Goal: Information Seeking & Learning: Learn about a topic

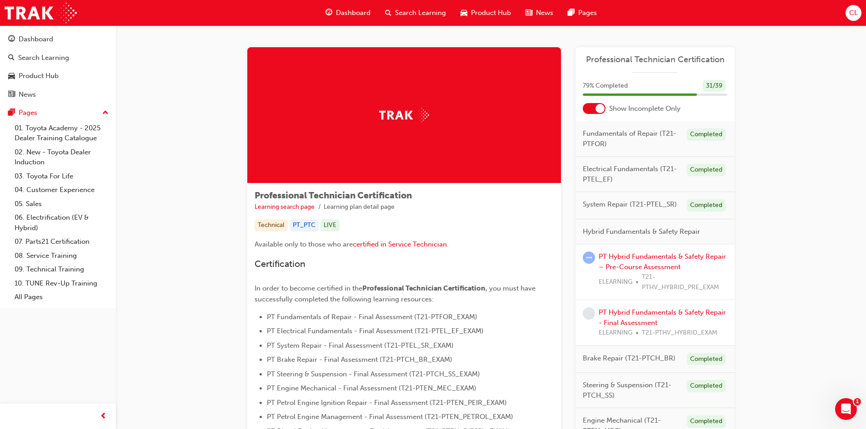
click at [618, 8] on div "Dashboard Search Learning Product Hub News Pages CL" at bounding box center [433, 13] width 866 height 26
click at [634, 265] on link "PT Hybrid Fundamentals & Safety Repair – Pre-Course Assessment" at bounding box center [662, 262] width 127 height 19
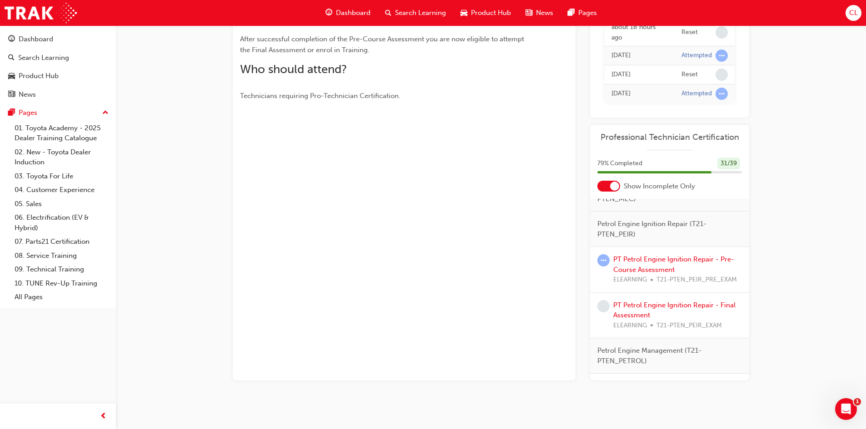
scroll to position [318, 0]
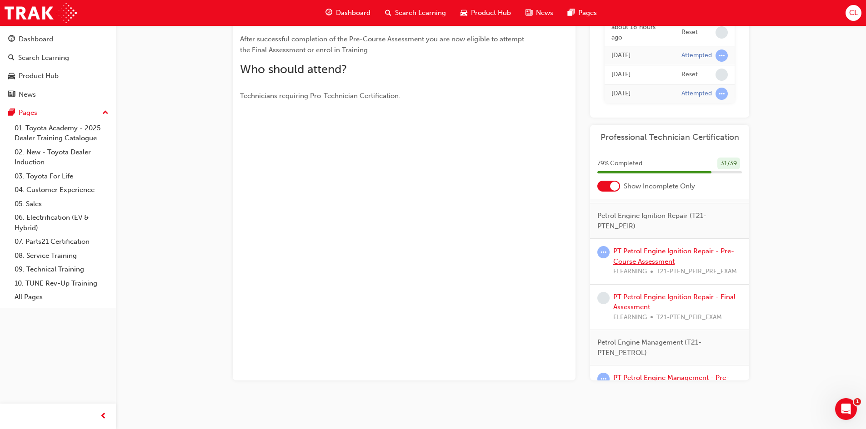
click at [647, 266] on link "PT Petrol Engine Ignition Repair - Pre-Course Assessment" at bounding box center [673, 256] width 121 height 19
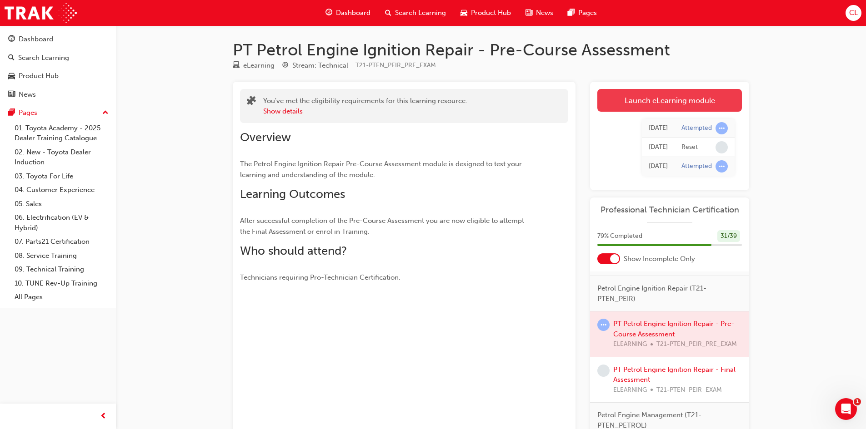
click at [618, 100] on link "Launch eLearning module" at bounding box center [669, 100] width 145 height 23
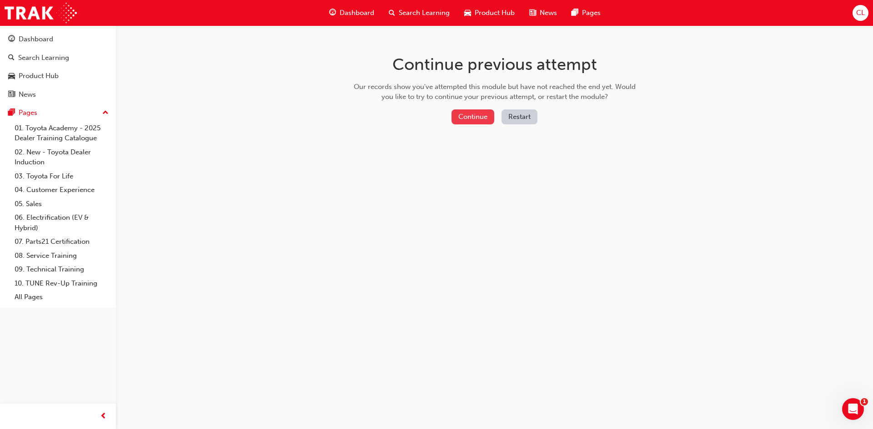
click at [484, 120] on button "Continue" at bounding box center [472, 117] width 43 height 15
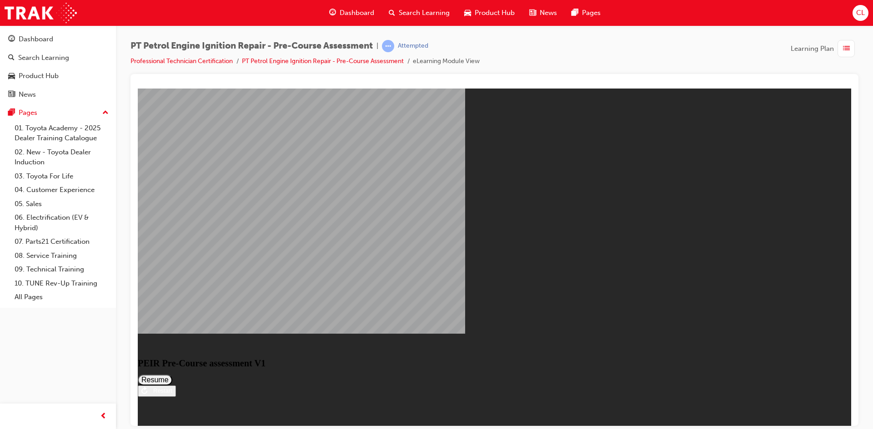
click at [172, 374] on button "Resume" at bounding box center [155, 379] width 35 height 11
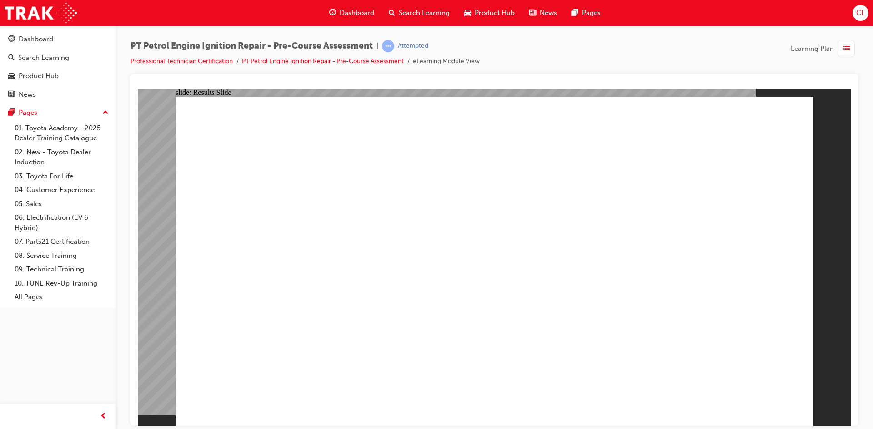
click at [846, 49] on span "list-icon" at bounding box center [846, 48] width 7 height 11
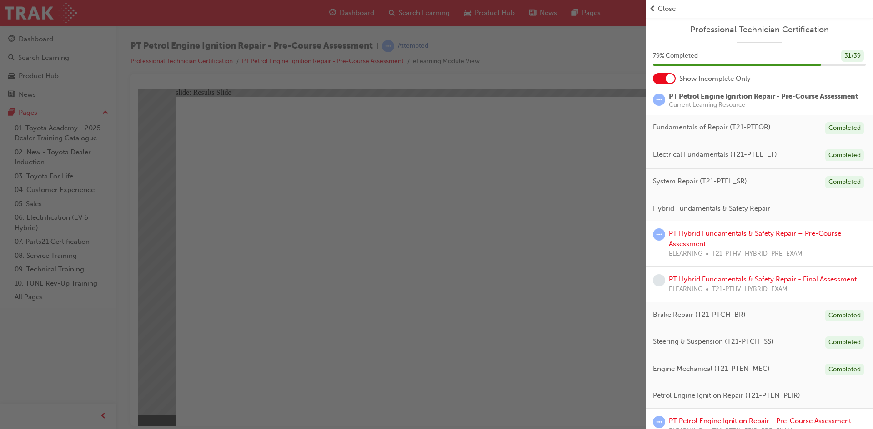
click at [562, 245] on div "button" at bounding box center [322, 214] width 645 height 429
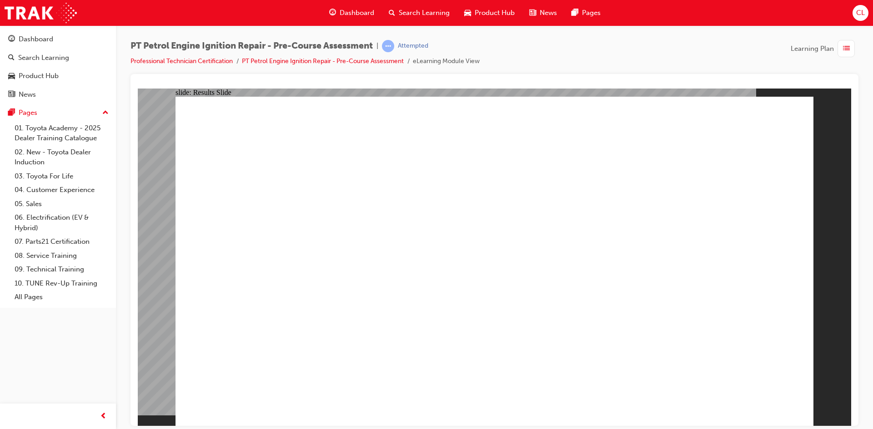
drag, startPoint x: 554, startPoint y: 268, endPoint x: 537, endPoint y: 249, distance: 24.8
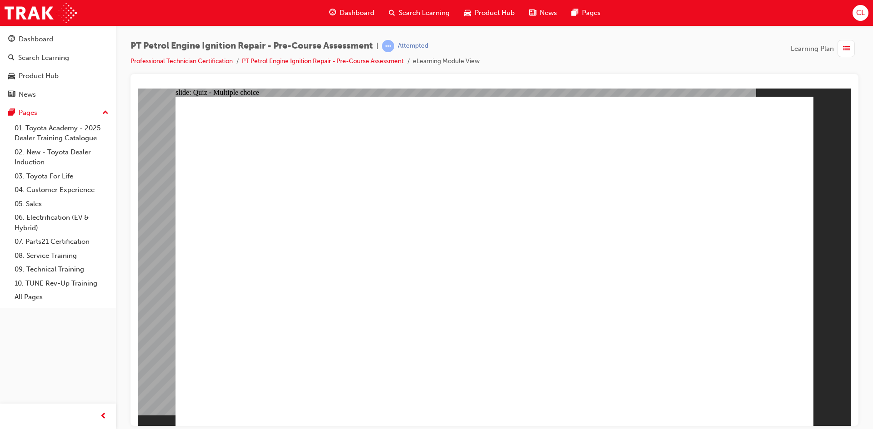
drag, startPoint x: 394, startPoint y: 39, endPoint x: 396, endPoint y: 48, distance: 9.5
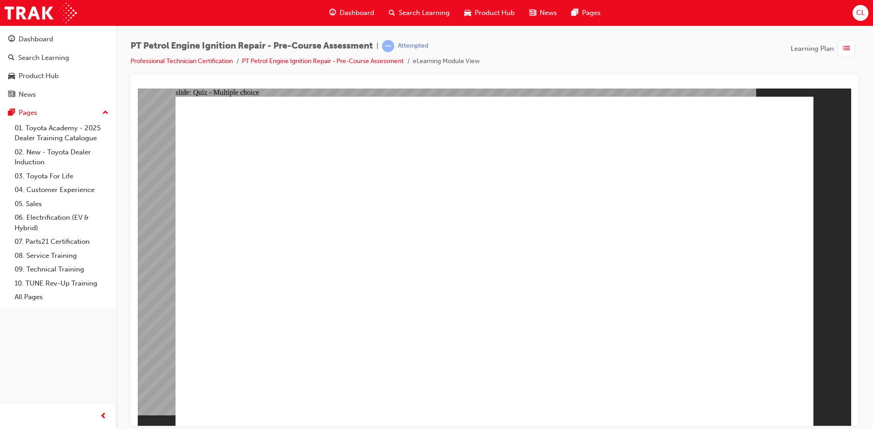
click at [394, 41] on div "PT Petrol Engine Ignition Repair - Pre-Course Assessment | Attempted Profession…" at bounding box center [494, 215] width 757 height 381
click at [394, 48] on span "learningRecordVerb_ATTEMPT-icon" at bounding box center [388, 46] width 12 height 12
click at [416, 48] on div "Attempted" at bounding box center [413, 46] width 30 height 9
click at [567, 53] on div "PT Petrol Engine Ignition Repair - Pre-Course Assessment | Attempted Profession…" at bounding box center [494, 57] width 728 height 34
drag, startPoint x: 567, startPoint y: 53, endPoint x: 805, endPoint y: 77, distance: 238.9
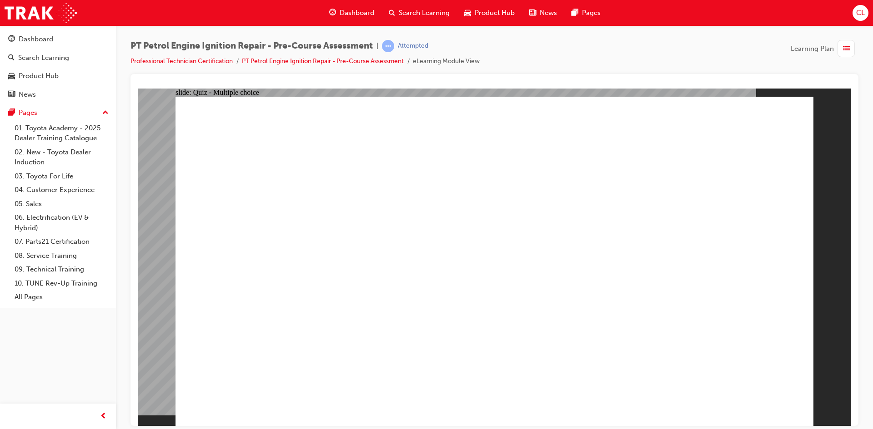
click at [803, 79] on div at bounding box center [494, 250] width 728 height 352
click at [850, 51] on div "button" at bounding box center [845, 48] width 17 height 17
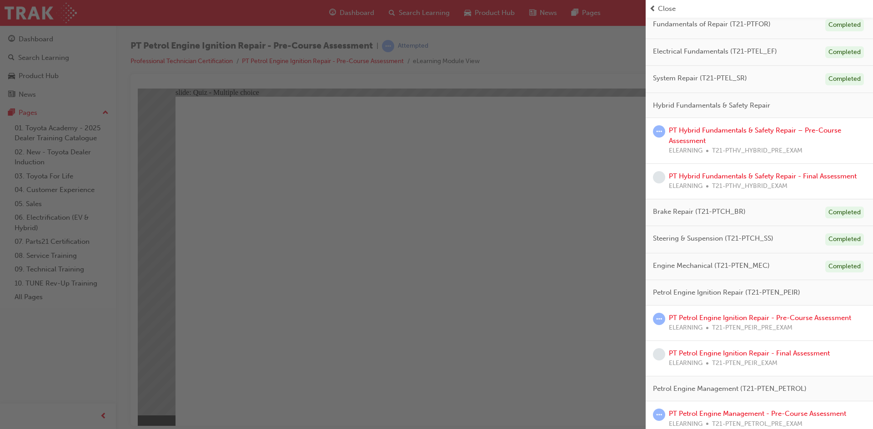
scroll to position [136, 0]
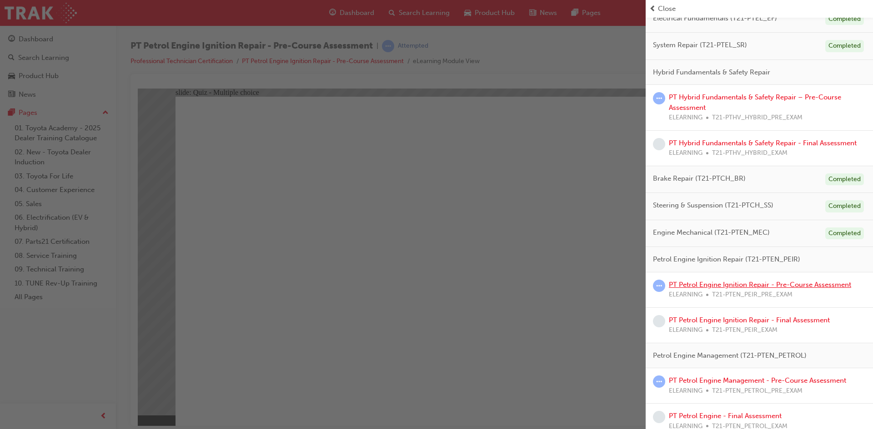
click at [734, 289] on link "PT Petrol Engine Ignition Repair - Pre-Course Assessment" at bounding box center [760, 285] width 182 height 8
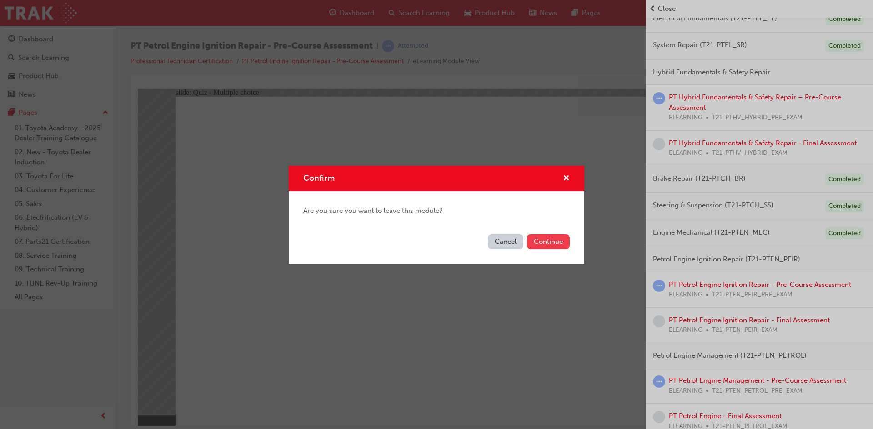
click at [529, 239] on button "Continue" at bounding box center [548, 242] width 43 height 15
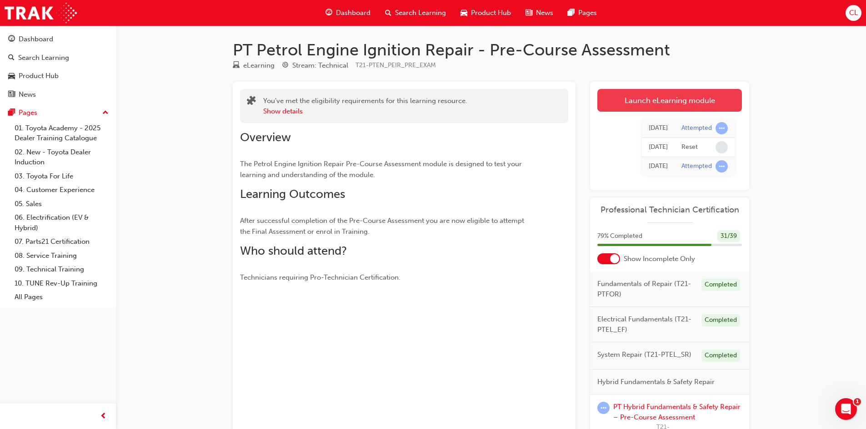
click at [724, 102] on link "Launch eLearning module" at bounding box center [669, 100] width 145 height 23
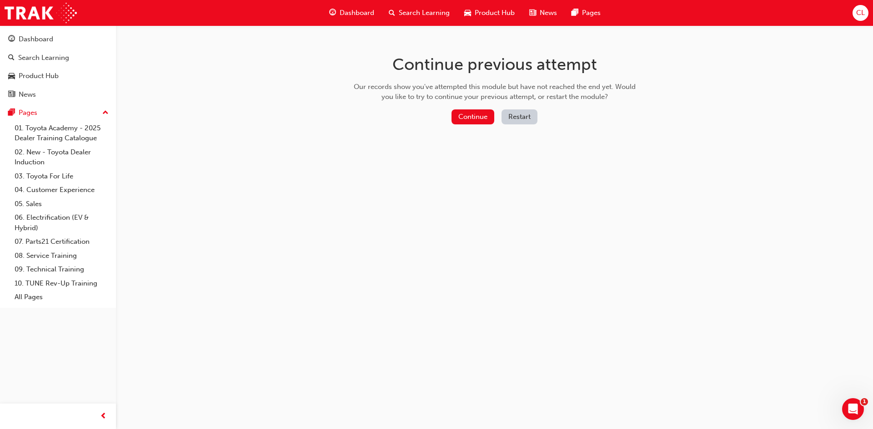
click at [527, 115] on button "Restart" at bounding box center [519, 117] width 36 height 15
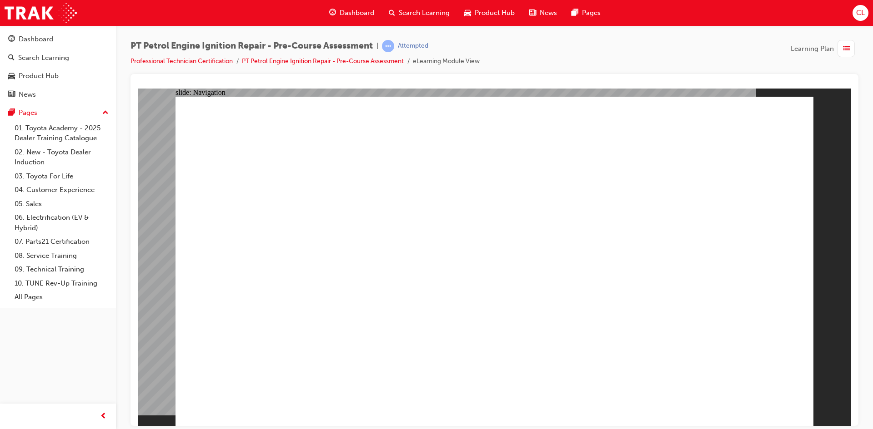
drag, startPoint x: 297, startPoint y: 153, endPoint x: 587, endPoint y: 174, distance: 290.3
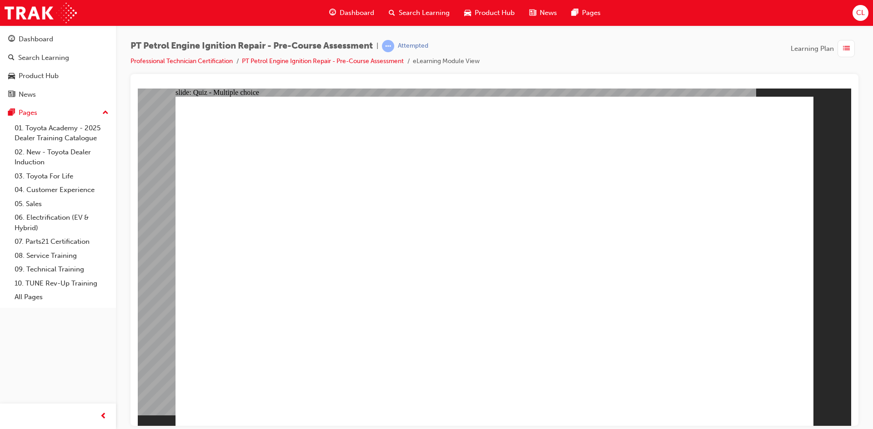
radio input "true"
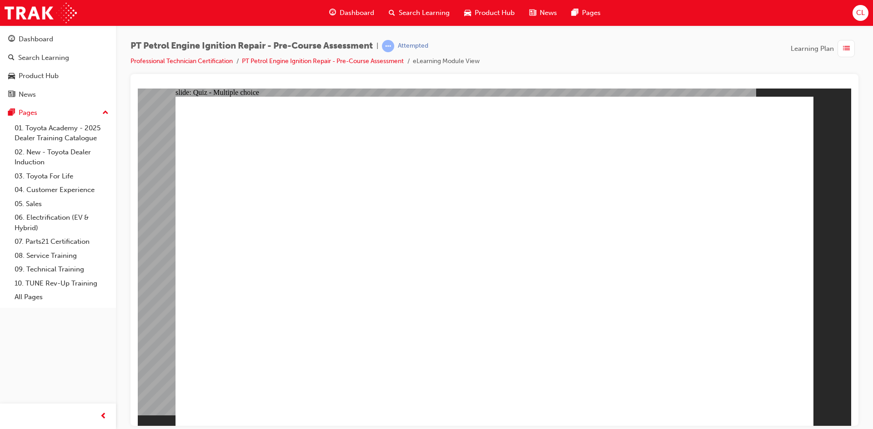
radio input "true"
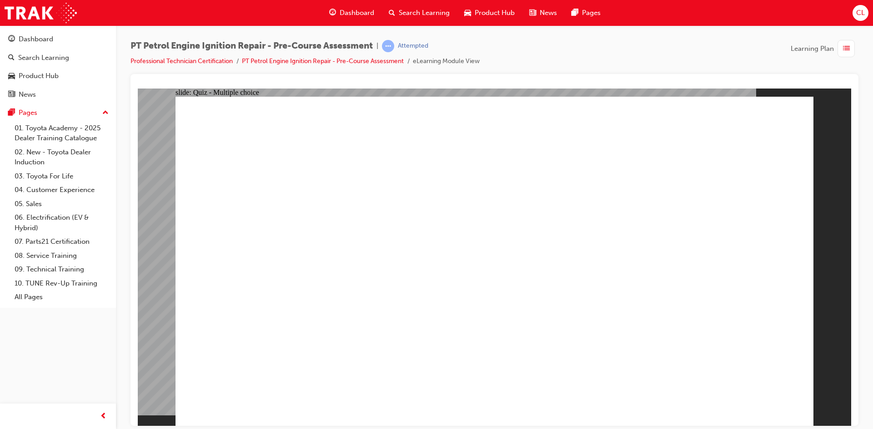
radio input "true"
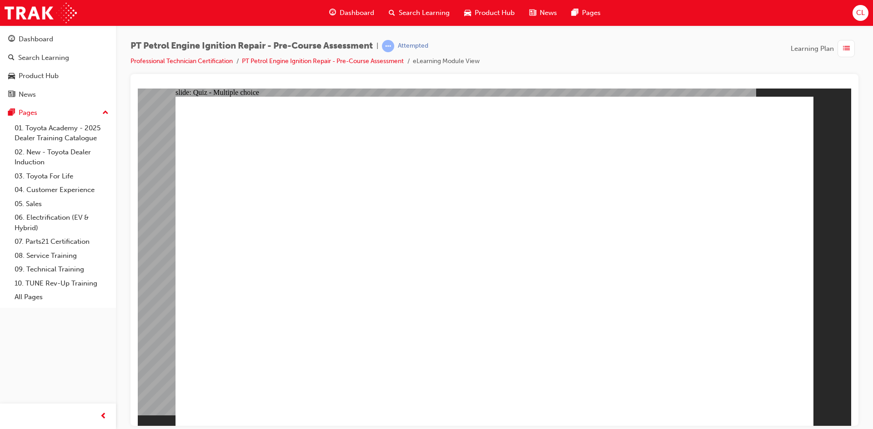
radio input "true"
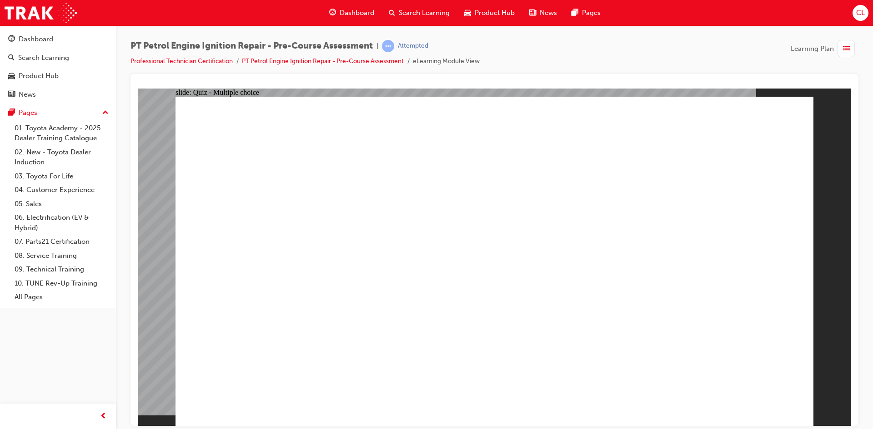
radio input "true"
drag, startPoint x: 406, startPoint y: 149, endPoint x: 617, endPoint y: 149, distance: 211.3
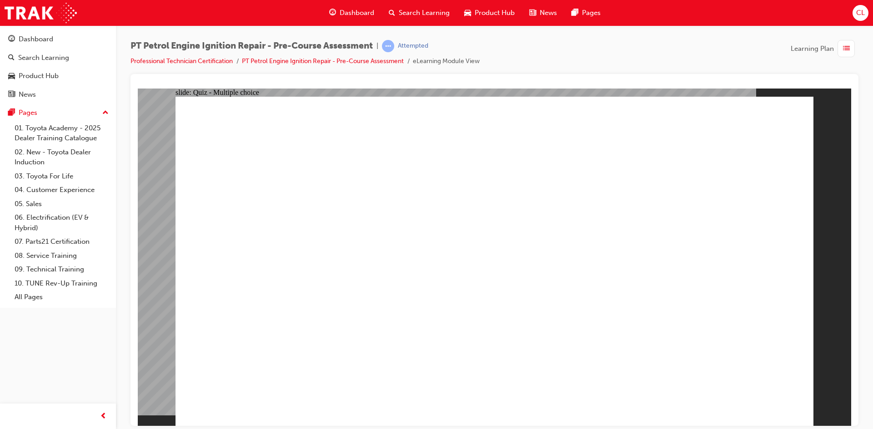
radio input "true"
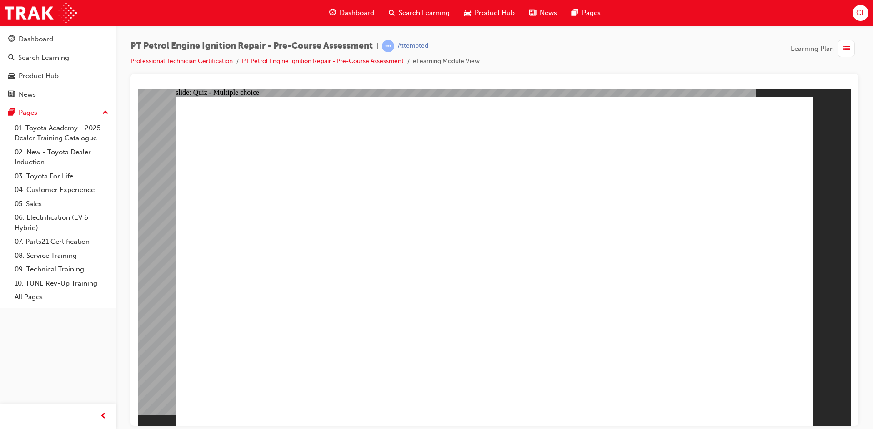
radio input "true"
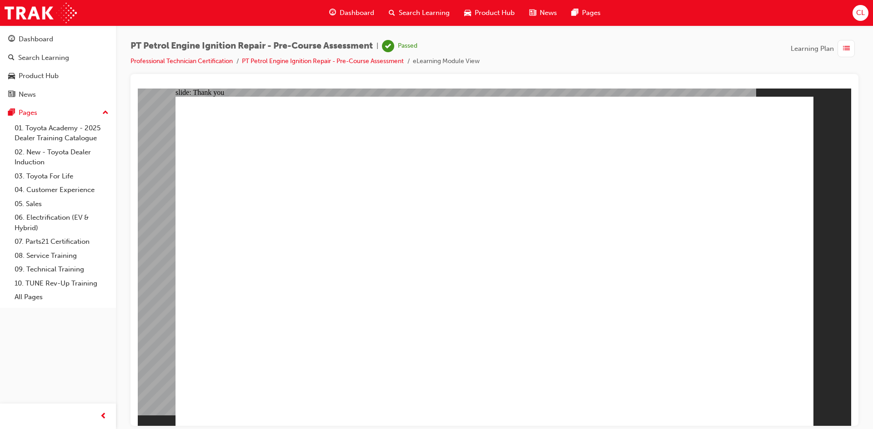
click at [847, 49] on span "list-icon" at bounding box center [846, 48] width 7 height 11
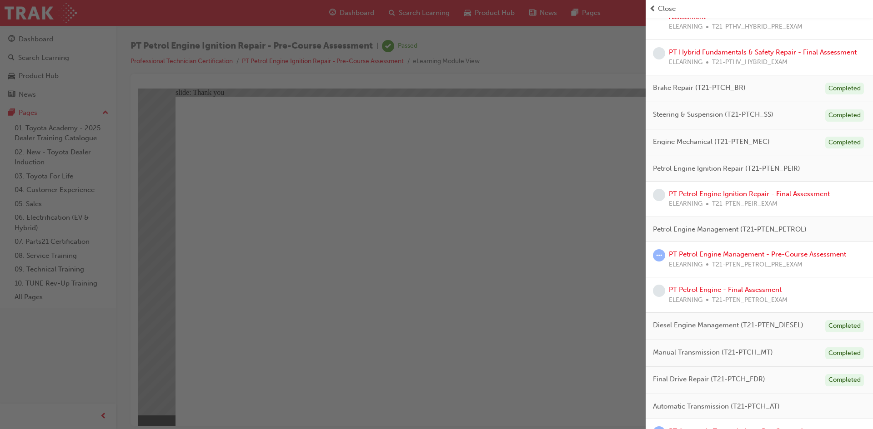
scroll to position [299, 0]
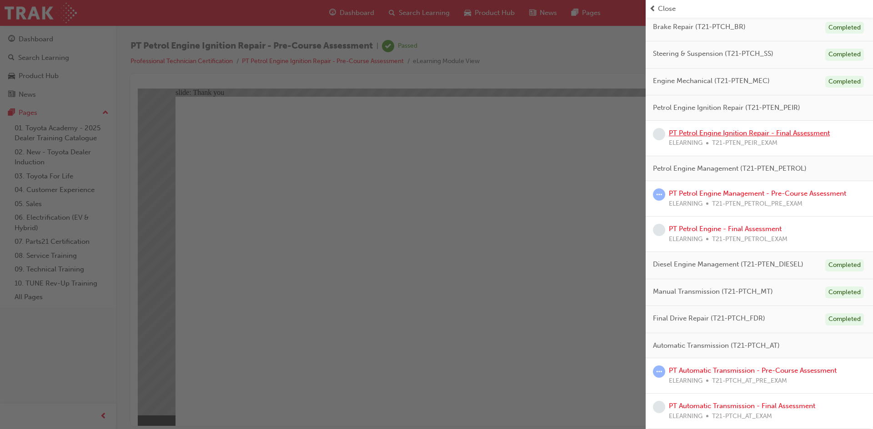
click at [780, 135] on link "PT Petrol Engine Ignition Repair - Final Assessment" at bounding box center [749, 133] width 161 height 8
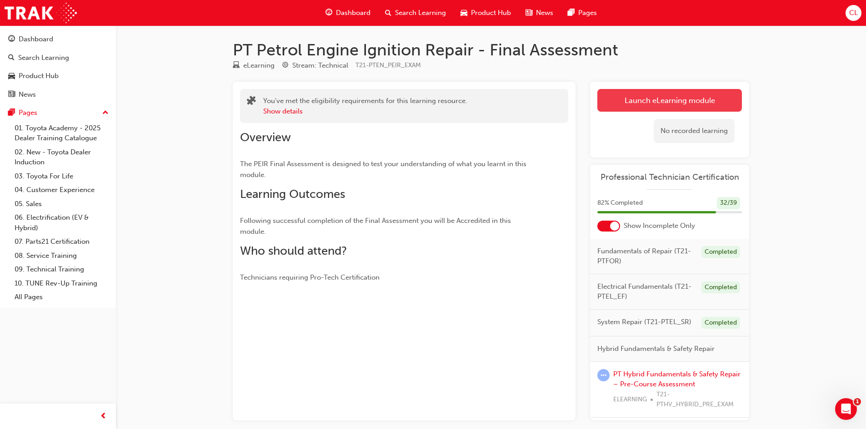
click at [676, 100] on link "Launch eLearning module" at bounding box center [669, 100] width 145 height 23
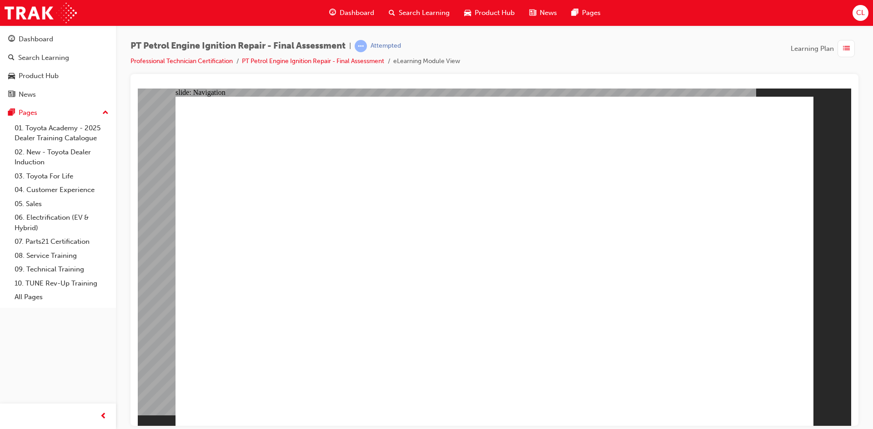
checkbox input "true"
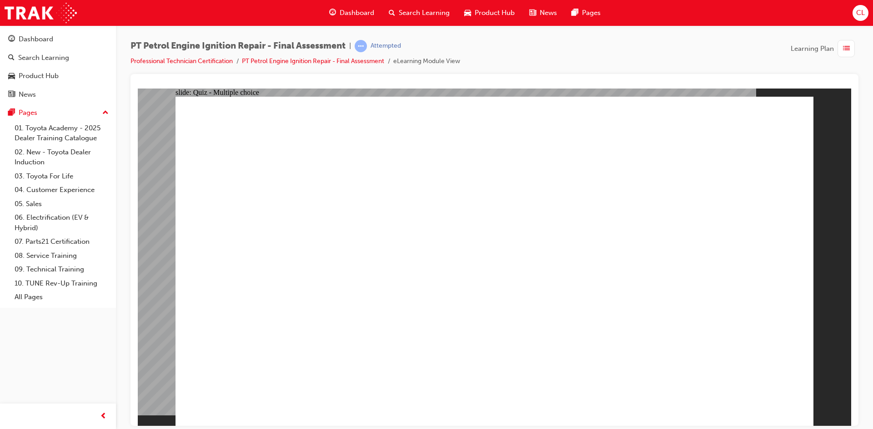
checkbox input "true"
radio input "true"
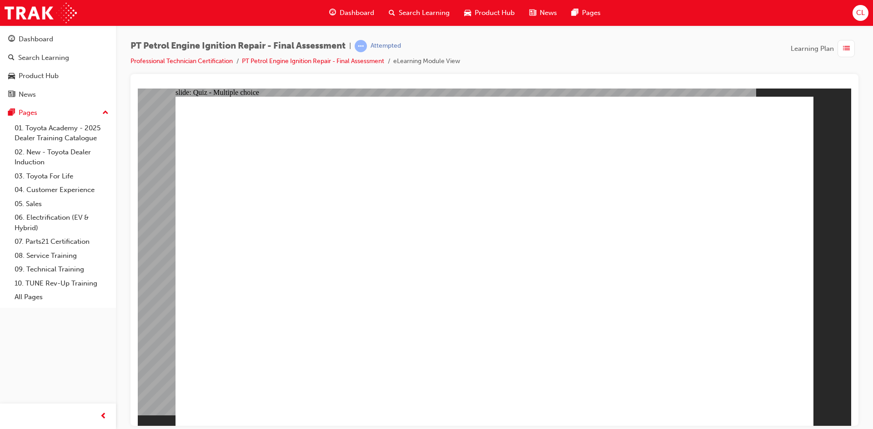
radio input "false"
radio input "true"
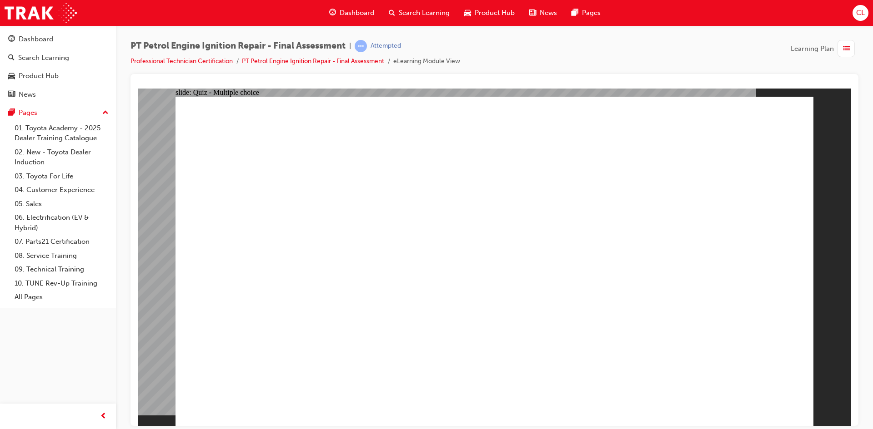
radio input "true"
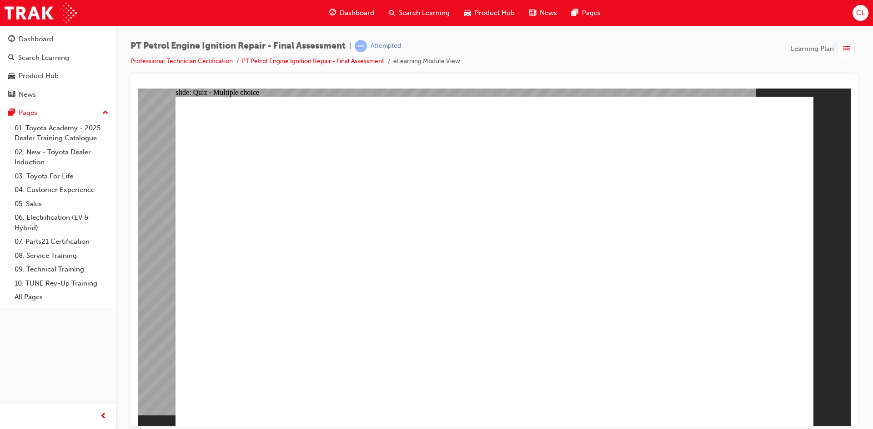
radio input "false"
radio input "true"
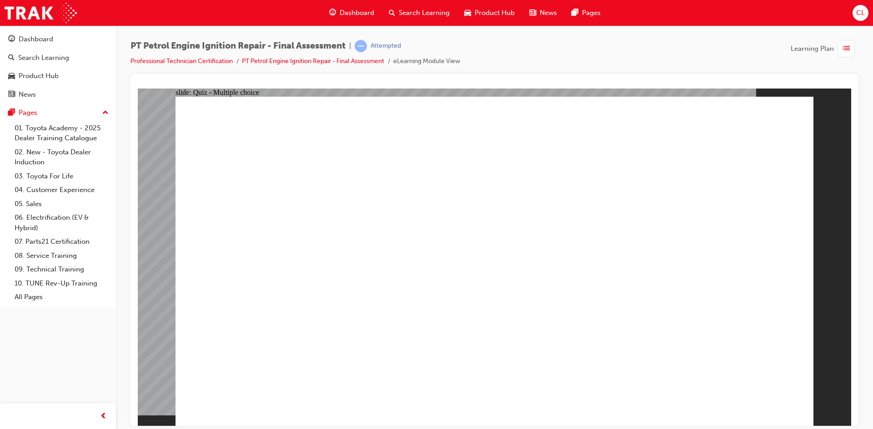
drag, startPoint x: 290, startPoint y: 155, endPoint x: 684, endPoint y: 152, distance: 393.1
radio input "true"
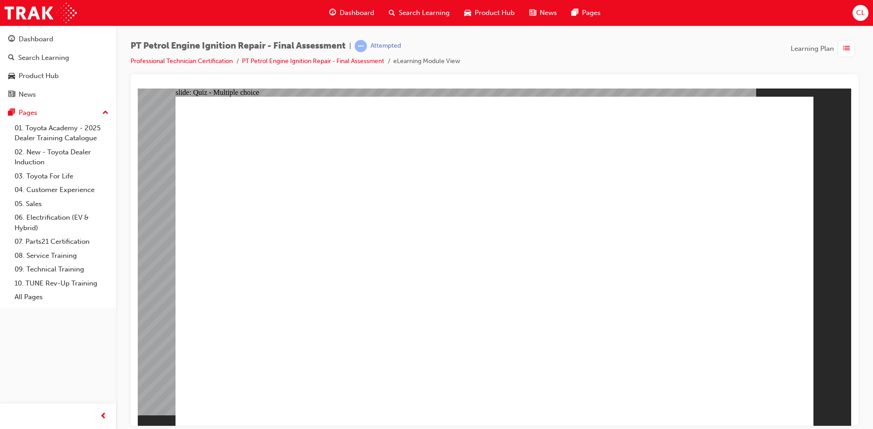
radio input "false"
radio input "true"
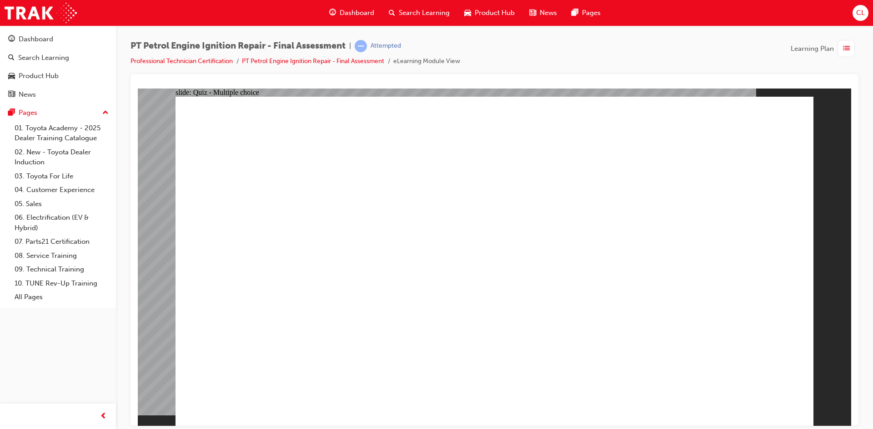
radio input "false"
radio input "true"
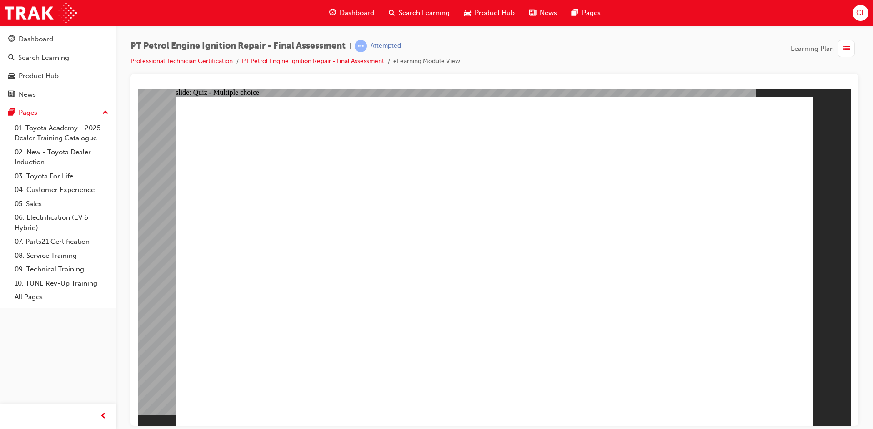
radio input "true"
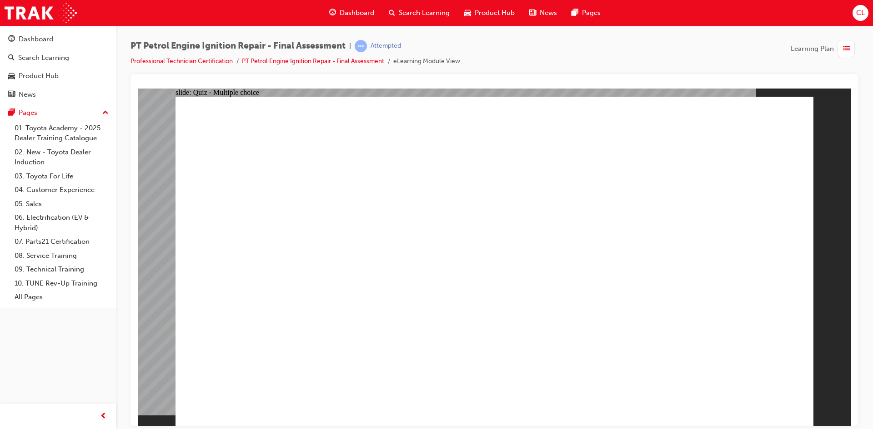
radio input "false"
radio input "true"
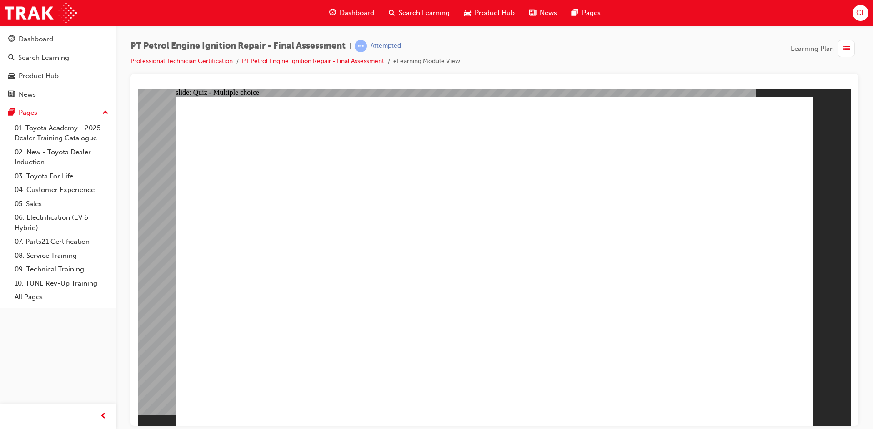
radio input "true"
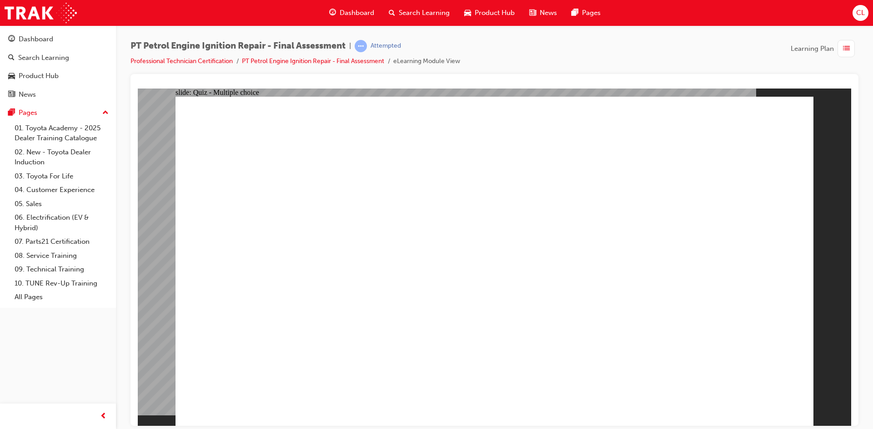
radio input "true"
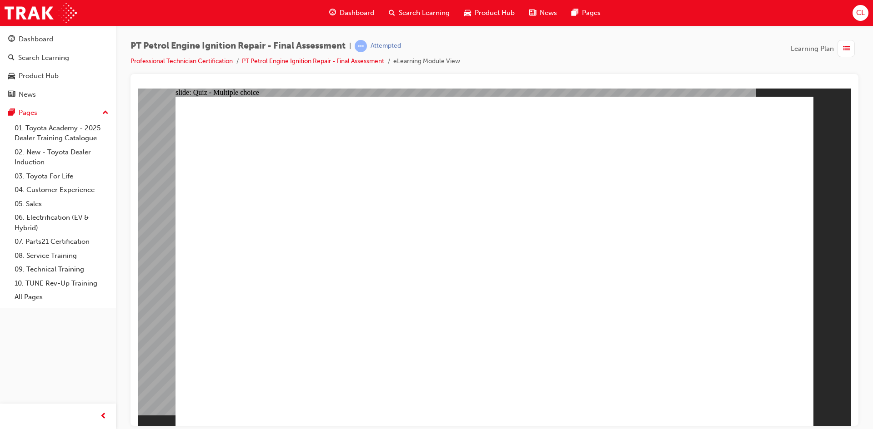
radio input "true"
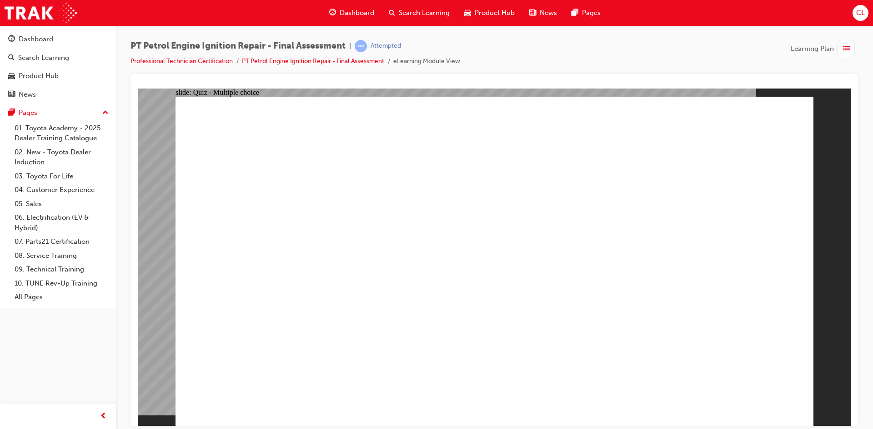
radio input "true"
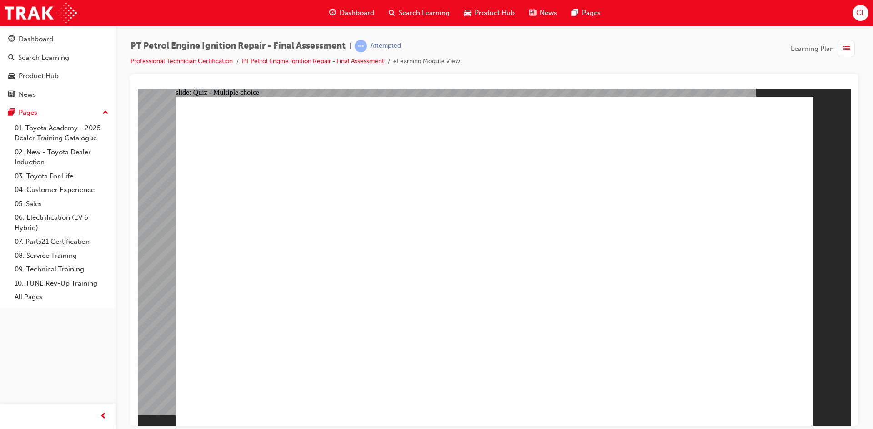
radio input "true"
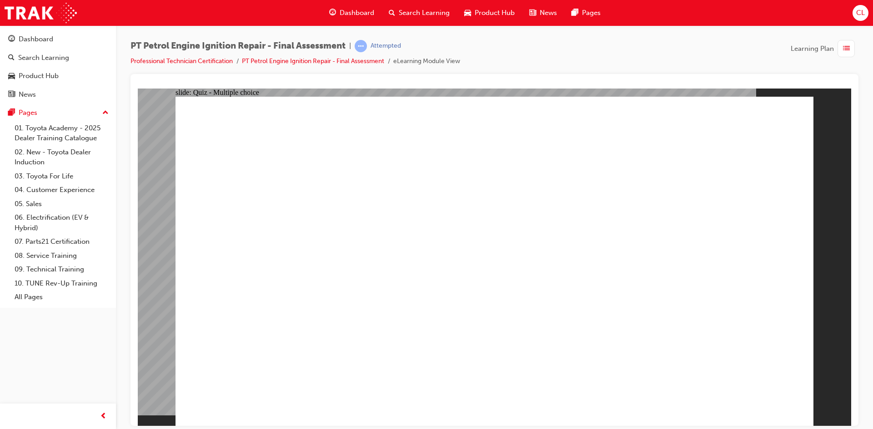
checkbox input "true"
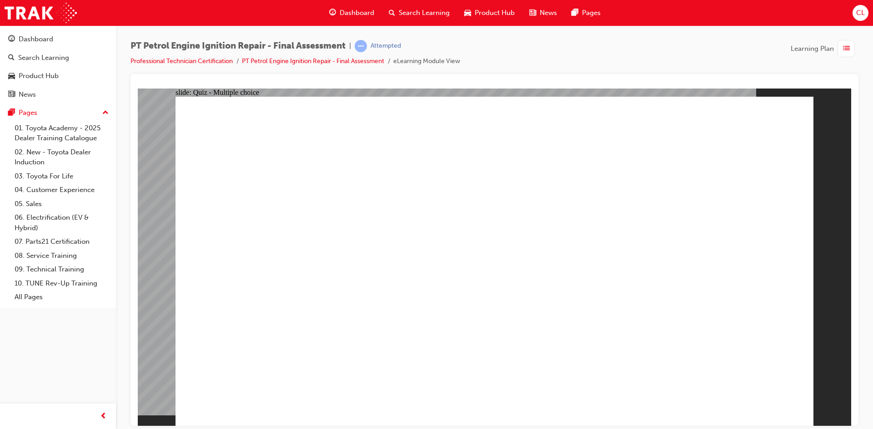
checkbox input "true"
radio input "true"
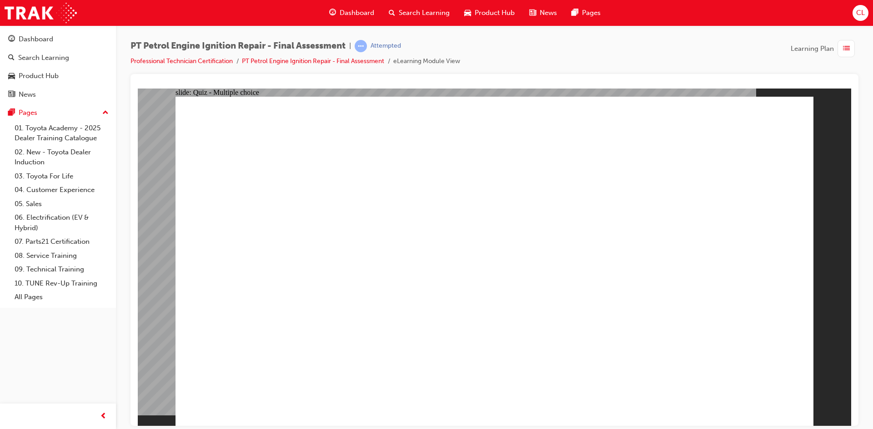
radio input "true"
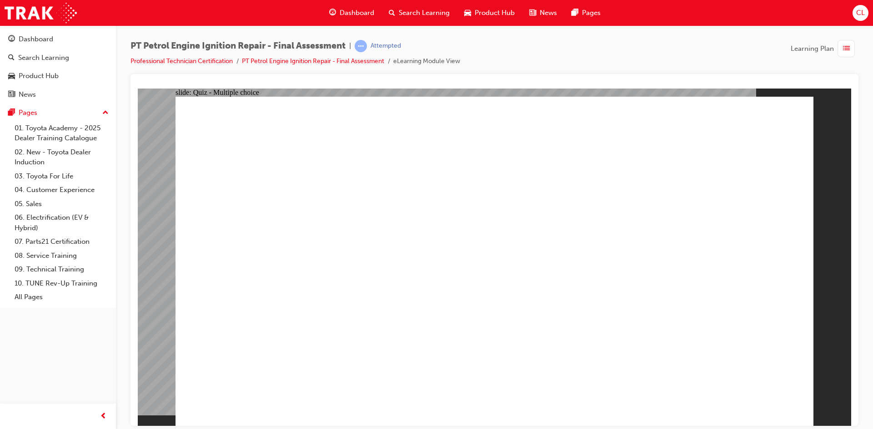
radio input "true"
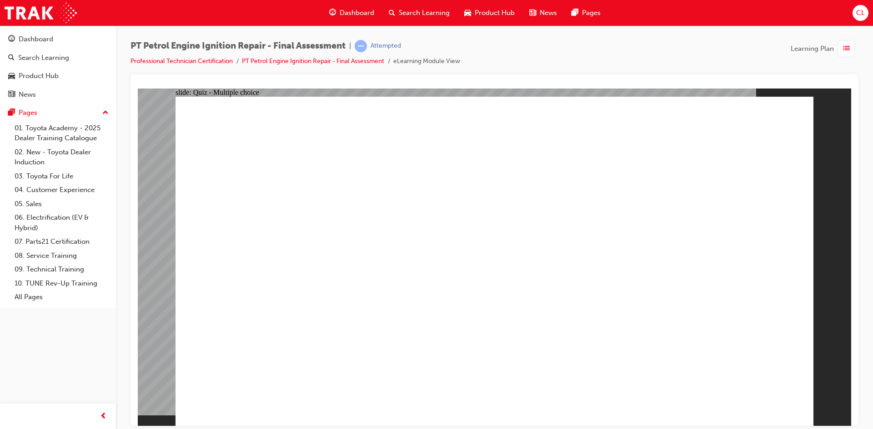
radio input "true"
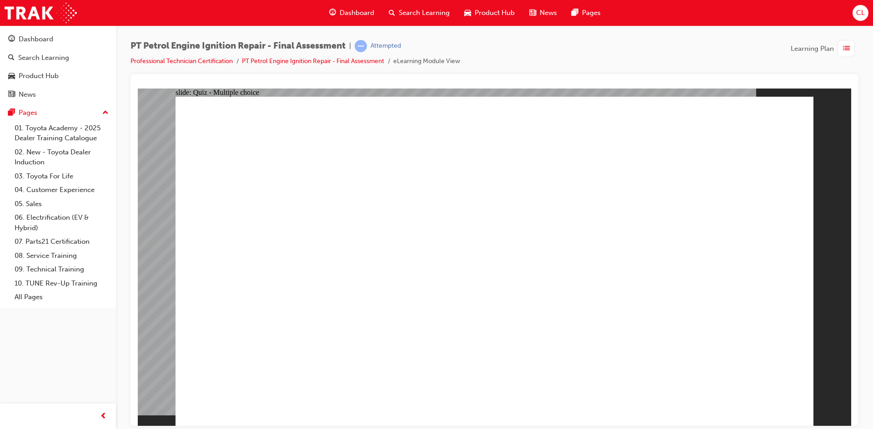
radio input "true"
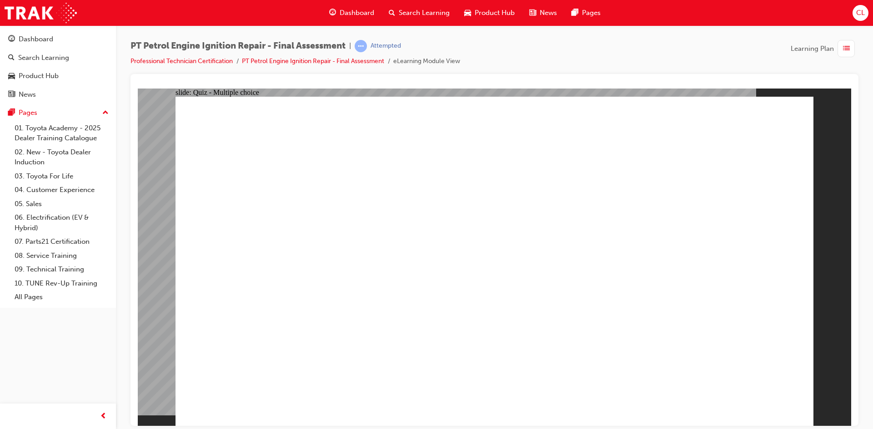
drag, startPoint x: 320, startPoint y: 151, endPoint x: 526, endPoint y: 163, distance: 207.2
radio input "false"
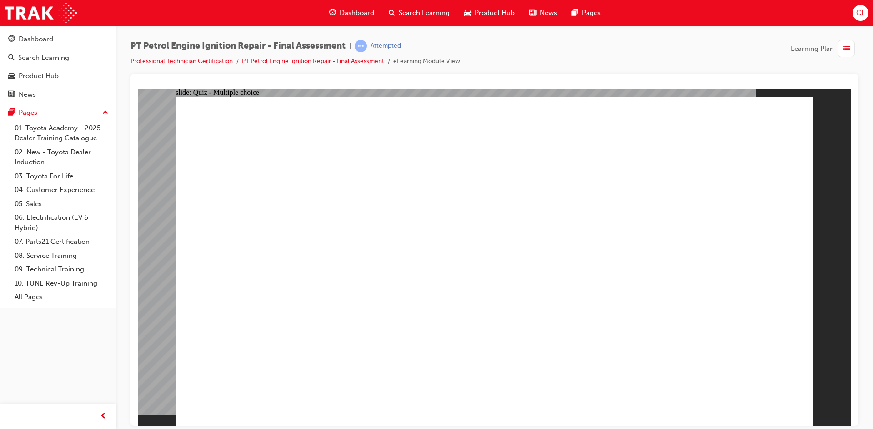
radio input "true"
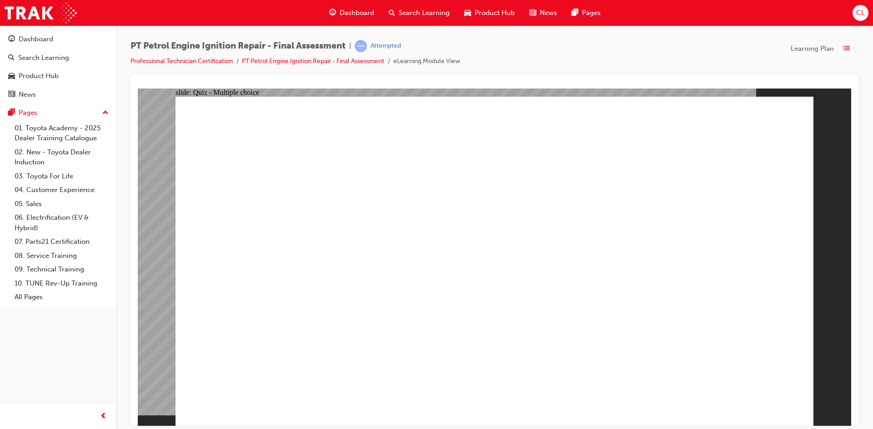
radio input "true"
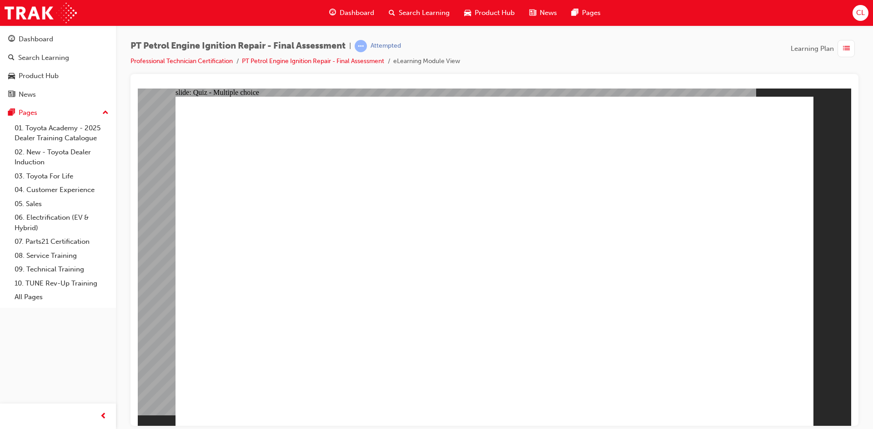
radio input "true"
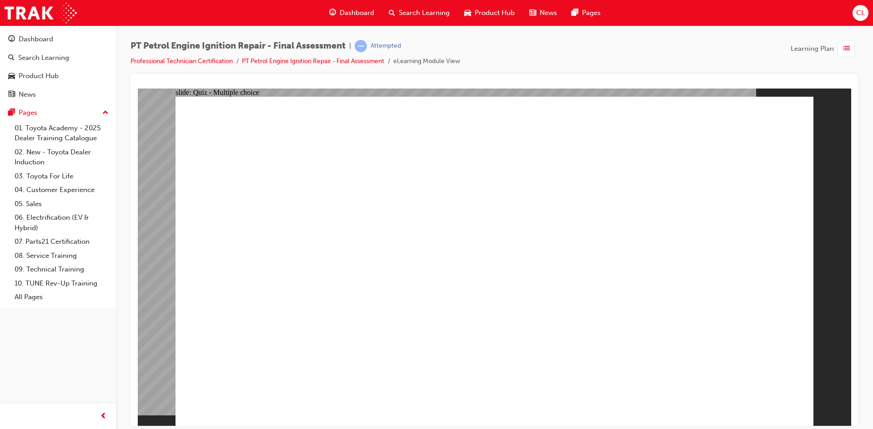
radio input "true"
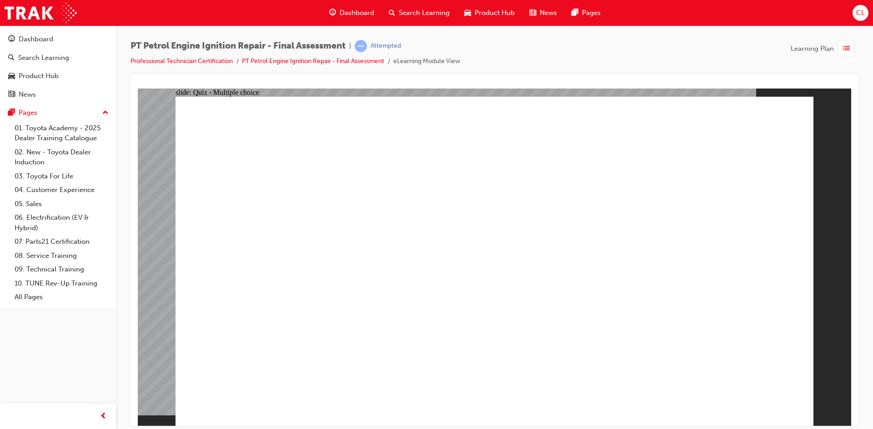
radio input "true"
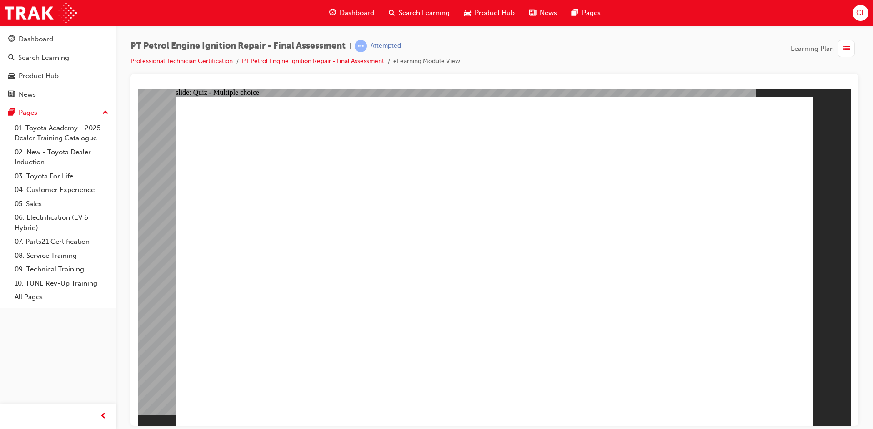
radio input "true"
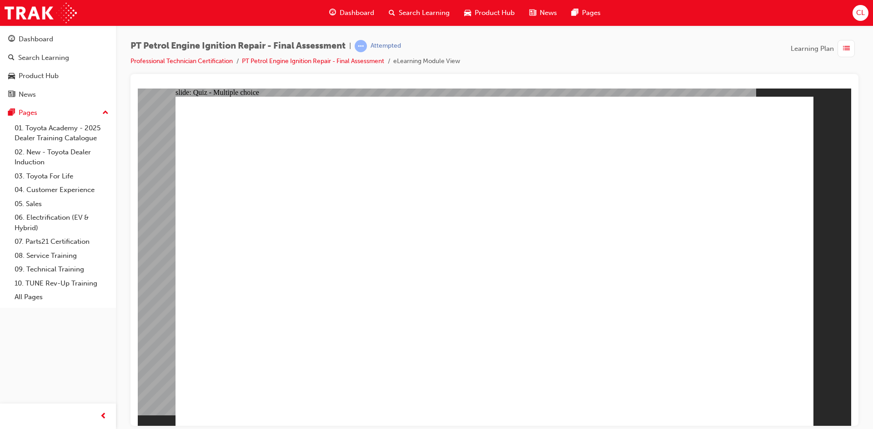
radio input "true"
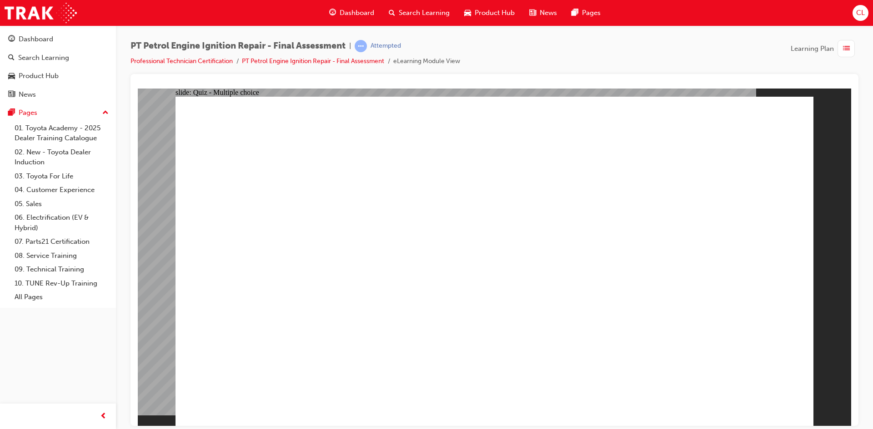
radio input "true"
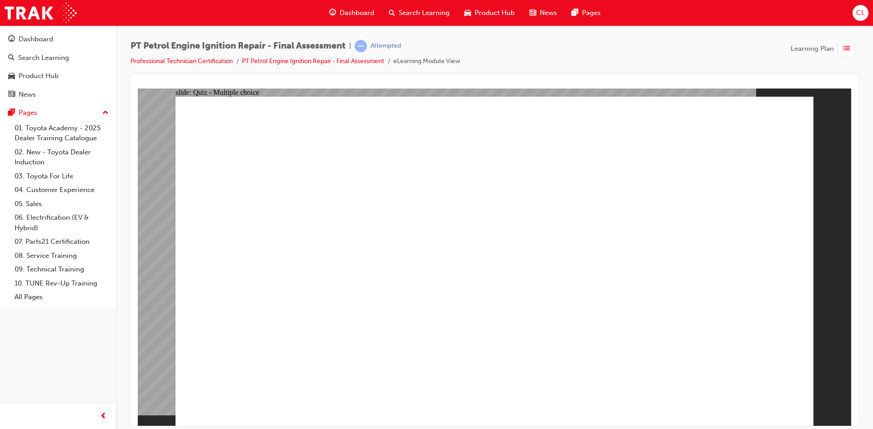
checkbox input "true"
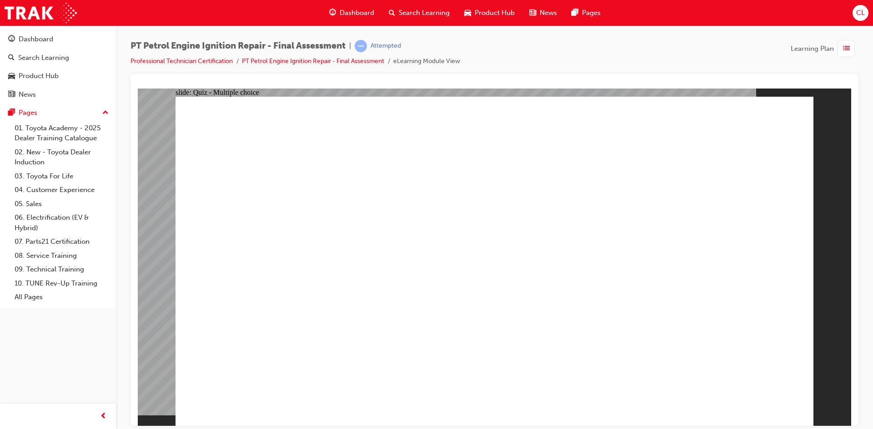
checkbox input "true"
radio input "true"
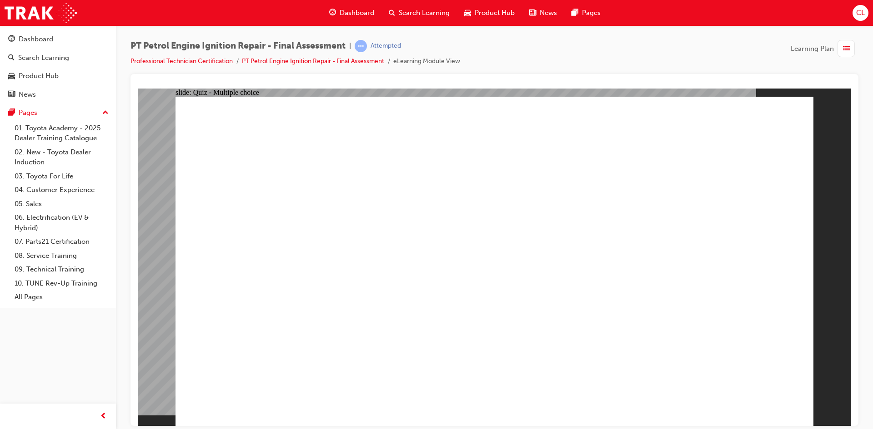
radio input "true"
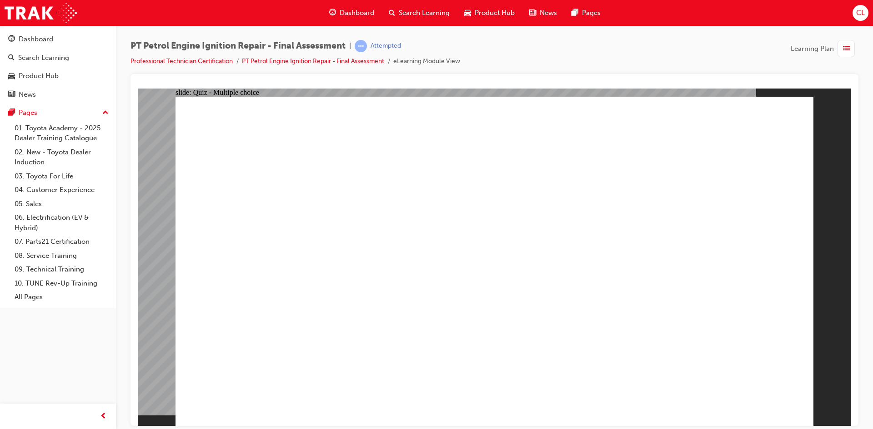
radio input "true"
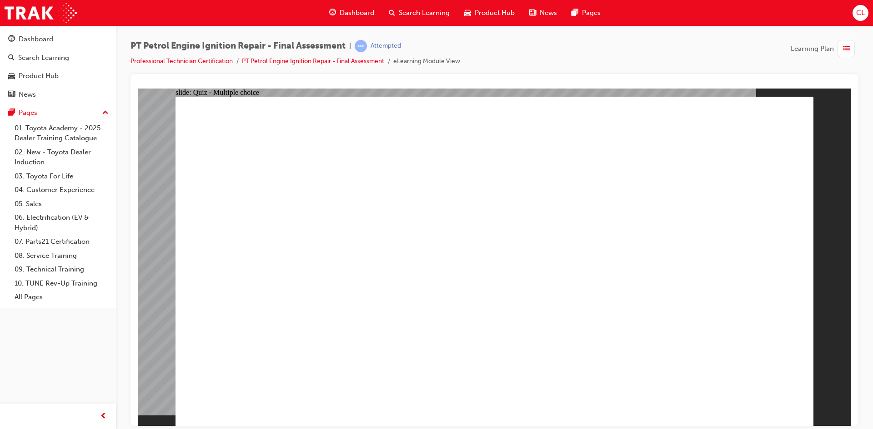
radio input "true"
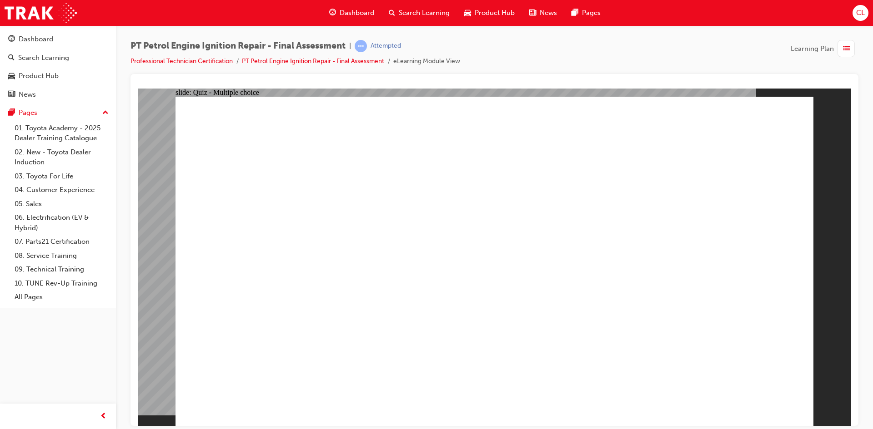
radio input "true"
drag, startPoint x: 771, startPoint y: 406, endPoint x: 767, endPoint y: 396, distance: 10.8
radio input "true"
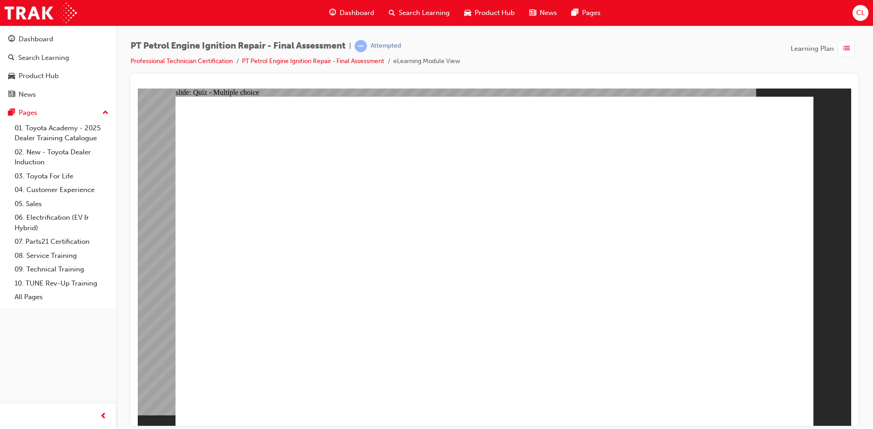
radio input "true"
radio input "false"
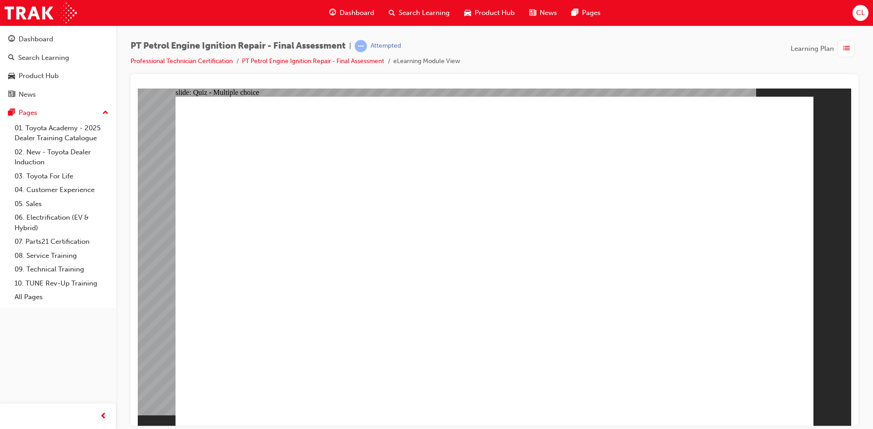
radio input "true"
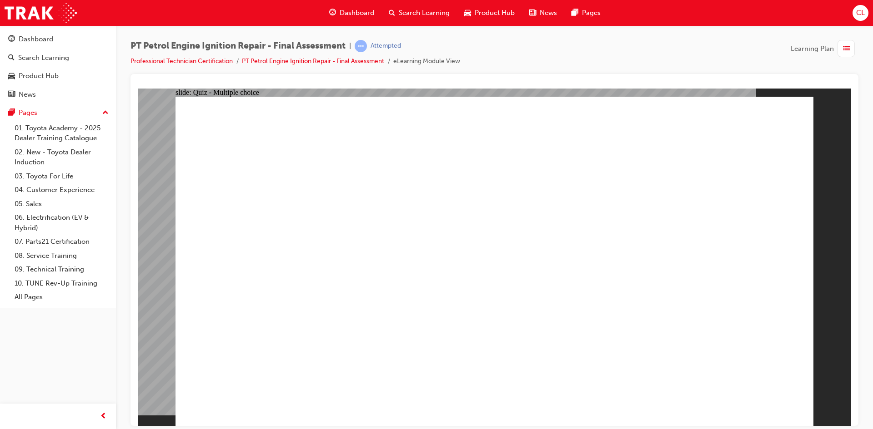
radio input "true"
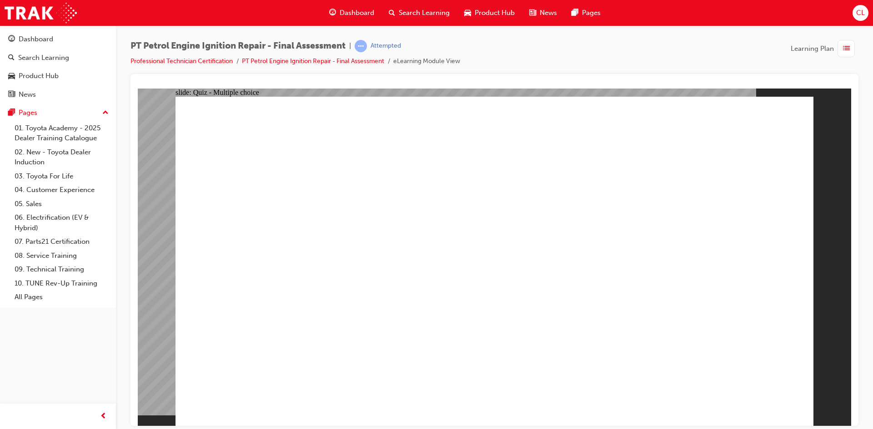
radio input "true"
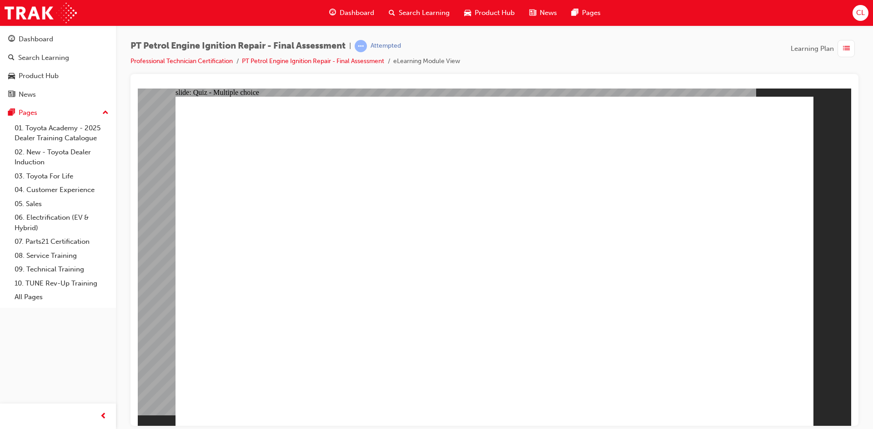
radio input "true"
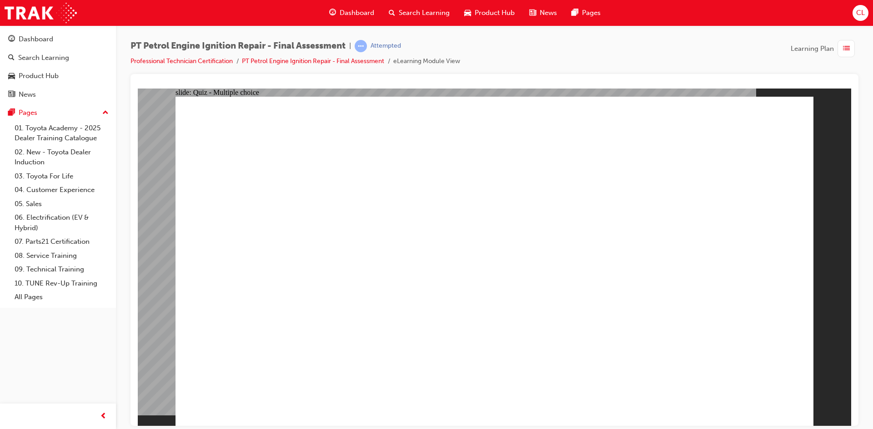
radio input "true"
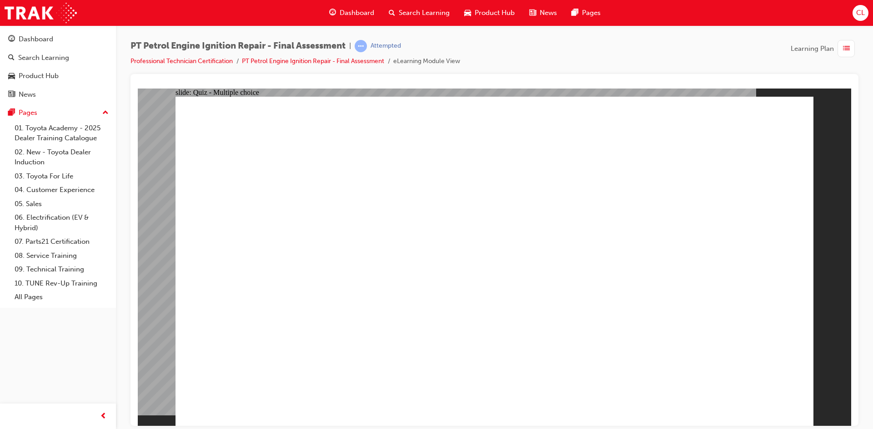
radio input "true"
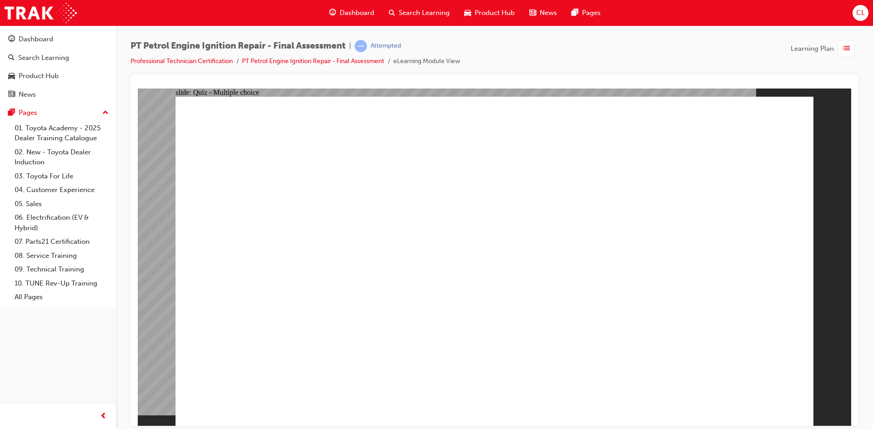
radio input "true"
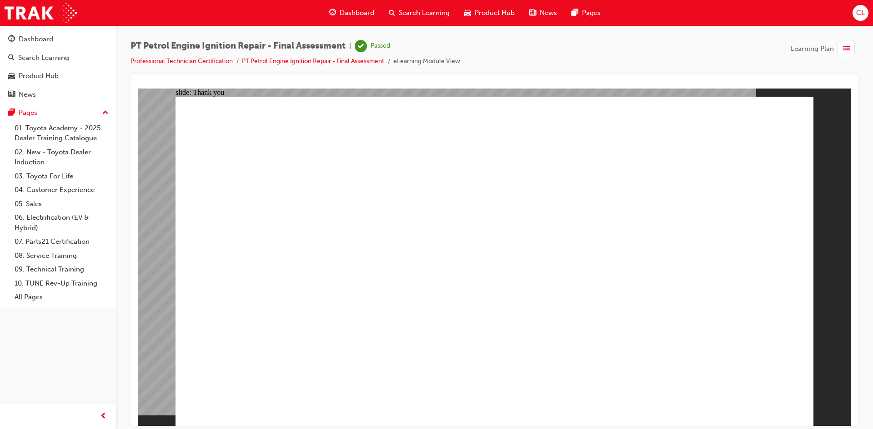
click at [850, 48] on div "button" at bounding box center [845, 48] width 17 height 17
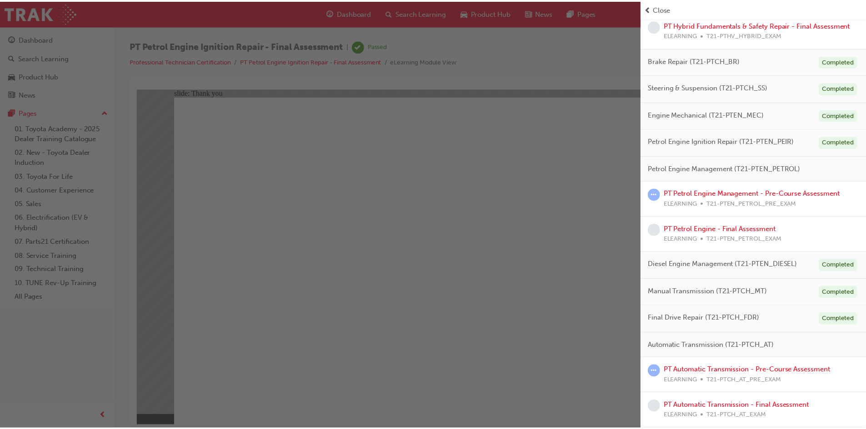
scroll to position [118, 0]
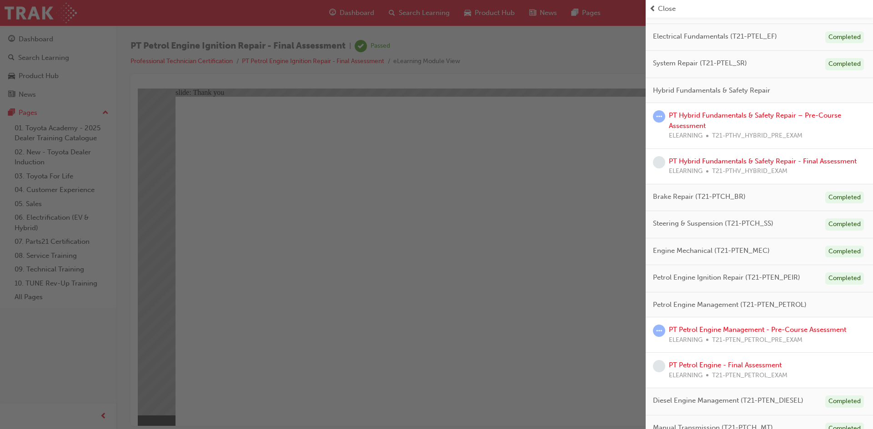
click at [429, 51] on div "button" at bounding box center [322, 214] width 645 height 429
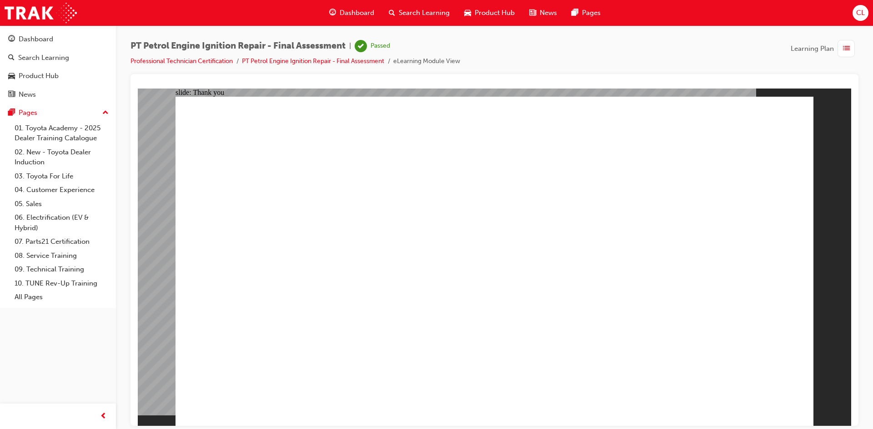
click at [357, 7] on div "Dashboard" at bounding box center [352, 13] width 60 height 19
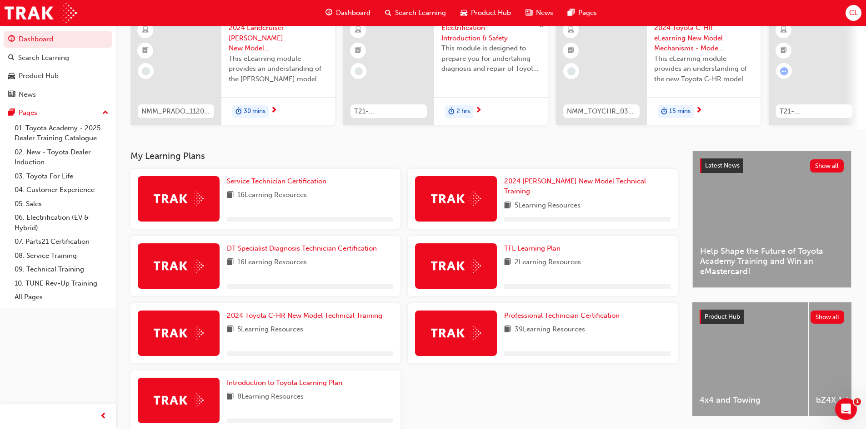
scroll to position [130, 0]
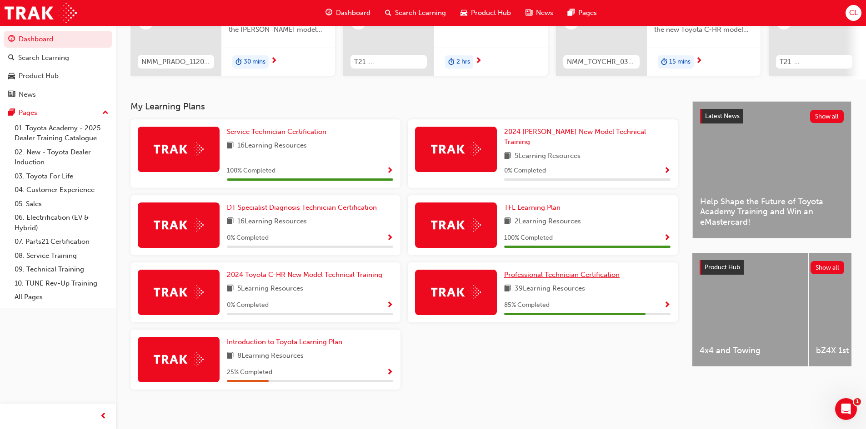
click at [536, 271] on span "Professional Technician Certification" at bounding box center [561, 275] width 115 height 8
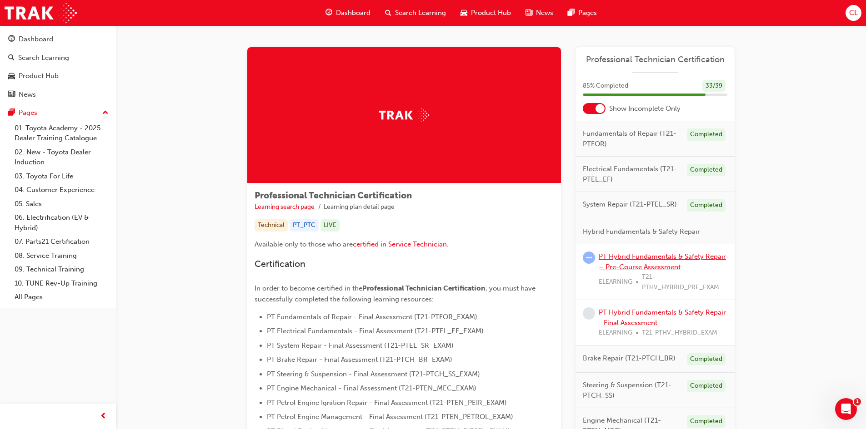
click at [630, 257] on link "PT Hybrid Fundamentals & Safety Repair – Pre-Course Assessment" at bounding box center [662, 262] width 127 height 19
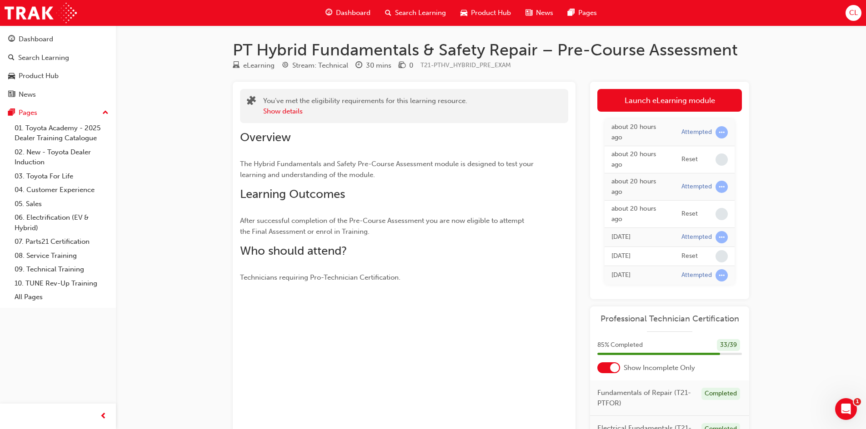
click at [344, 12] on span "Dashboard" at bounding box center [353, 13] width 35 height 10
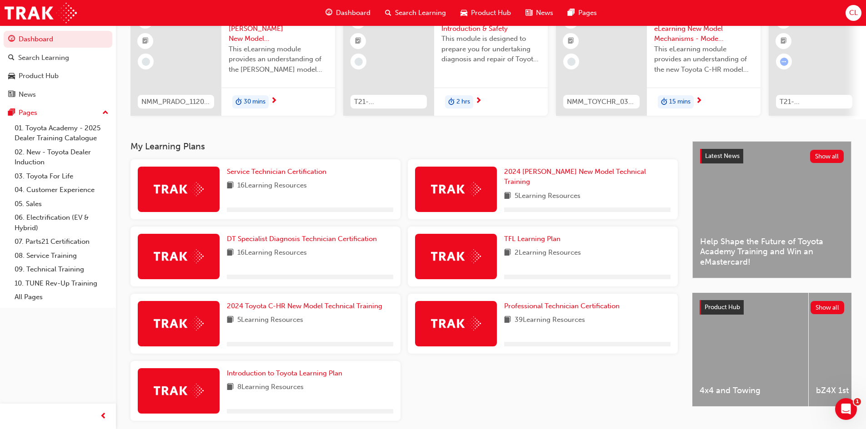
scroll to position [91, 0]
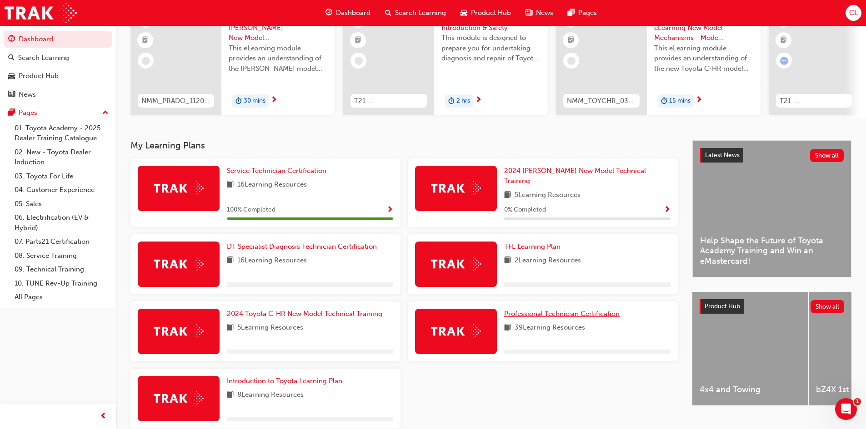
click at [535, 311] on span "Professional Technician Certification" at bounding box center [561, 314] width 115 height 8
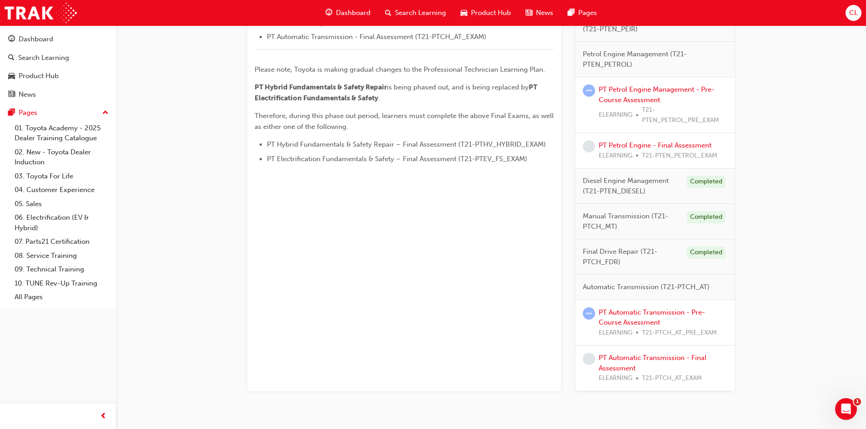
scroll to position [466, 0]
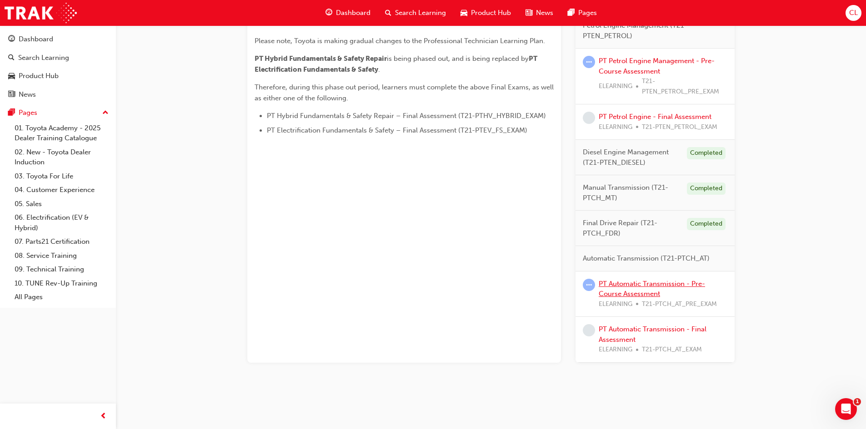
click at [624, 292] on link "PT Automatic Transmission - Pre-Course Assessment" at bounding box center [652, 289] width 106 height 19
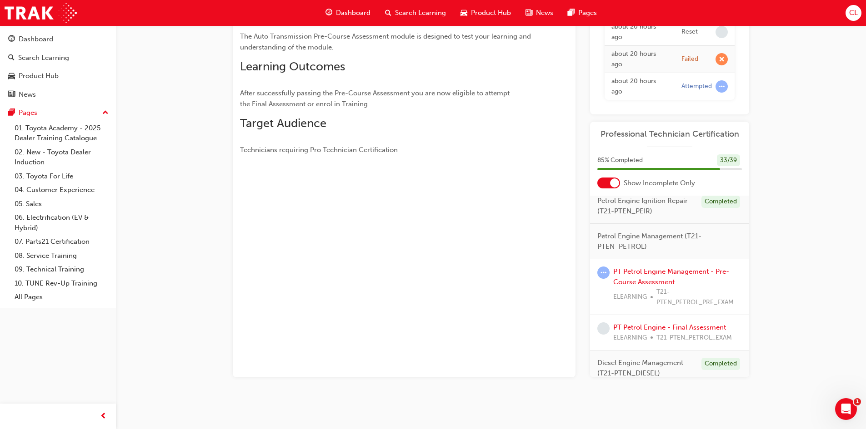
scroll to position [407, 0]
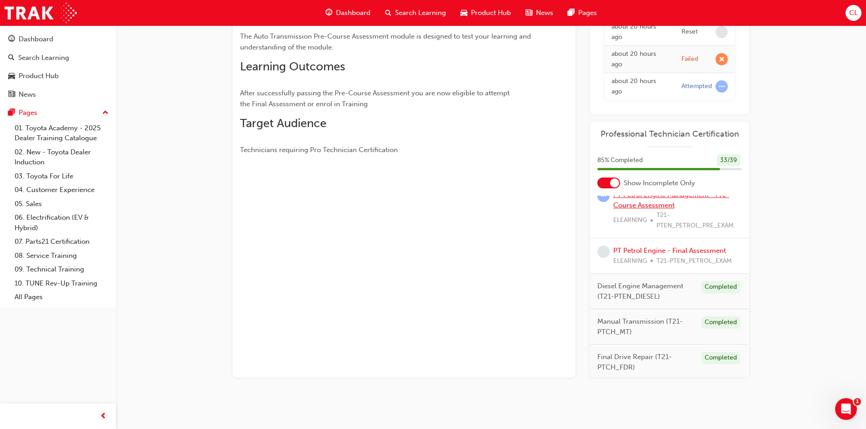
click at [650, 210] on link "PT Petrol Engine Management - Pre-Course Assessment" at bounding box center [671, 200] width 116 height 19
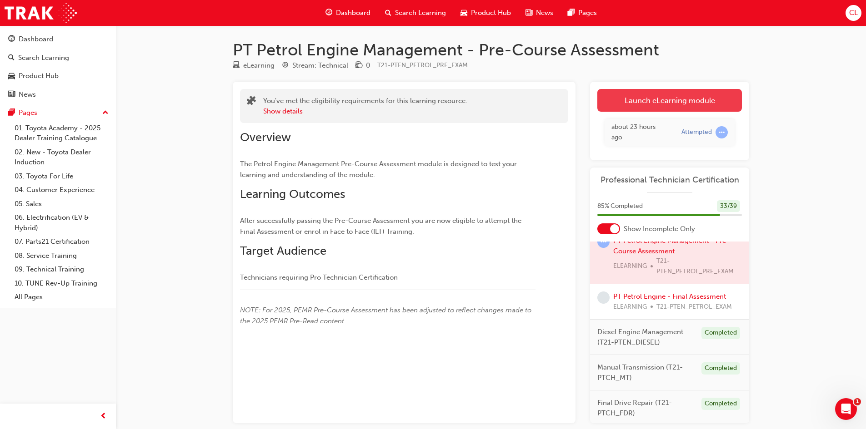
click at [679, 107] on link "Launch eLearning module" at bounding box center [669, 100] width 145 height 23
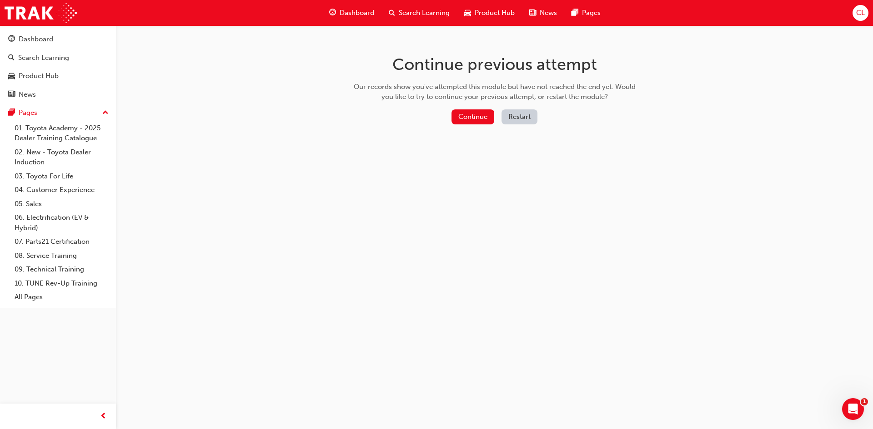
click at [529, 120] on button "Restart" at bounding box center [519, 117] width 36 height 15
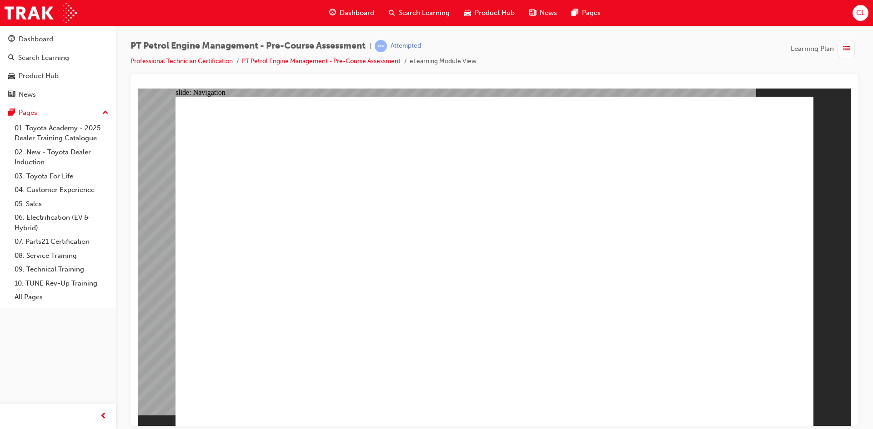
radio input "true"
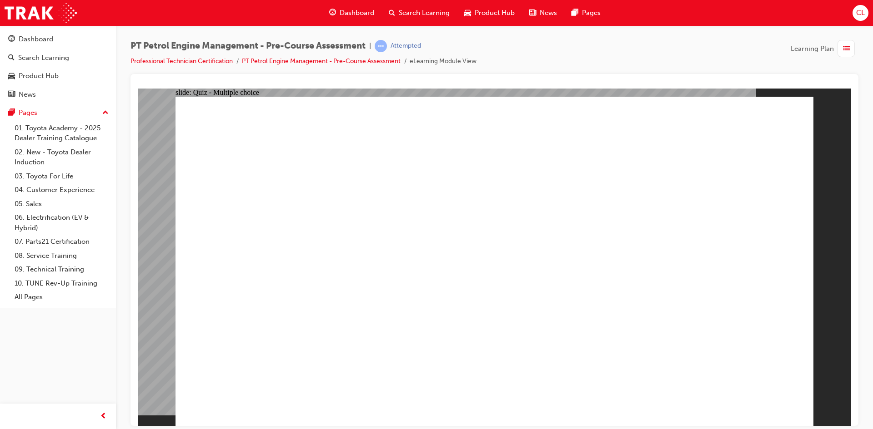
radio input "true"
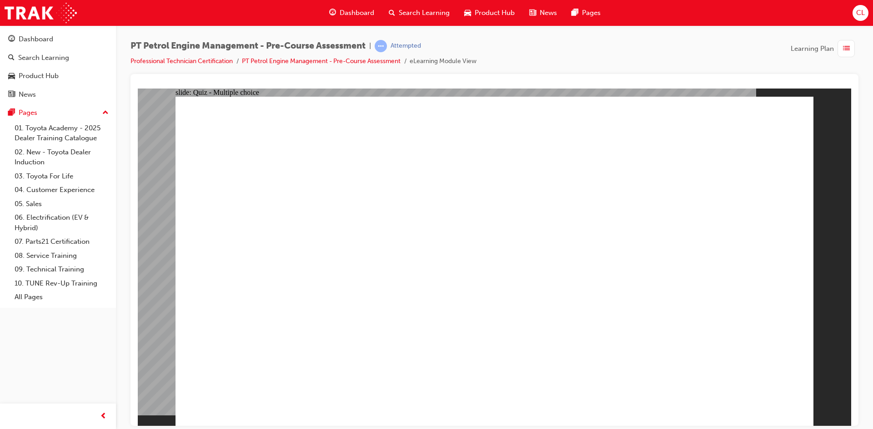
radio input "true"
drag, startPoint x: 330, startPoint y: 160, endPoint x: 488, endPoint y: 161, distance: 157.7
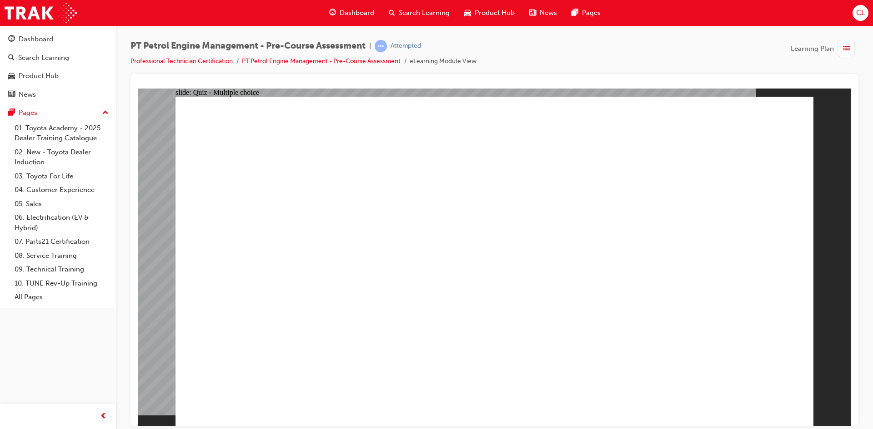
radio input "true"
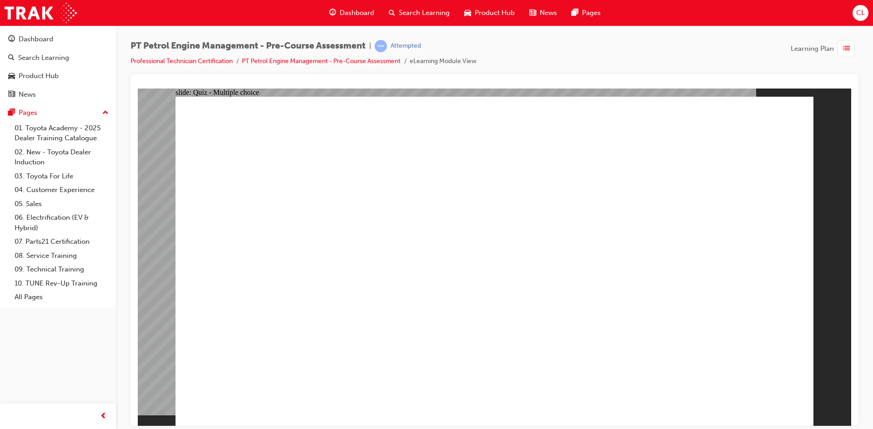
radio input "false"
radio input "true"
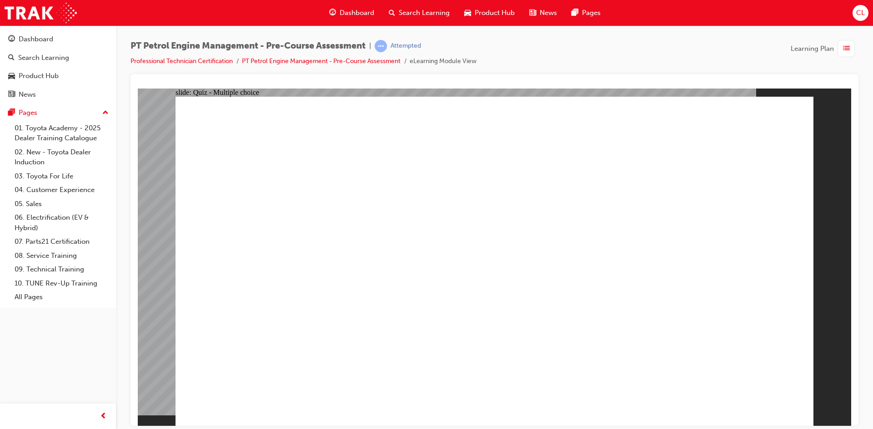
radio input "true"
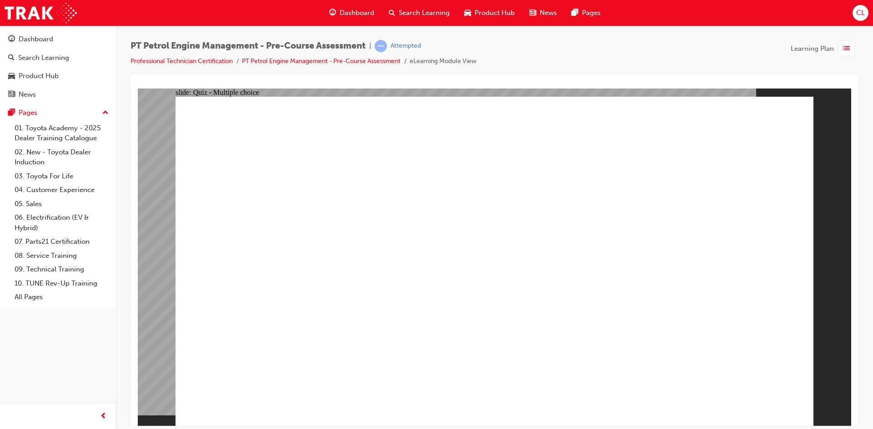
radio input "true"
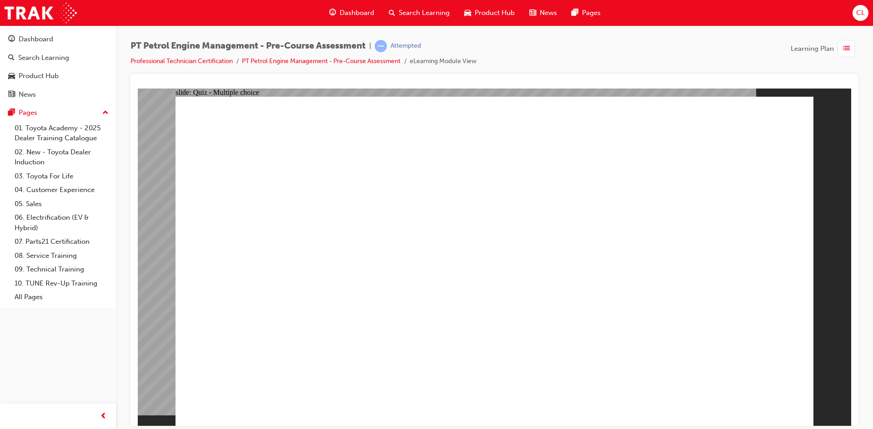
click at [847, 54] on span "list-icon" at bounding box center [846, 48] width 7 height 11
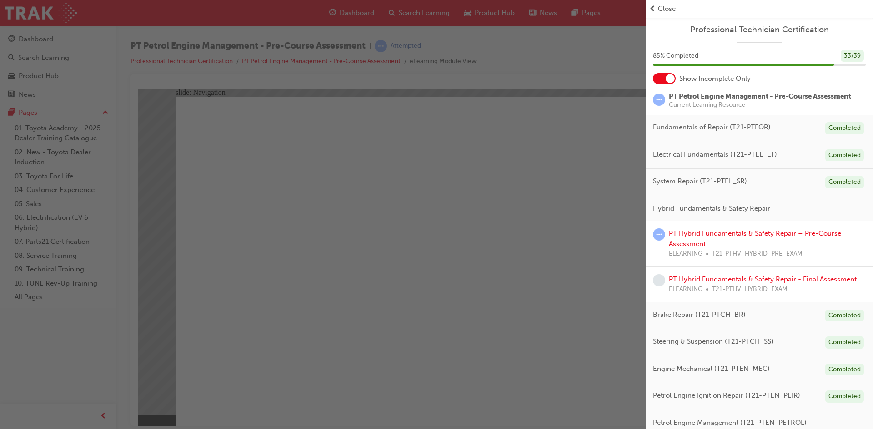
click at [726, 278] on link "PT Hybrid Fundamentals & Safety Repair - Final Assessment" at bounding box center [763, 279] width 188 height 8
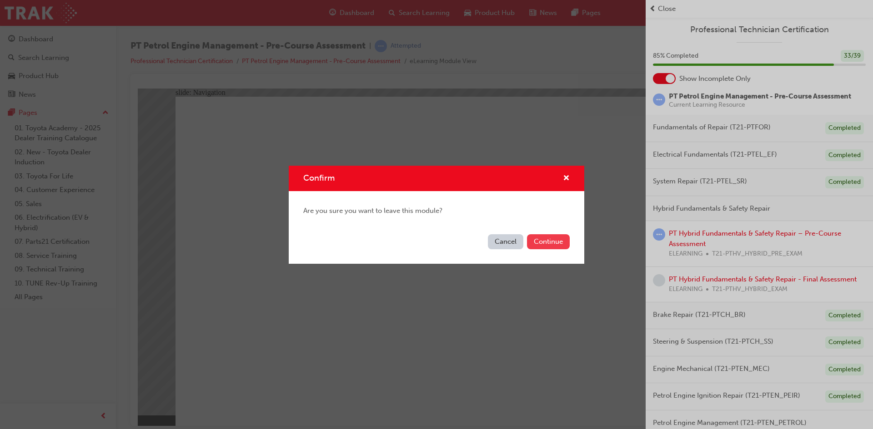
click at [539, 245] on button "Continue" at bounding box center [548, 242] width 43 height 15
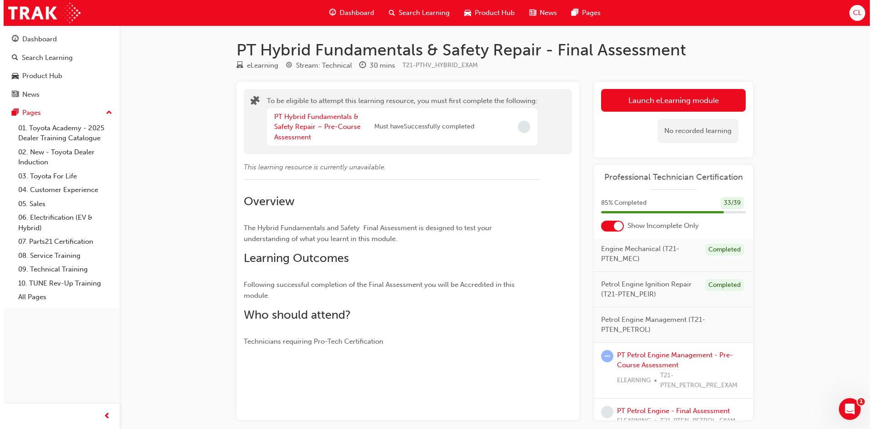
scroll to position [318, 0]
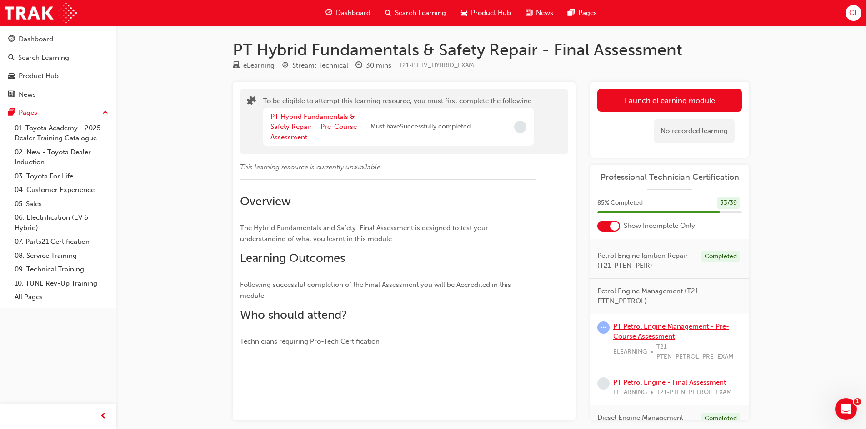
click at [654, 341] on link "PT Petrol Engine Management - Pre-Course Assessment" at bounding box center [671, 332] width 116 height 19
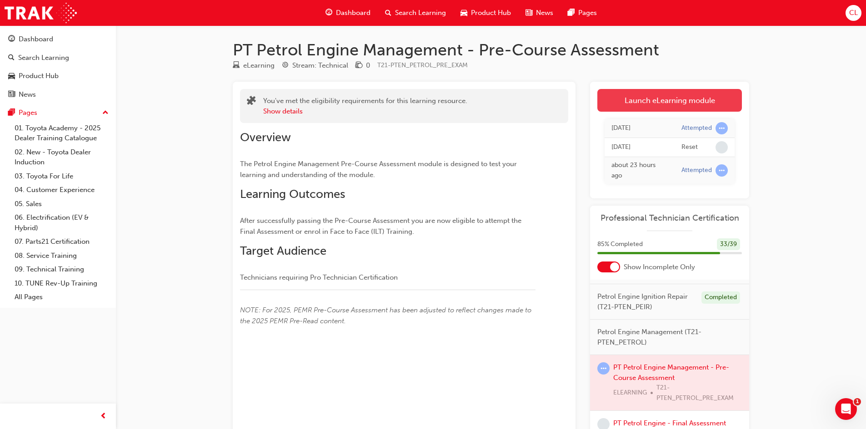
click at [689, 101] on link "Launch eLearning module" at bounding box center [669, 100] width 145 height 23
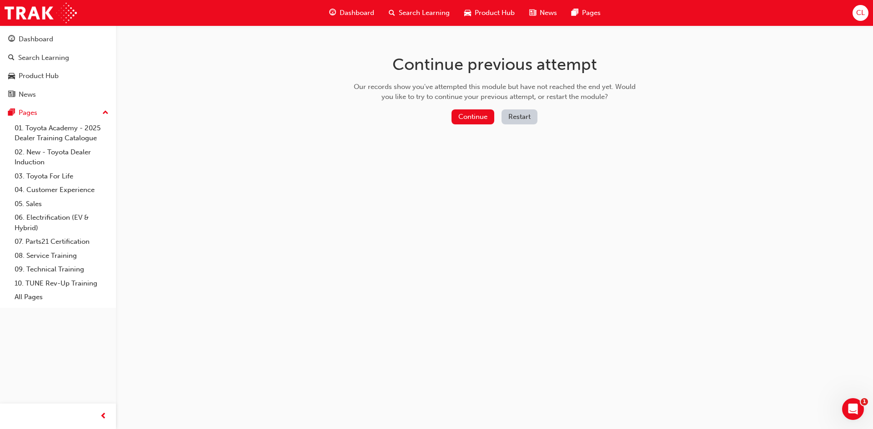
click at [521, 114] on button "Restart" at bounding box center [519, 117] width 36 height 15
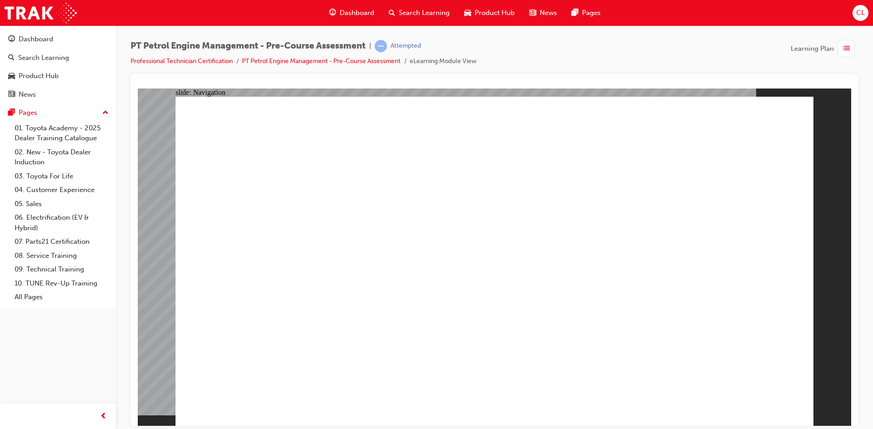
radio input "true"
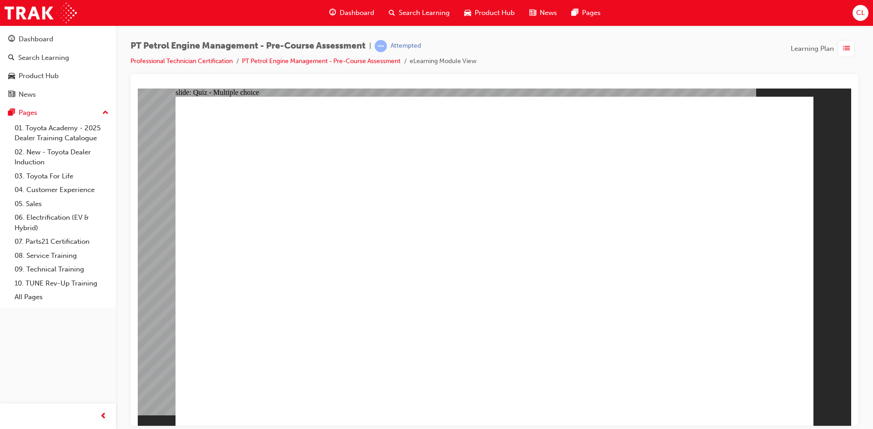
radio input "true"
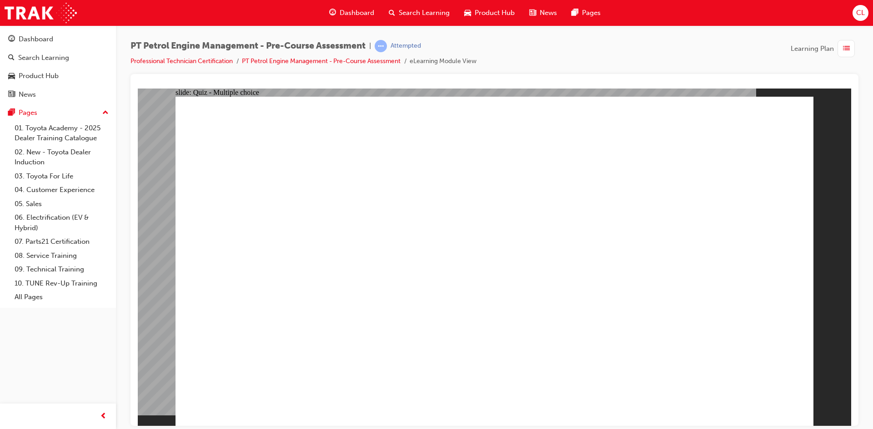
radio input "true"
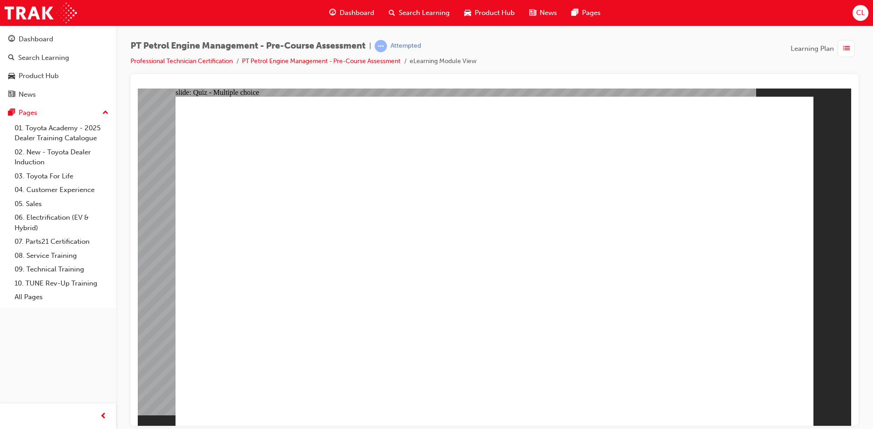
radio input "true"
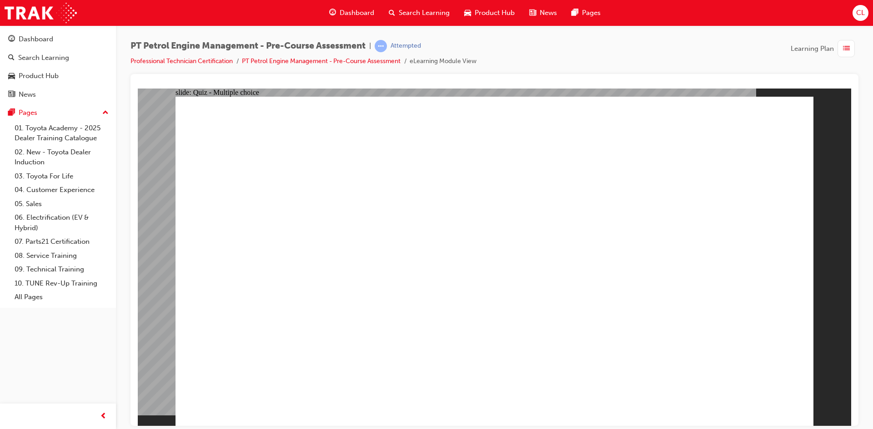
radio input "true"
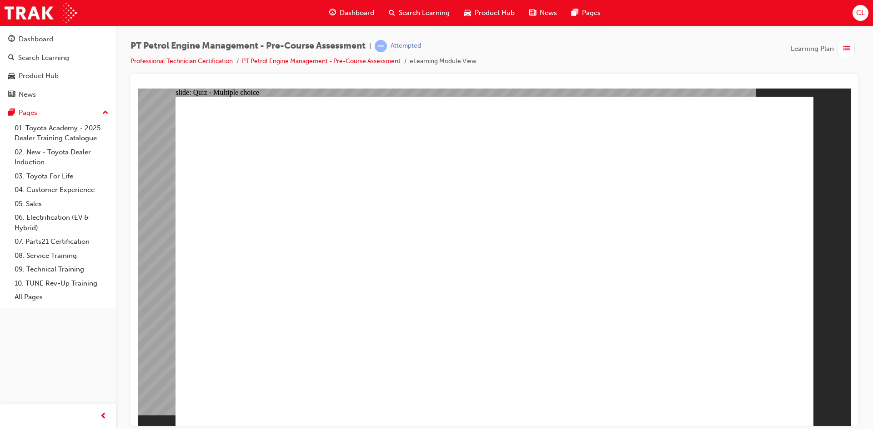
radio input "true"
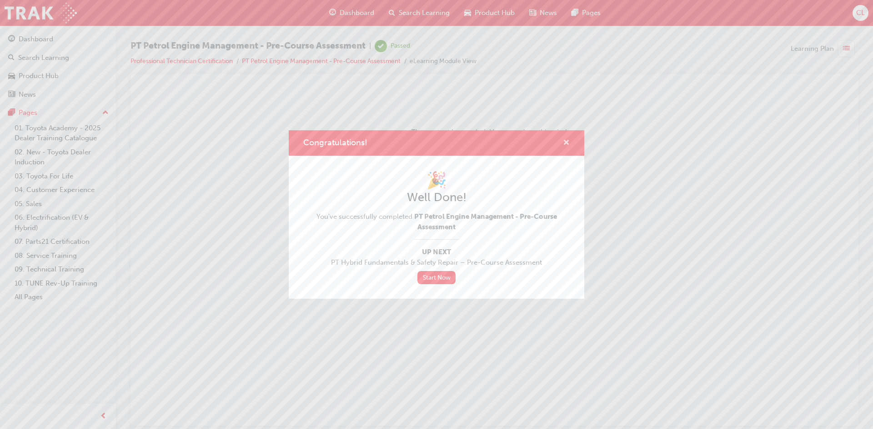
click at [568, 140] on span "cross-icon" at bounding box center [566, 144] width 7 height 8
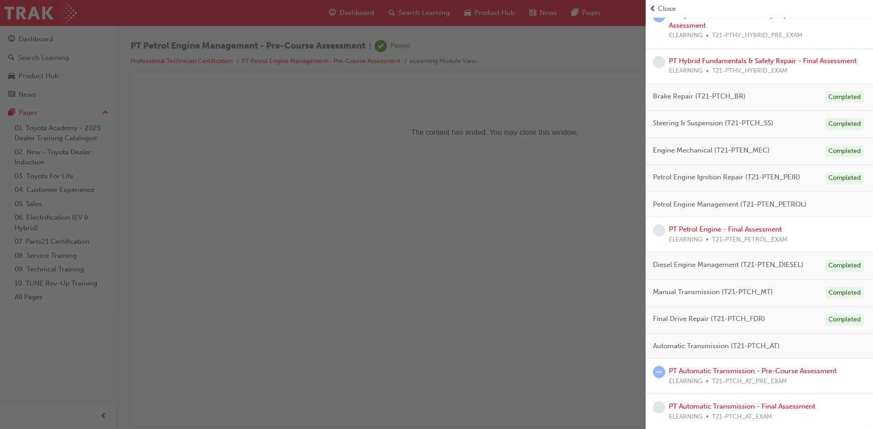
scroll to position [219, 0]
click at [739, 227] on link "PT Petrol Engine - Final Assessment" at bounding box center [725, 229] width 113 height 8
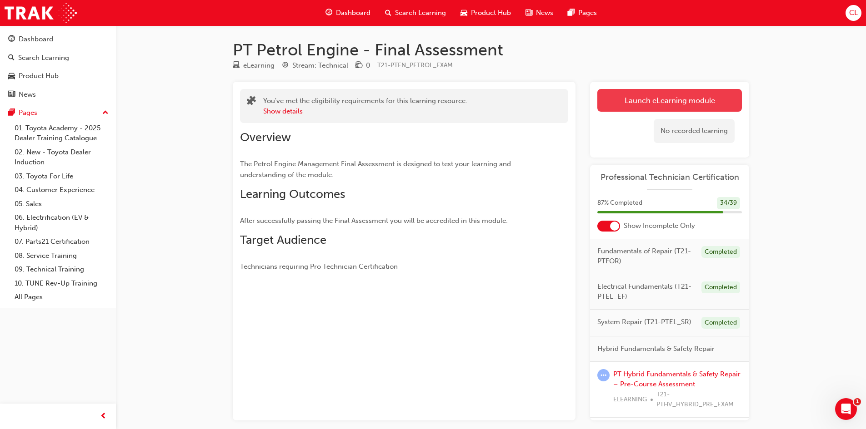
click at [691, 98] on link "Launch eLearning module" at bounding box center [669, 100] width 145 height 23
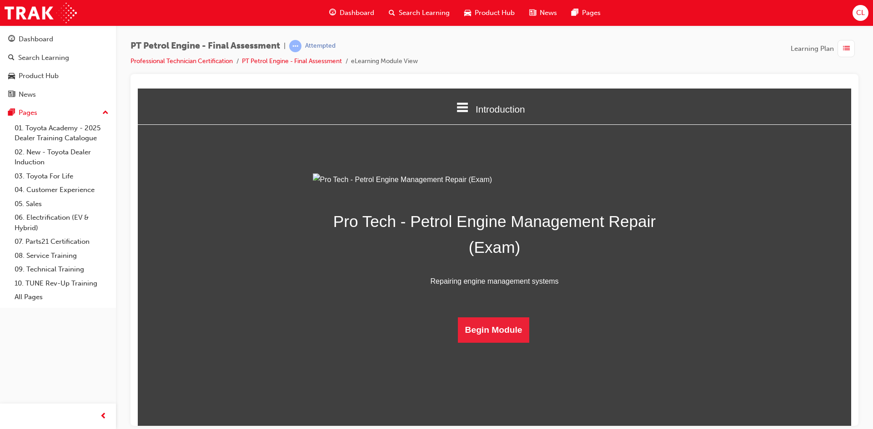
scroll to position [17, 0]
click at [500, 343] on button "Begin Module" at bounding box center [494, 329] width 72 height 25
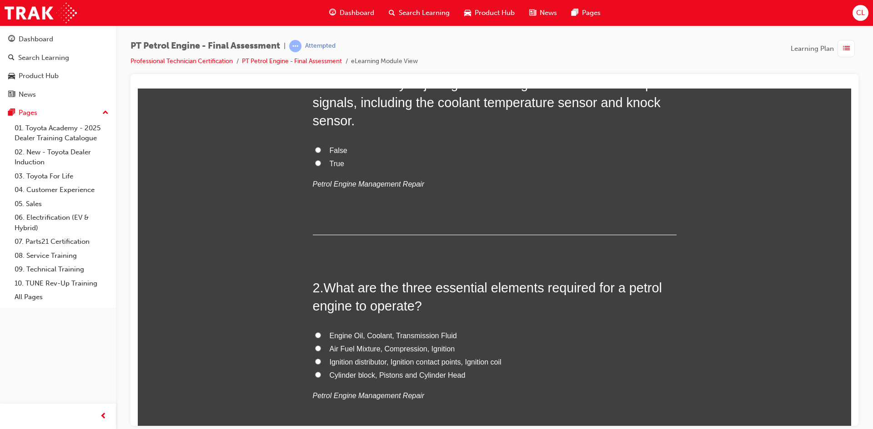
scroll to position [0, 0]
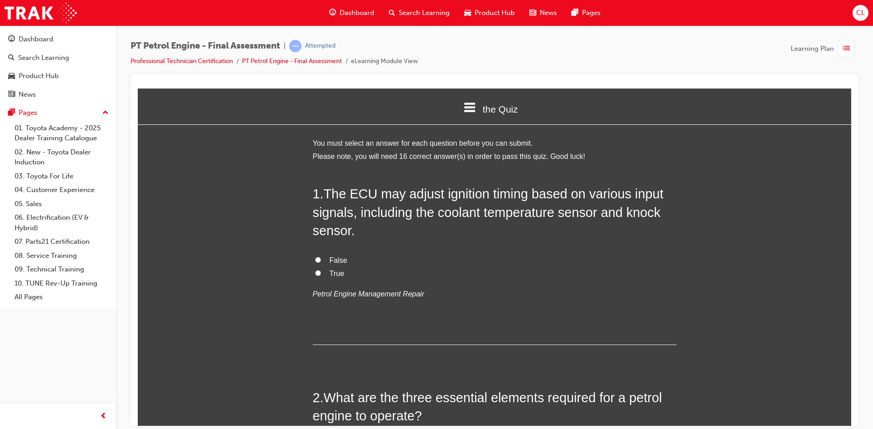
click at [330, 273] on span "True" at bounding box center [337, 274] width 15 height 8
click at [321, 273] on input "True" at bounding box center [318, 273] width 6 height 6
radio input "true"
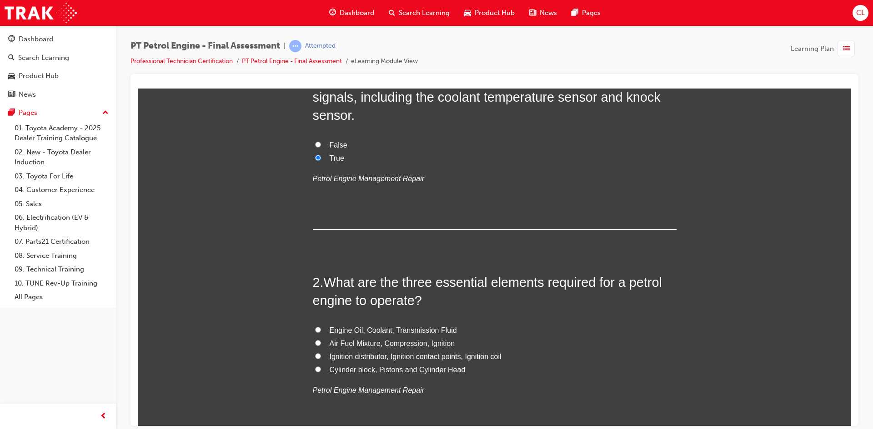
scroll to position [136, 0]
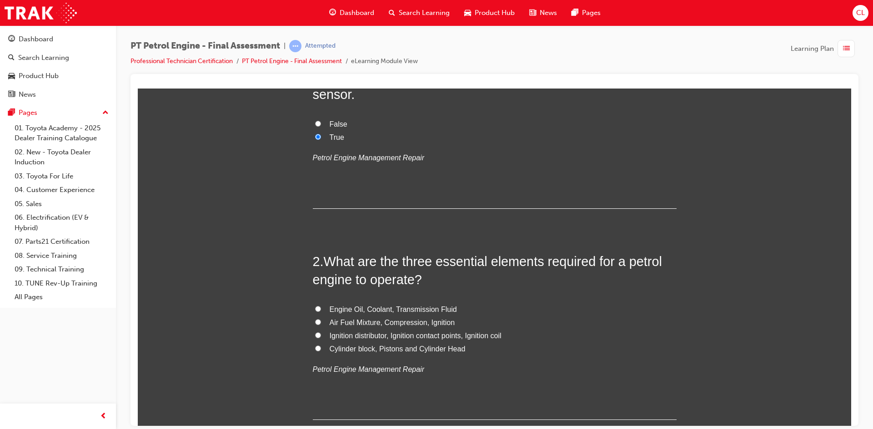
click at [339, 321] on span "Air Fuel Mixture, Compression, Ignition" at bounding box center [392, 323] width 125 height 8
click at [321, 321] on input "Air Fuel Mixture, Compression, Ignition" at bounding box center [318, 322] width 6 height 6
radio input "true"
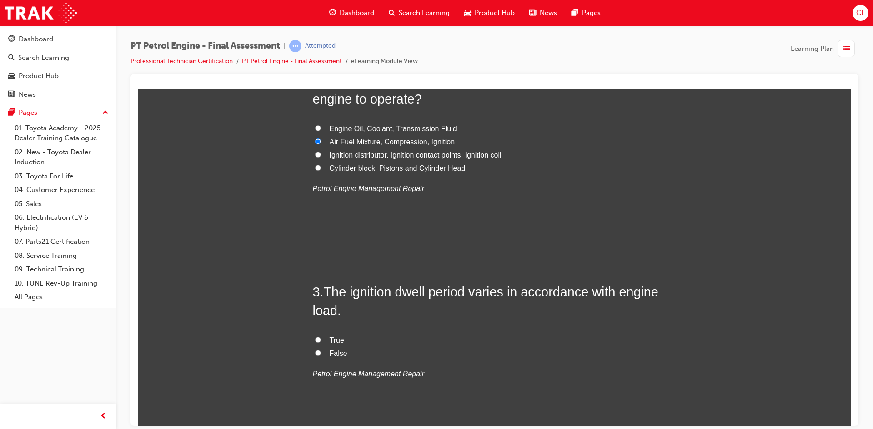
scroll to position [318, 0]
click at [318, 338] on label "True" at bounding box center [495, 339] width 364 height 13
click at [318, 338] on input "True" at bounding box center [318, 339] width 6 height 6
radio input "true"
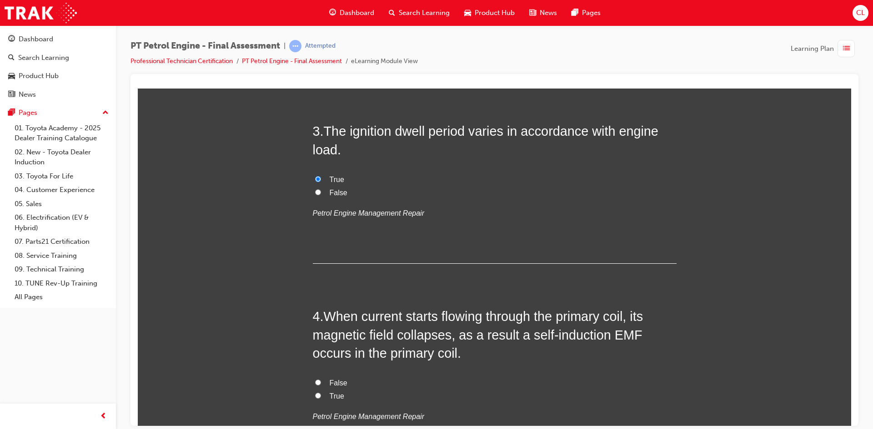
scroll to position [545, 0]
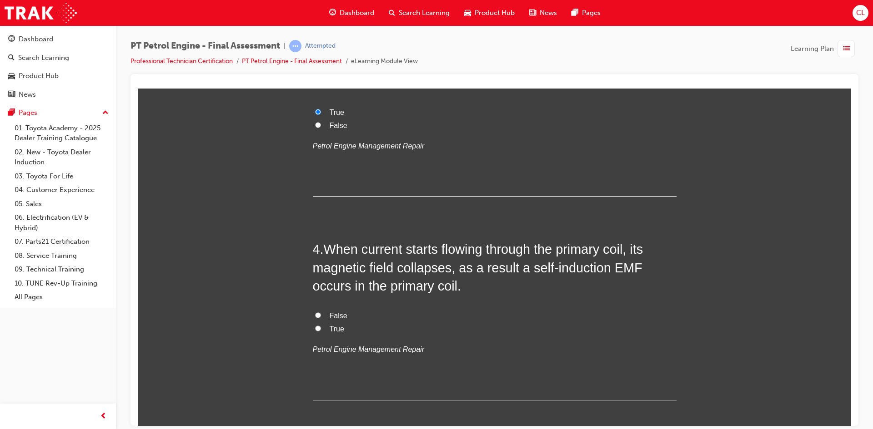
click at [319, 314] on label "False" at bounding box center [495, 316] width 364 height 13
click at [319, 314] on input "False" at bounding box center [318, 315] width 6 height 6
radio input "true"
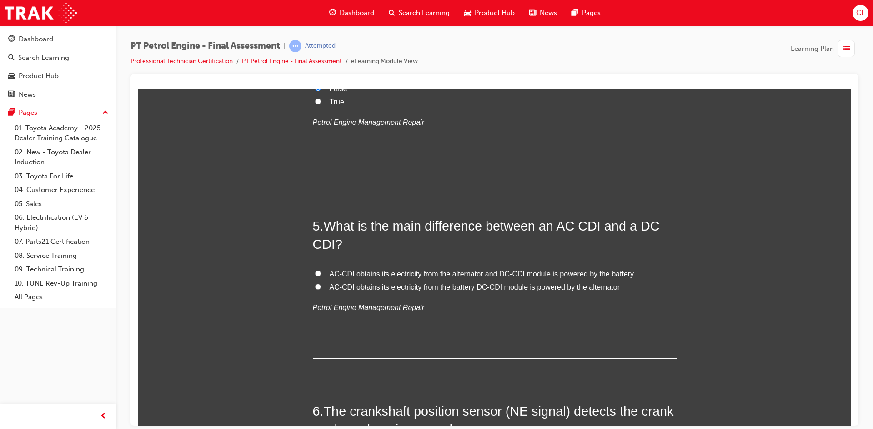
scroll to position [818, 0]
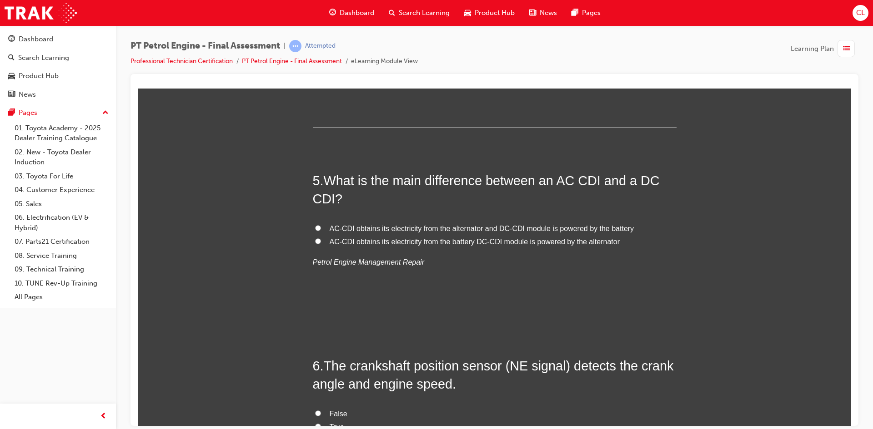
click at [396, 226] on span "AC-CDI obtains its electricity from the alternator and DC-CDI module is powered…" at bounding box center [482, 229] width 305 height 8
click at [321, 226] on input "AC-CDI obtains its electricity from the alternator and DC-CDI module is powered…" at bounding box center [318, 228] width 6 height 6
radio input "true"
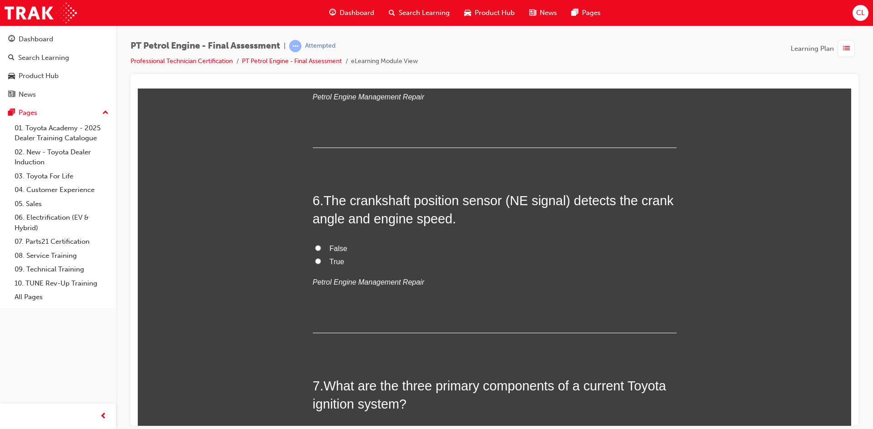
scroll to position [1000, 0]
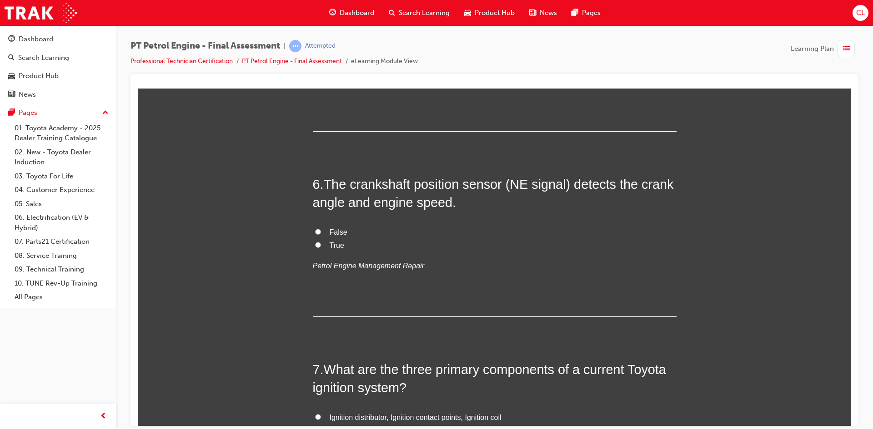
click at [330, 245] on span "True" at bounding box center [337, 245] width 15 height 8
click at [321, 245] on input "True" at bounding box center [318, 245] width 6 height 6
radio input "true"
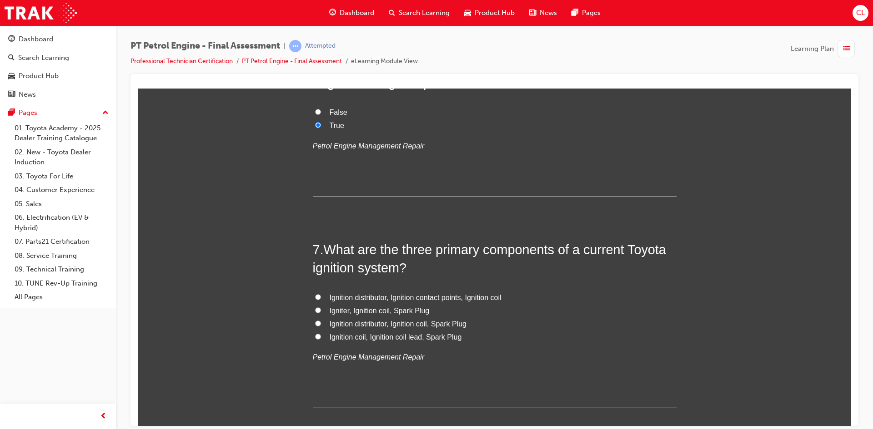
scroll to position [1136, 0]
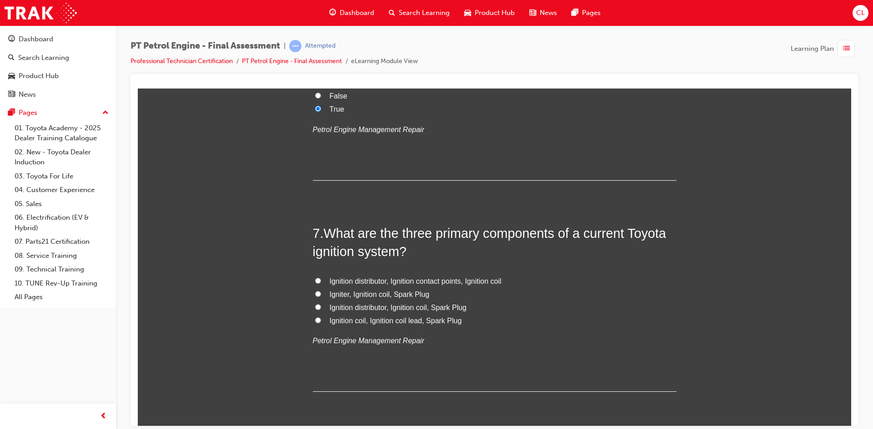
click at [331, 297] on span "Igniter, Ignition coil, Spark Plug" at bounding box center [380, 294] width 100 height 8
click at [321, 297] on input "Igniter, Ignition coil, Spark Plug" at bounding box center [318, 294] width 6 height 6
radio input "true"
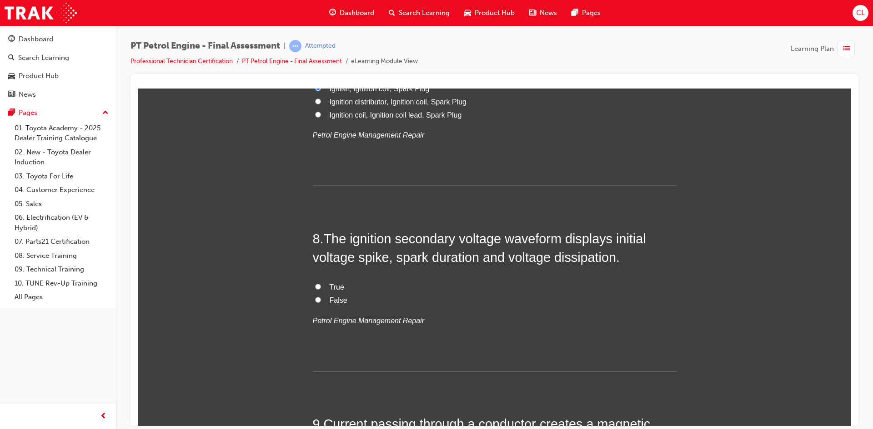
scroll to position [1363, 0]
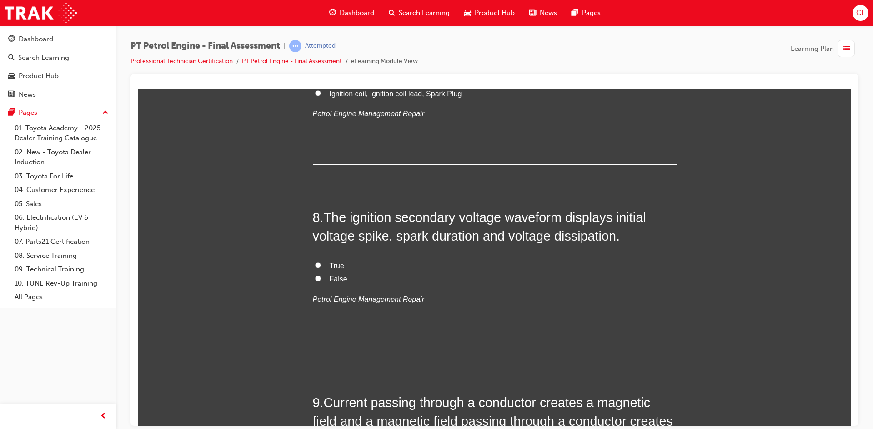
click at [322, 267] on label "True" at bounding box center [495, 266] width 364 height 13
click at [321, 267] on input "True" at bounding box center [318, 265] width 6 height 6
radio input "true"
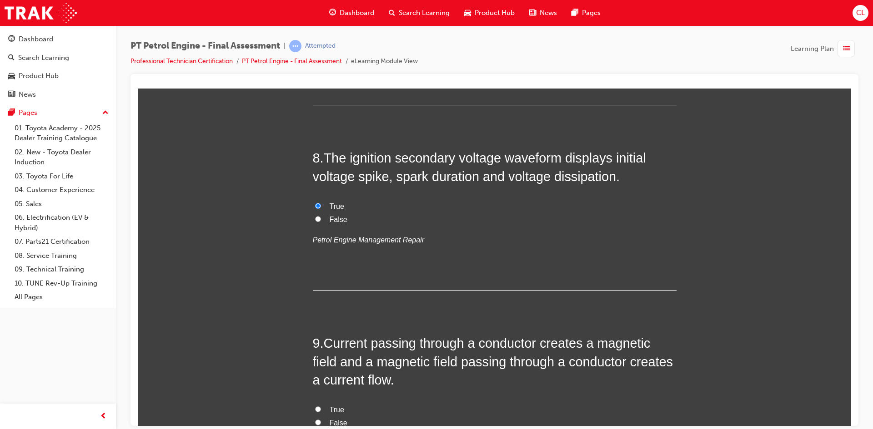
scroll to position [1545, 0]
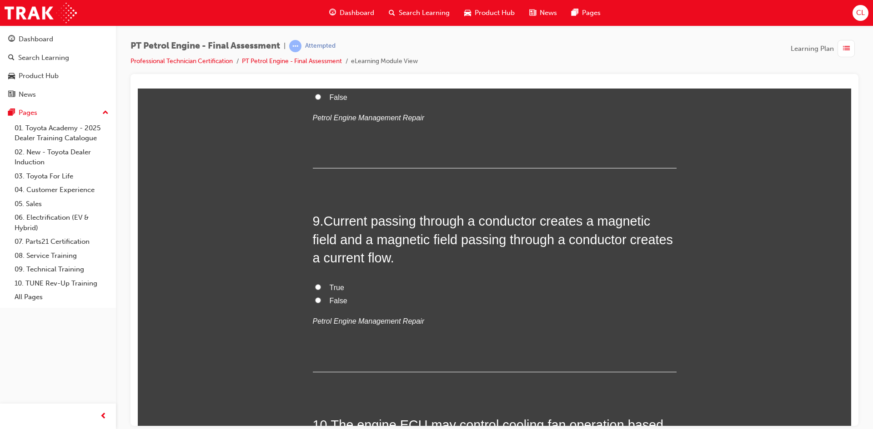
click at [330, 286] on span "True" at bounding box center [337, 288] width 15 height 8
click at [321, 286] on input "True" at bounding box center [318, 287] width 6 height 6
radio input "true"
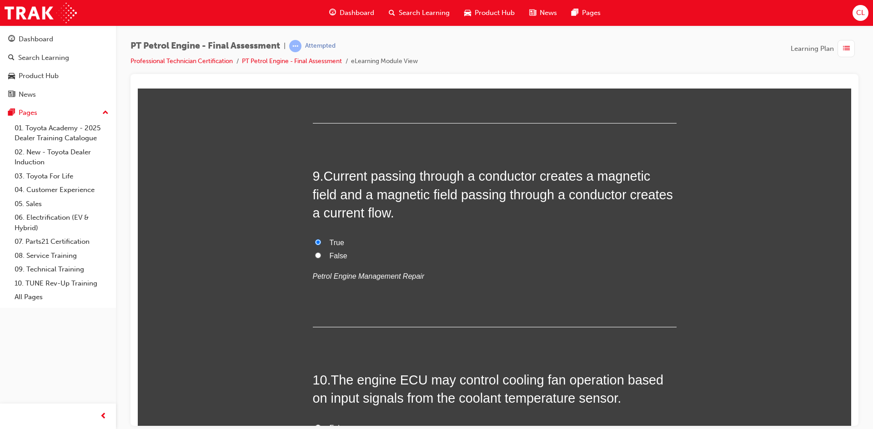
scroll to position [1682, 0]
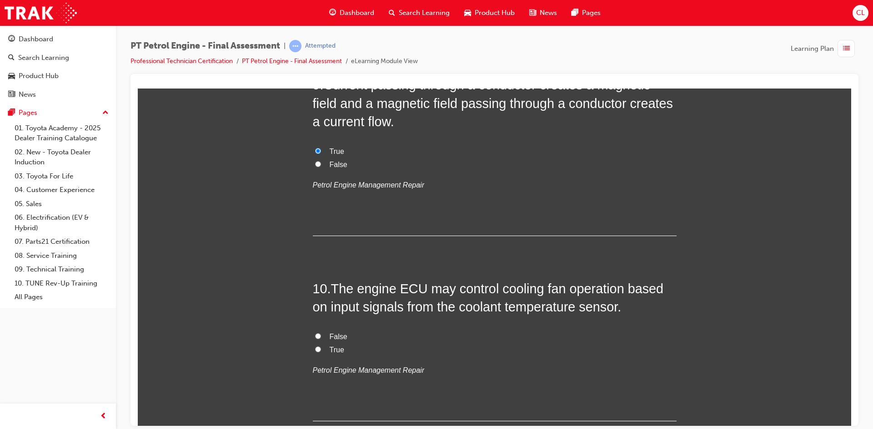
click at [330, 350] on span "True" at bounding box center [337, 350] width 15 height 8
click at [321, 350] on input "True" at bounding box center [318, 349] width 6 height 6
radio input "true"
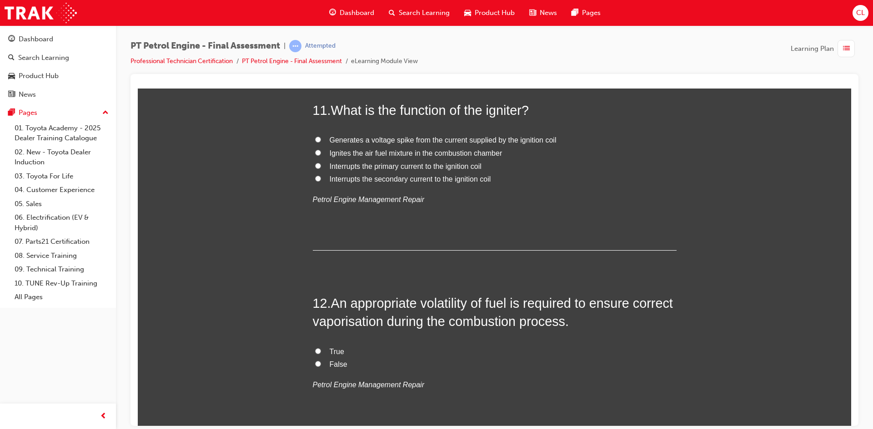
scroll to position [2045, 0]
click at [371, 154] on span "Ignites the air fuel mixture in the combustion chamber" at bounding box center [416, 154] width 173 height 8
click at [321, 154] on input "Ignites the air fuel mixture in the combustion chamber" at bounding box center [318, 153] width 6 height 6
radio input "true"
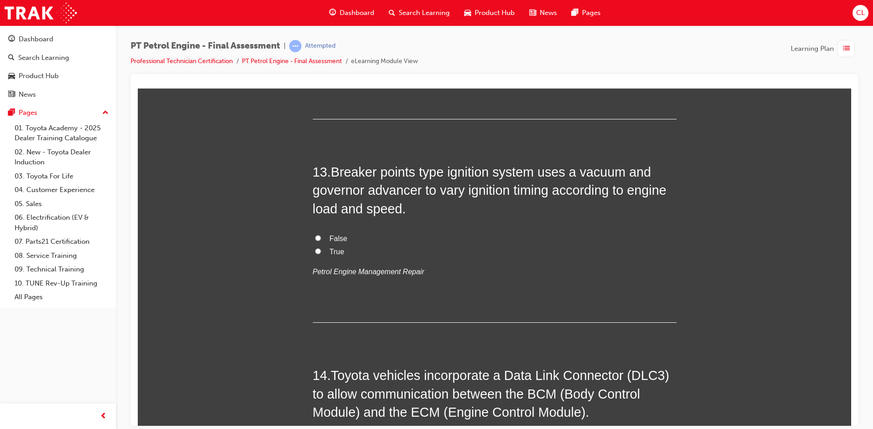
scroll to position [2363, 0]
click at [330, 250] on span "True" at bounding box center [337, 251] width 15 height 8
click at [321, 250] on input "True" at bounding box center [318, 250] width 6 height 6
radio input "true"
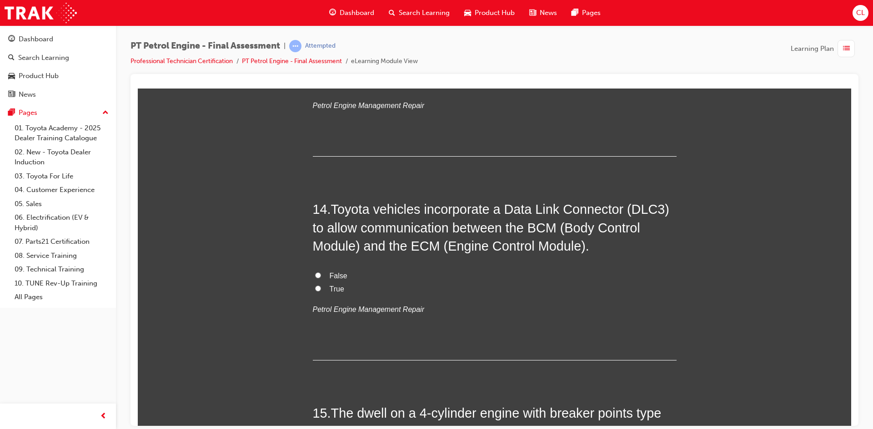
scroll to position [2545, 0]
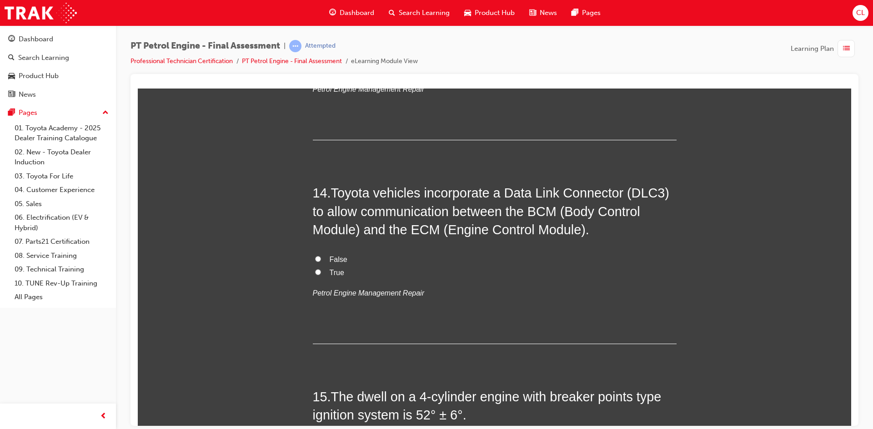
click at [325, 272] on label "True" at bounding box center [495, 272] width 364 height 13
click at [321, 272] on input "True" at bounding box center [318, 272] width 6 height 6
radio input "true"
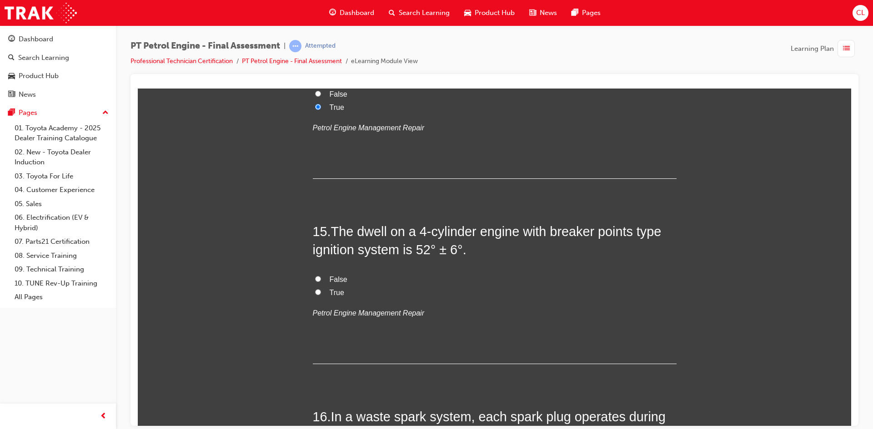
scroll to position [2727, 0]
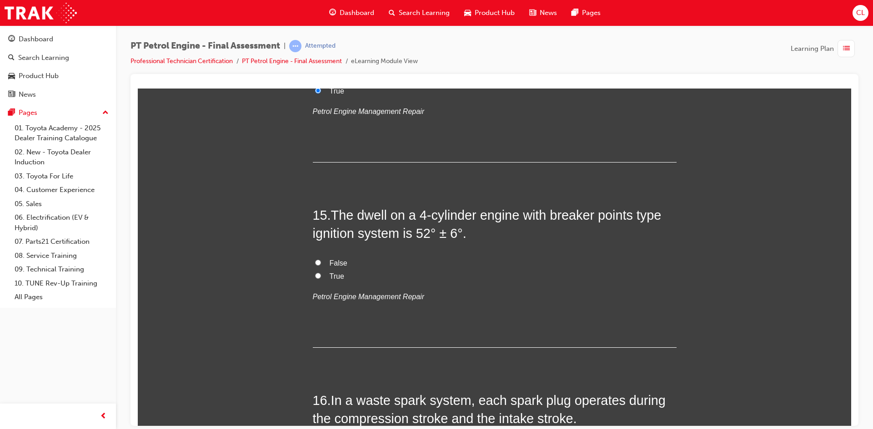
click at [321, 262] on label "False" at bounding box center [495, 263] width 364 height 13
click at [321, 262] on input "False" at bounding box center [318, 263] width 6 height 6
radio input "true"
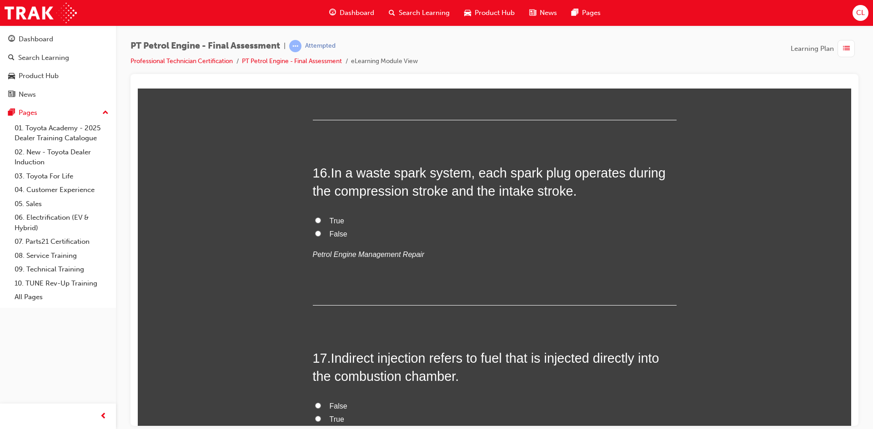
scroll to position [2954, 0]
click at [330, 221] on span "True" at bounding box center [337, 221] width 15 height 8
click at [321, 221] on input "True" at bounding box center [318, 221] width 6 height 6
radio input "true"
click at [324, 233] on label "False" at bounding box center [495, 234] width 364 height 13
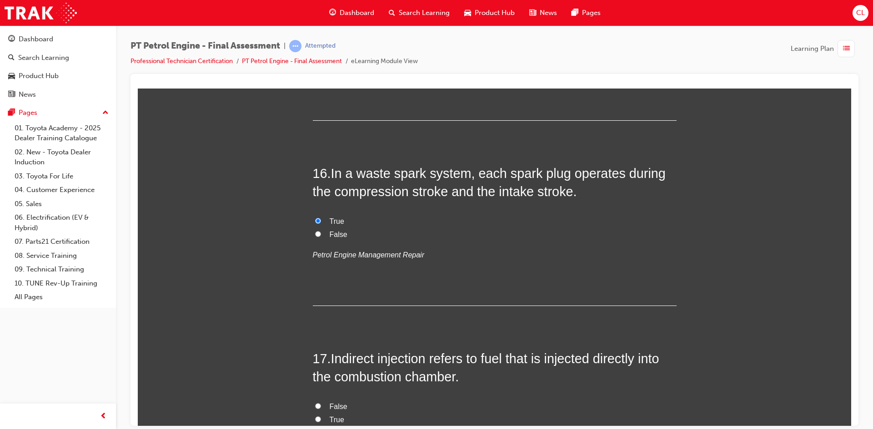
click at [321, 233] on input "False" at bounding box center [318, 234] width 6 height 6
radio input "true"
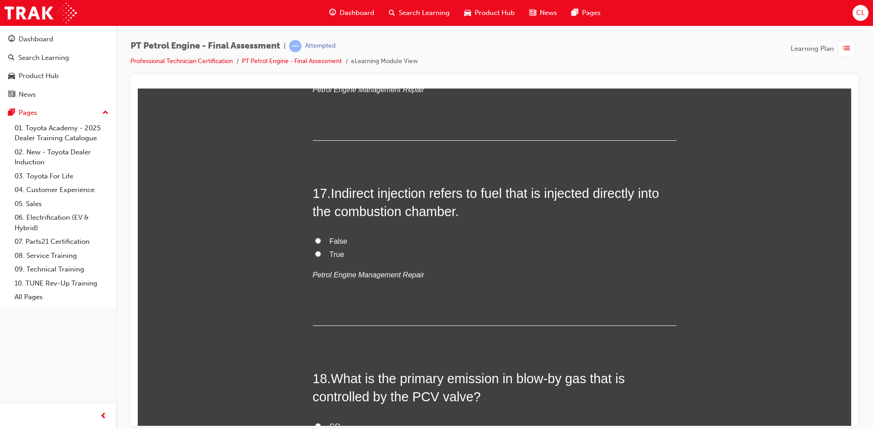
scroll to position [3136, 0]
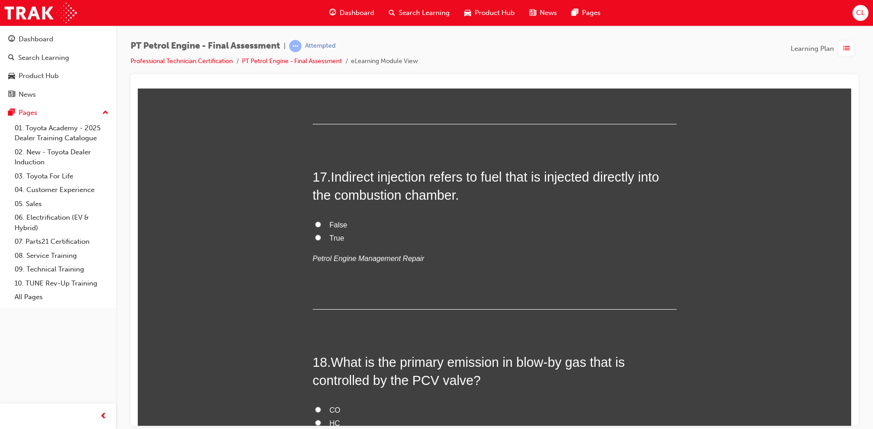
click at [315, 224] on input "False" at bounding box center [318, 224] width 6 height 6
radio input "true"
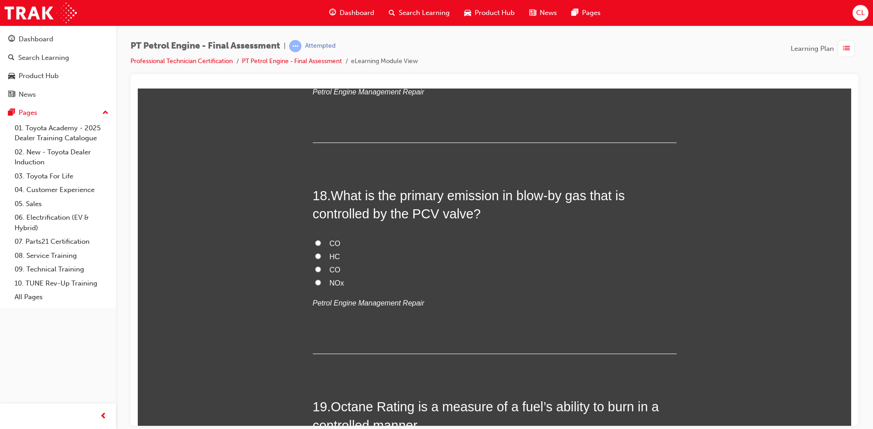
scroll to position [3318, 0]
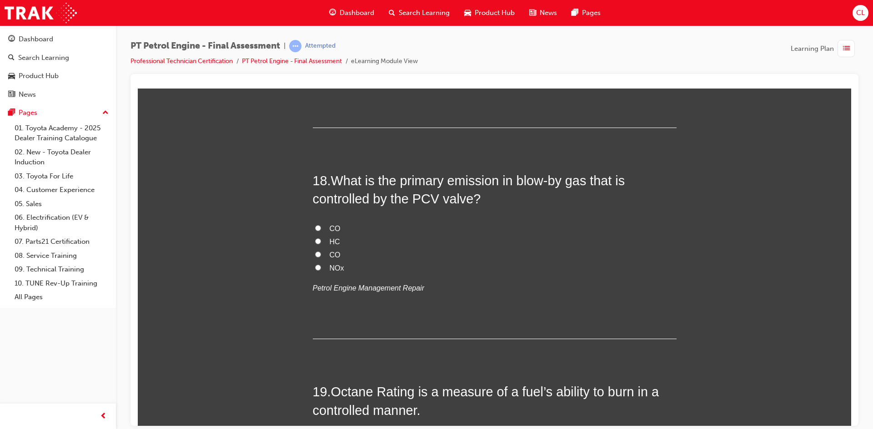
click at [316, 247] on label "HC" at bounding box center [495, 241] width 364 height 13
click at [316, 244] on input "HC" at bounding box center [318, 241] width 6 height 6
radio input "true"
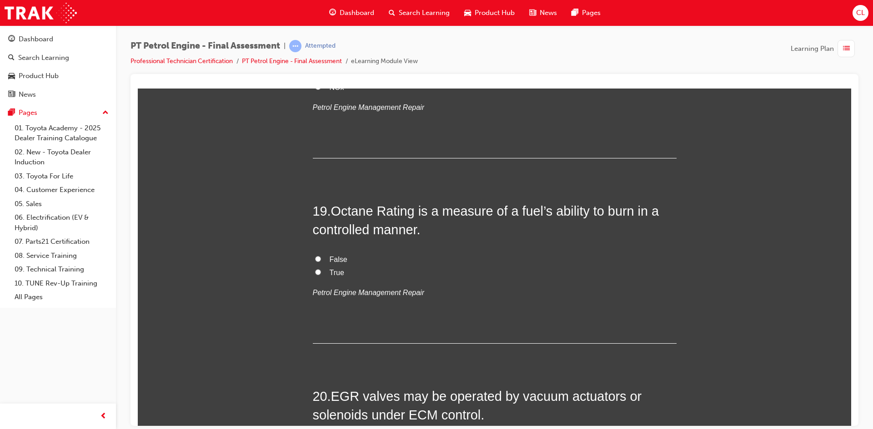
scroll to position [3500, 0]
click at [330, 274] on span "True" at bounding box center [337, 272] width 15 height 8
click at [321, 274] on input "True" at bounding box center [318, 271] width 6 height 6
radio input "true"
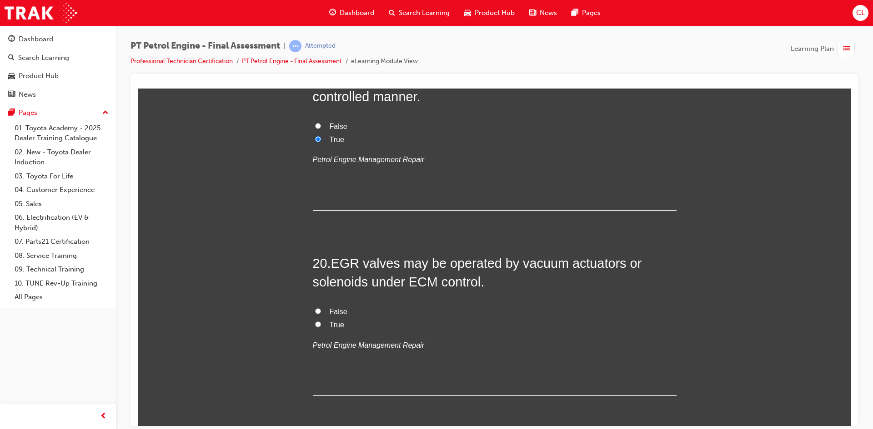
scroll to position [3636, 0]
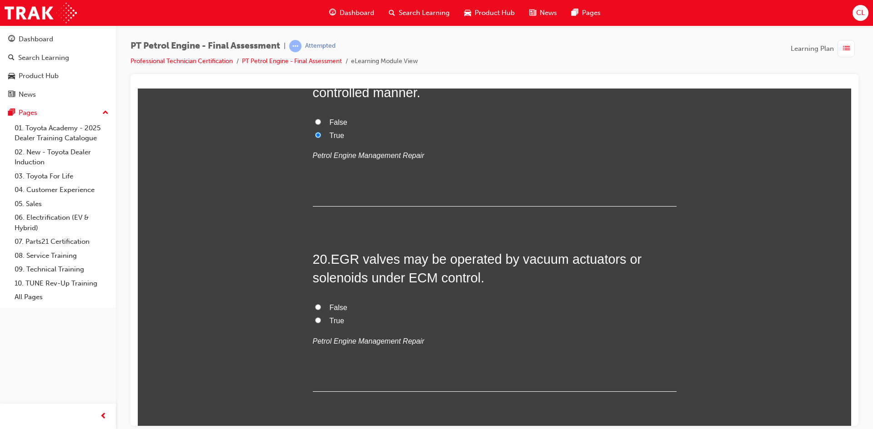
click at [330, 319] on span "True" at bounding box center [337, 321] width 15 height 8
click at [321, 319] on input "True" at bounding box center [318, 320] width 6 height 6
radio input "true"
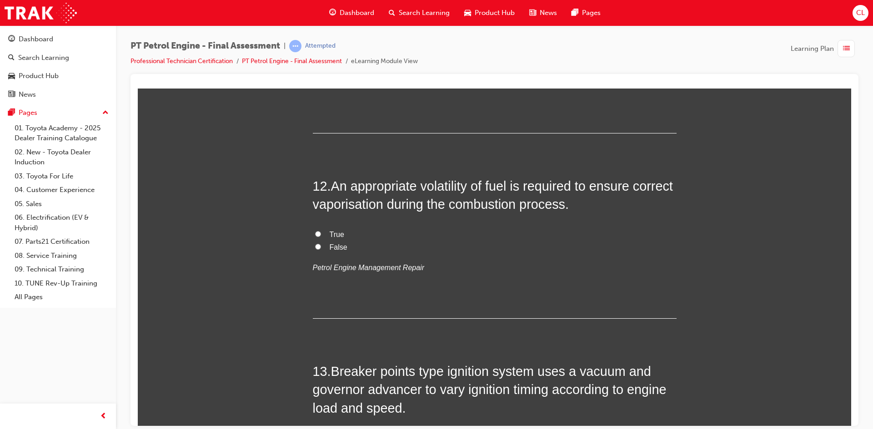
scroll to position [2125, 0]
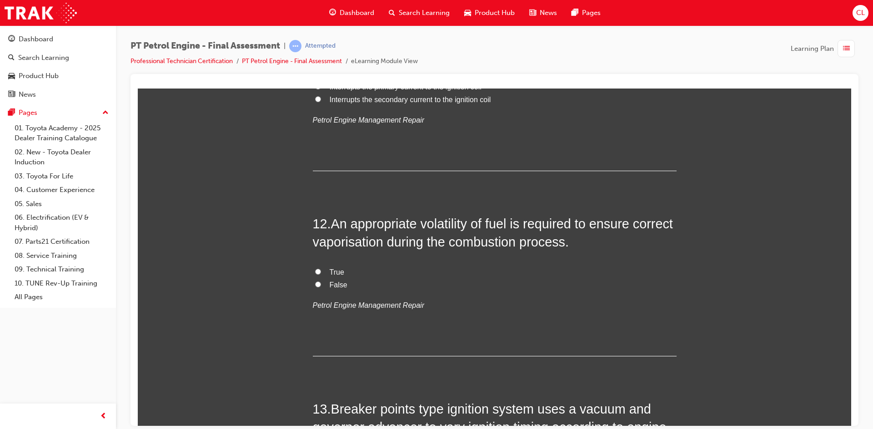
click at [331, 268] on span "True" at bounding box center [337, 272] width 15 height 8
click at [321, 269] on input "True" at bounding box center [318, 272] width 6 height 6
radio input "true"
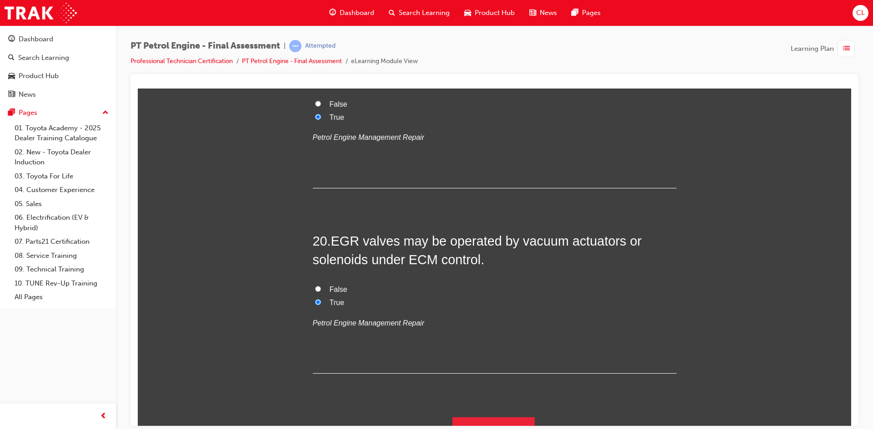
scroll to position [3670, 0]
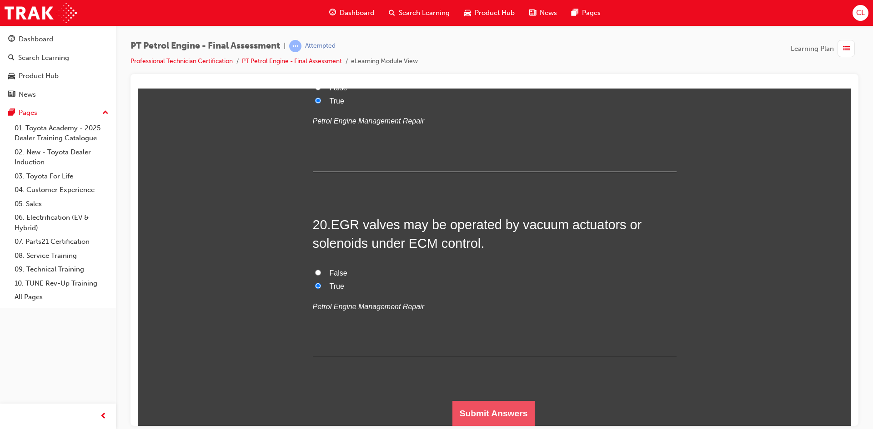
click at [499, 408] on button "Submit Answers" at bounding box center [493, 413] width 83 height 25
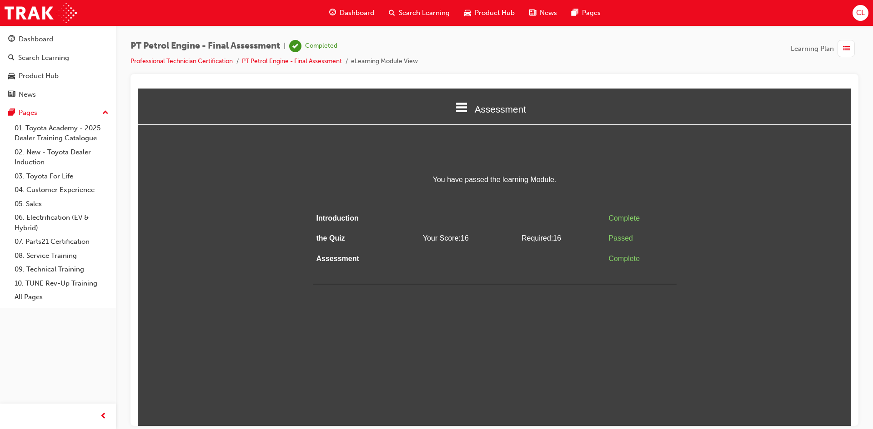
click at [851, 46] on div "button" at bounding box center [845, 48] width 17 height 17
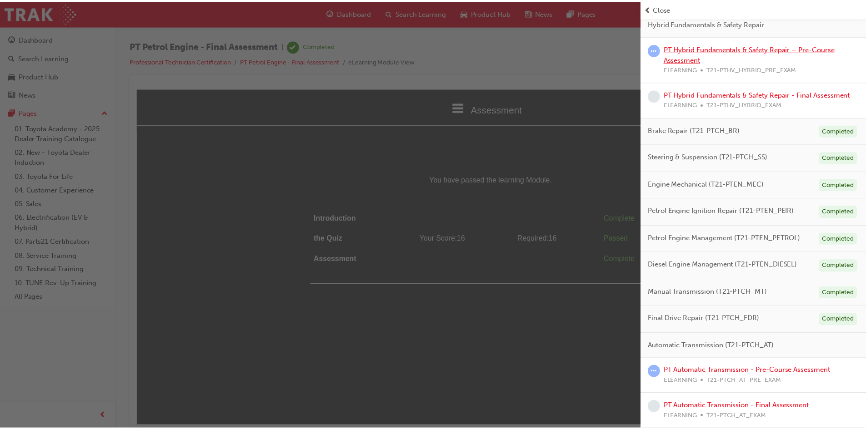
scroll to position [185, 0]
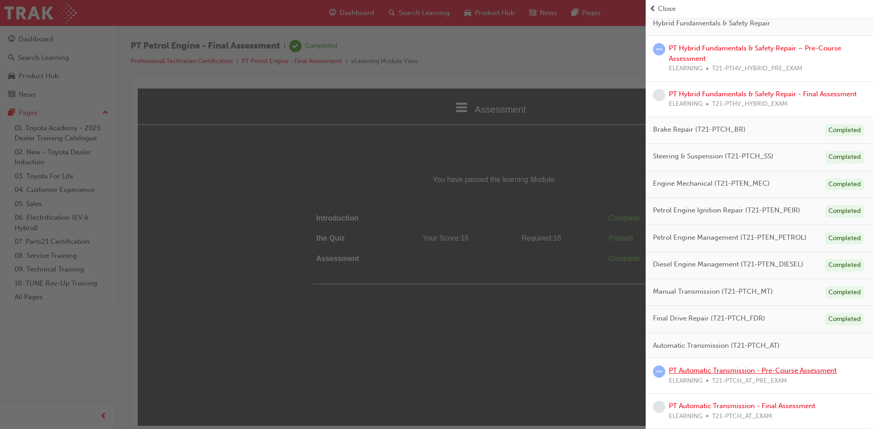
click at [714, 372] on link "PT Automatic Transmission - Pre-Course Assessment" at bounding box center [753, 371] width 168 height 8
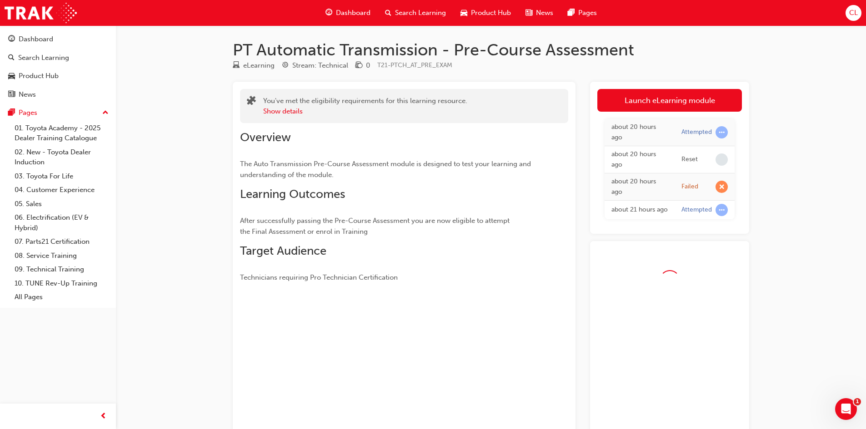
click at [345, 14] on span "Dashboard" at bounding box center [353, 13] width 35 height 10
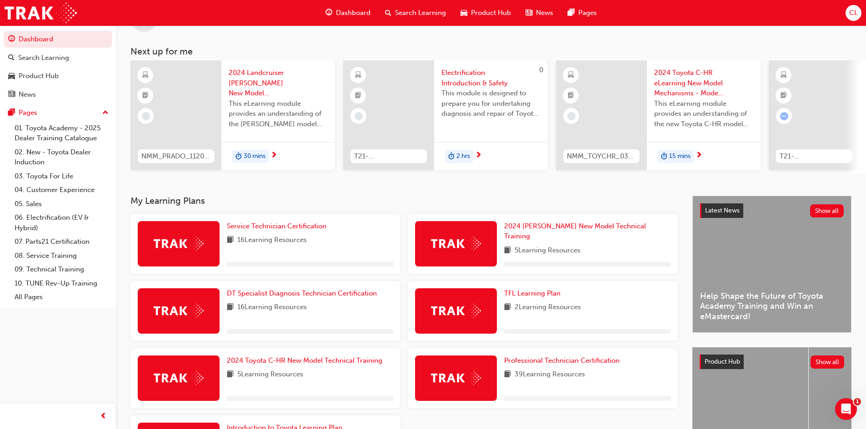
scroll to position [91, 0]
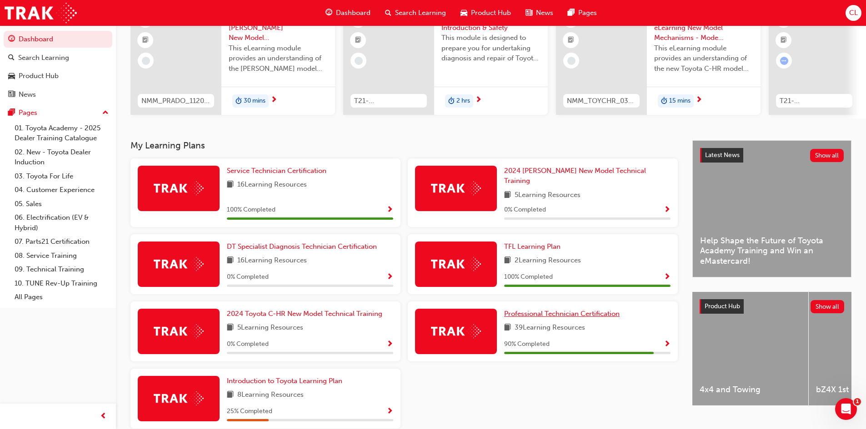
click at [514, 312] on span "Professional Technician Certification" at bounding box center [561, 314] width 115 height 8
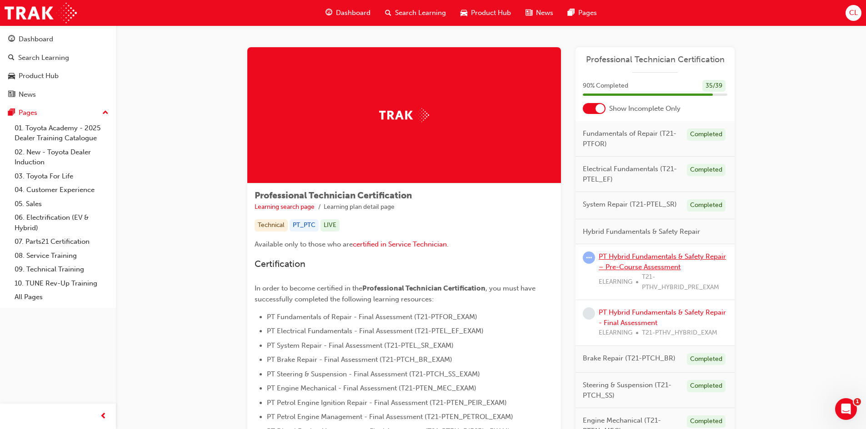
click at [635, 265] on link "PT Hybrid Fundamentals & Safety Repair – Pre-Course Assessment" at bounding box center [662, 262] width 127 height 19
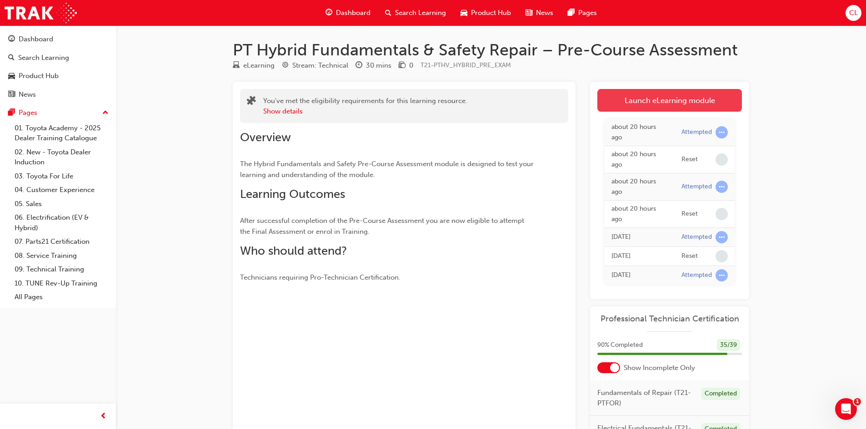
click at [685, 95] on link "Launch eLearning module" at bounding box center [669, 100] width 145 height 23
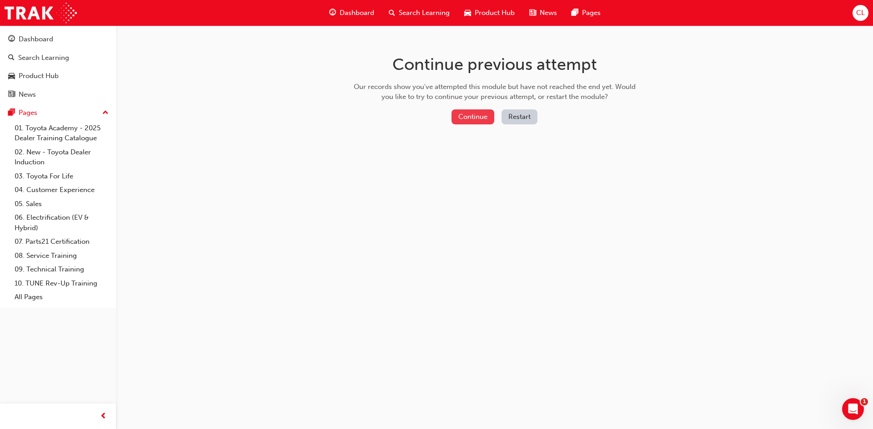
click at [486, 115] on button "Continue" at bounding box center [472, 117] width 43 height 15
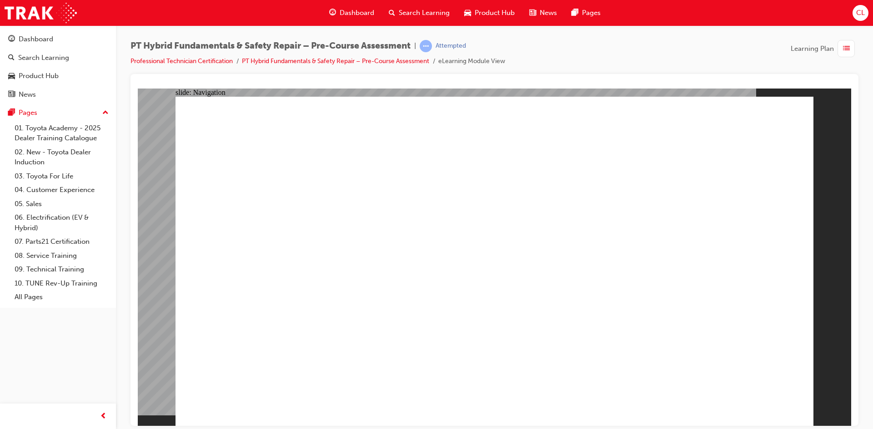
radio input "true"
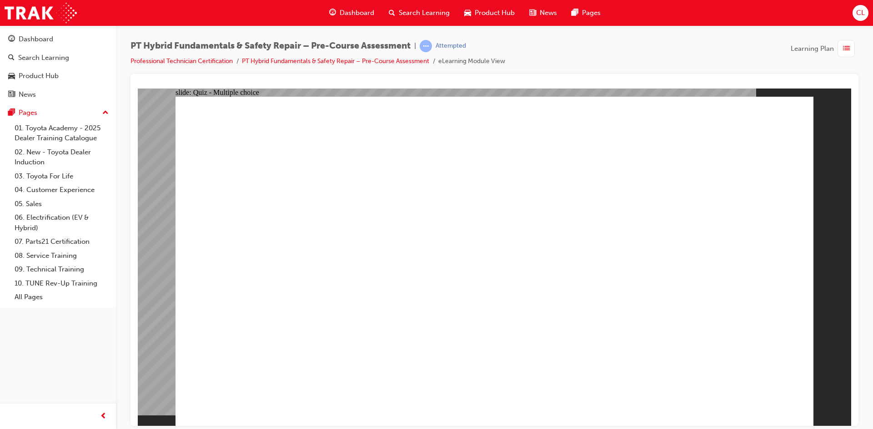
radio input "false"
radio input "true"
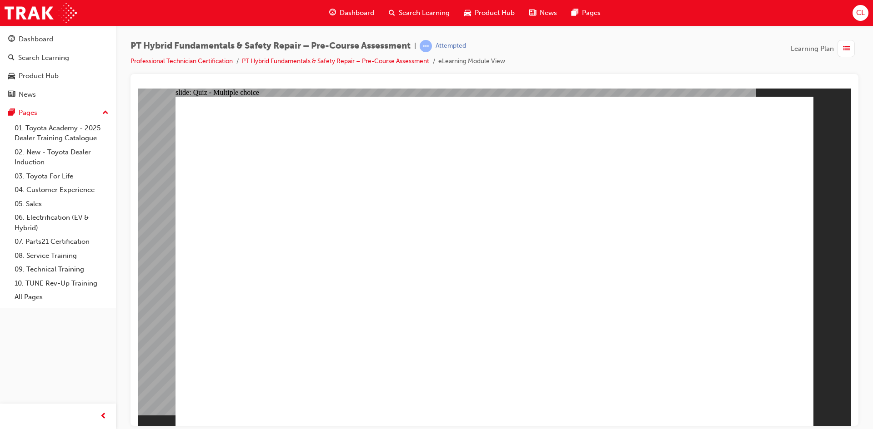
radio input "false"
radio input "true"
radio input "false"
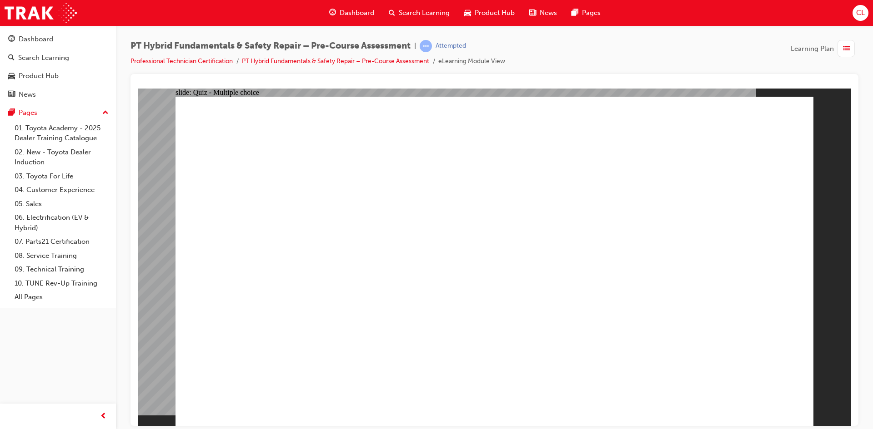
radio input "true"
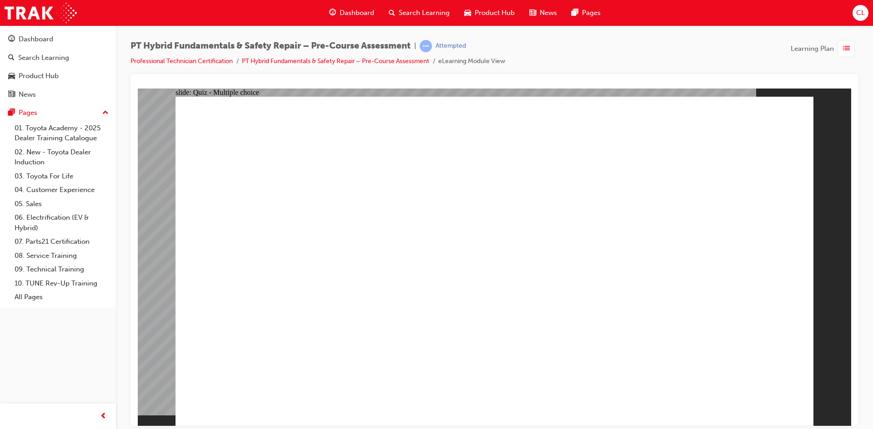
radio input "true"
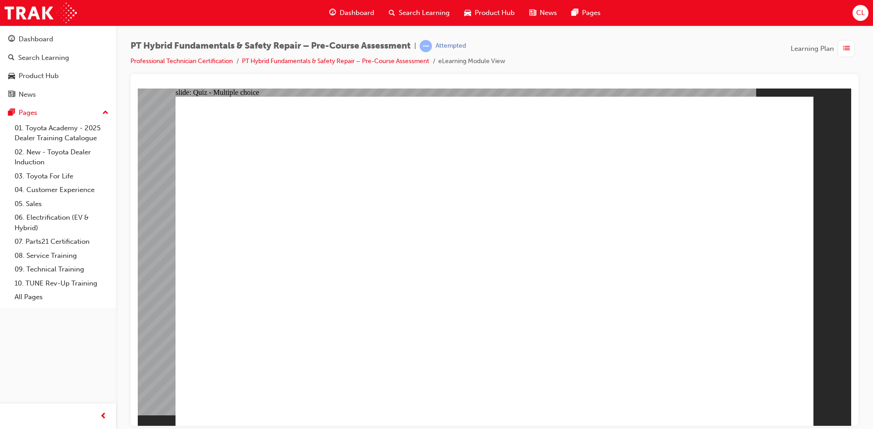
checkbox input "true"
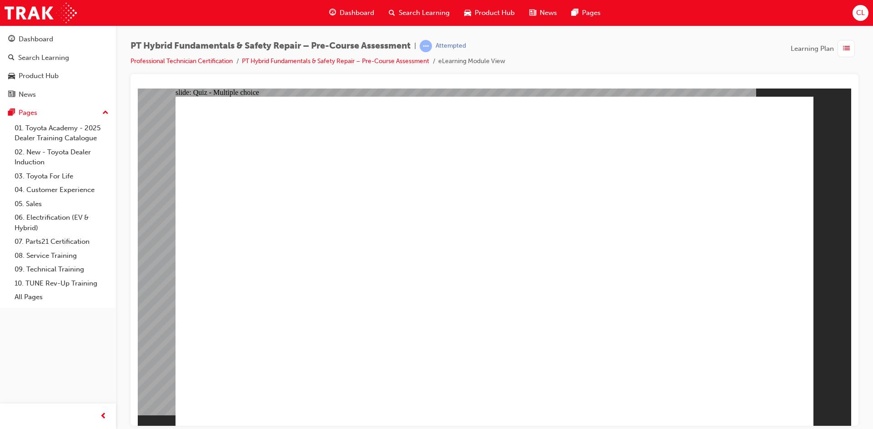
checkbox input "true"
radio input "true"
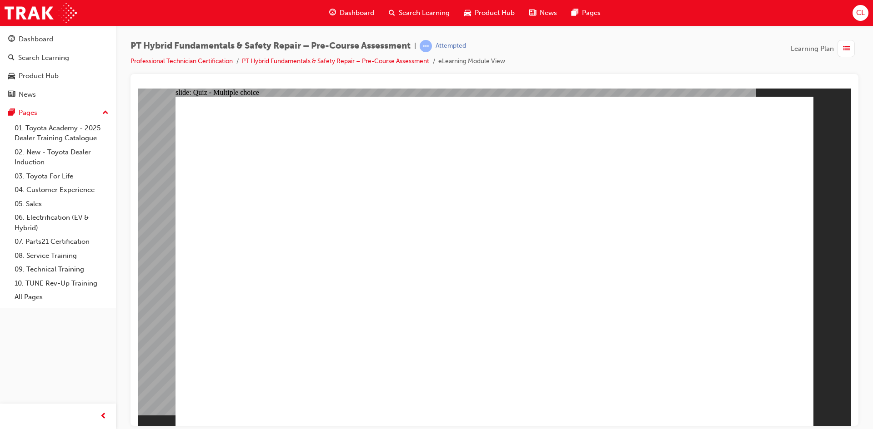
radio input "true"
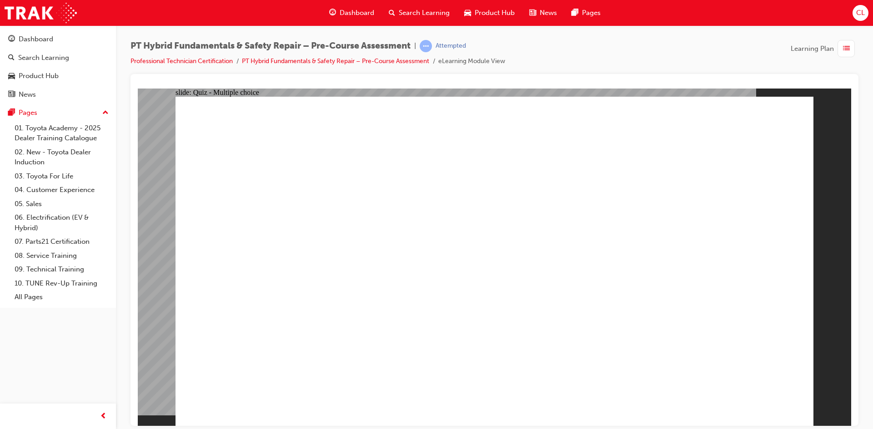
radio input "true"
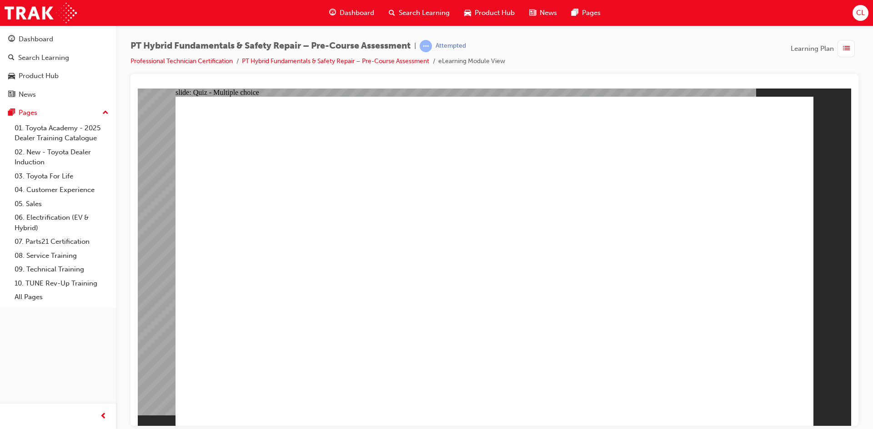
radio input "true"
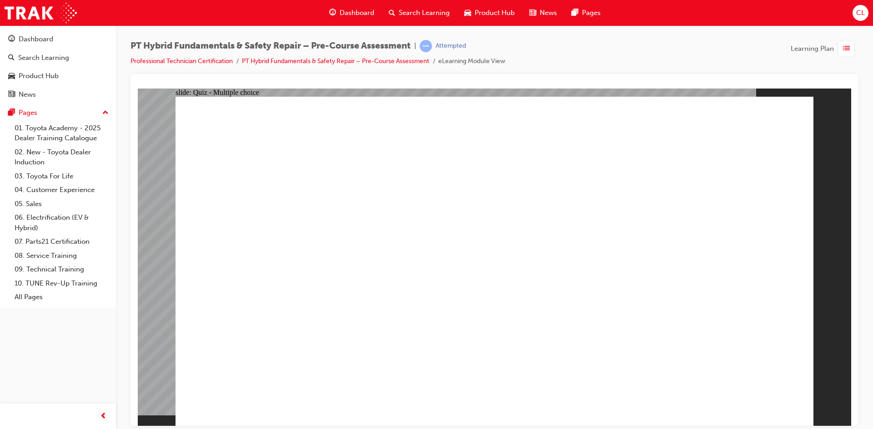
click at [843, 47] on span "list-icon" at bounding box center [846, 48] width 7 height 11
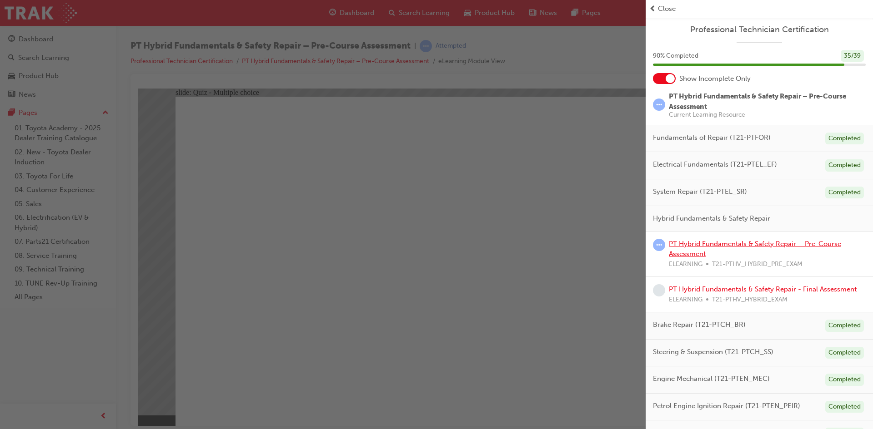
click at [706, 241] on link "PT Hybrid Fundamentals & Safety Repair – Pre-Course Assessment" at bounding box center [755, 249] width 172 height 19
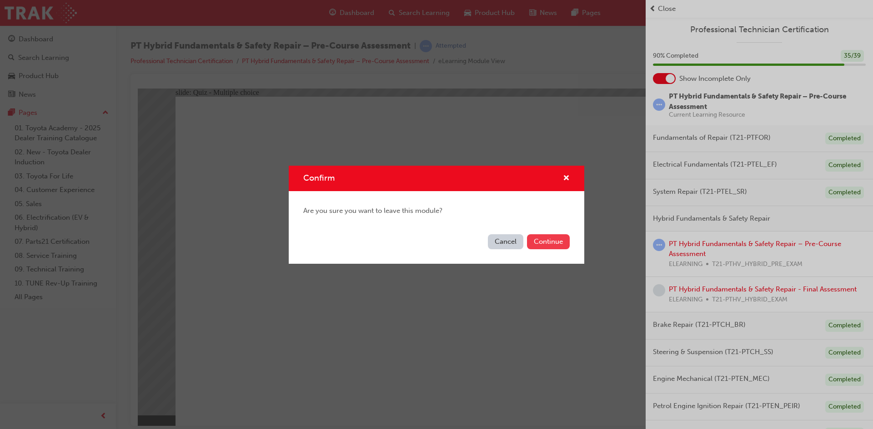
click at [542, 242] on button "Continue" at bounding box center [548, 242] width 43 height 15
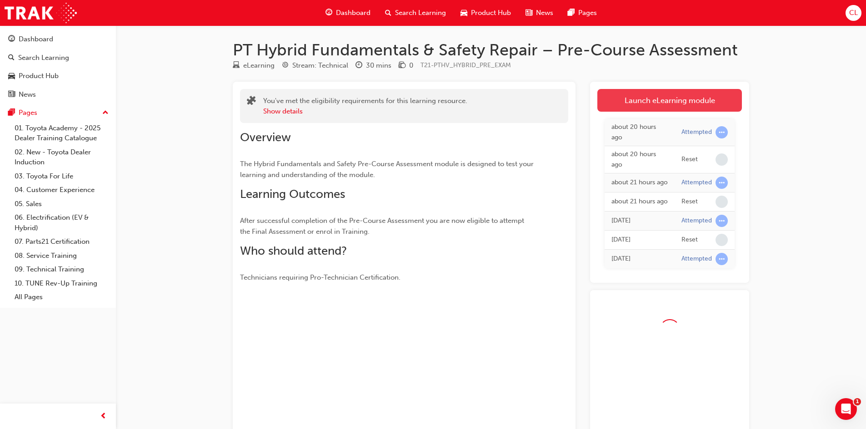
click at [676, 106] on link "Launch eLearning module" at bounding box center [669, 100] width 145 height 23
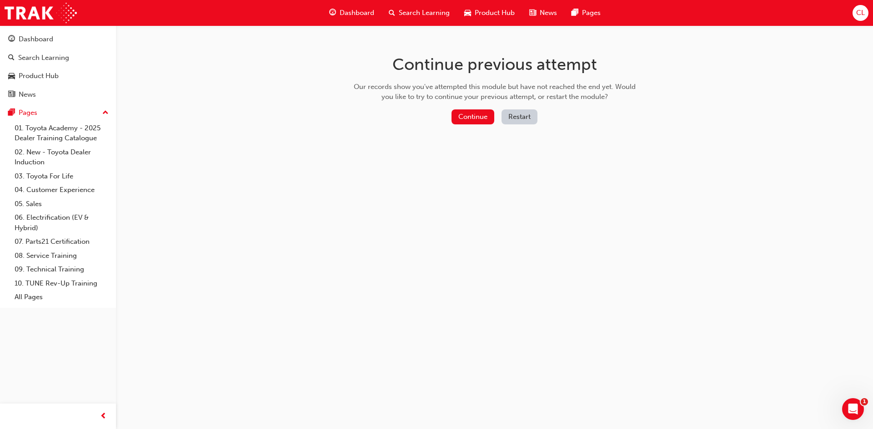
click at [515, 119] on button "Restart" at bounding box center [519, 117] width 36 height 15
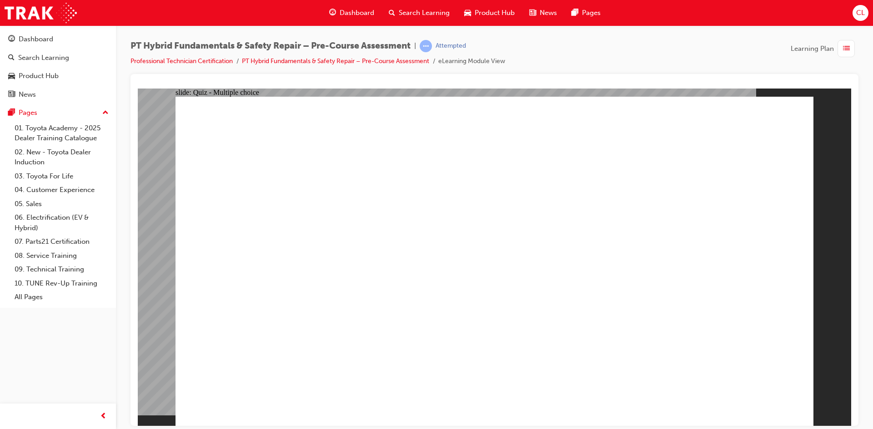
radio input "false"
radio input "true"
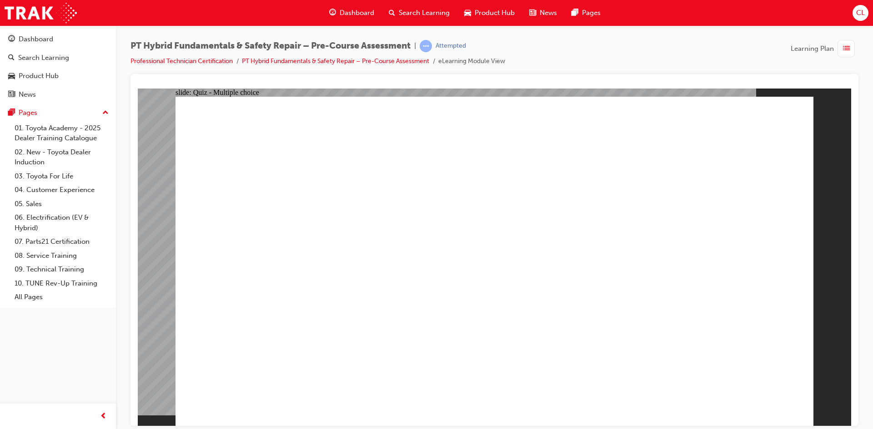
radio input "true"
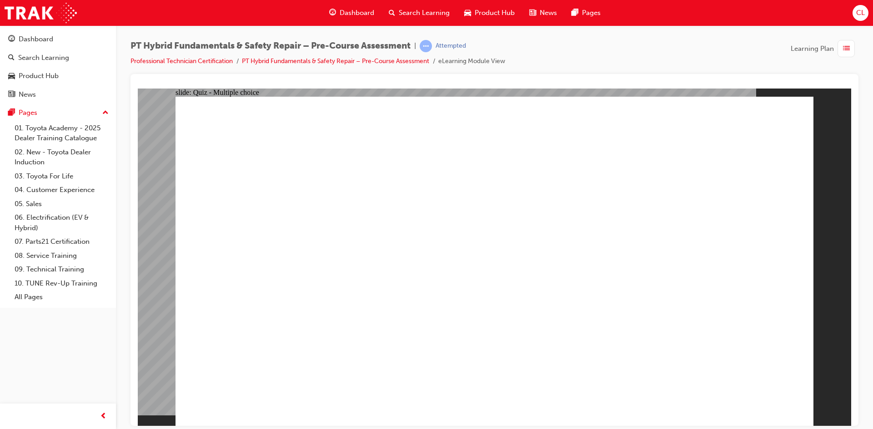
radio input "true"
checkbox input "true"
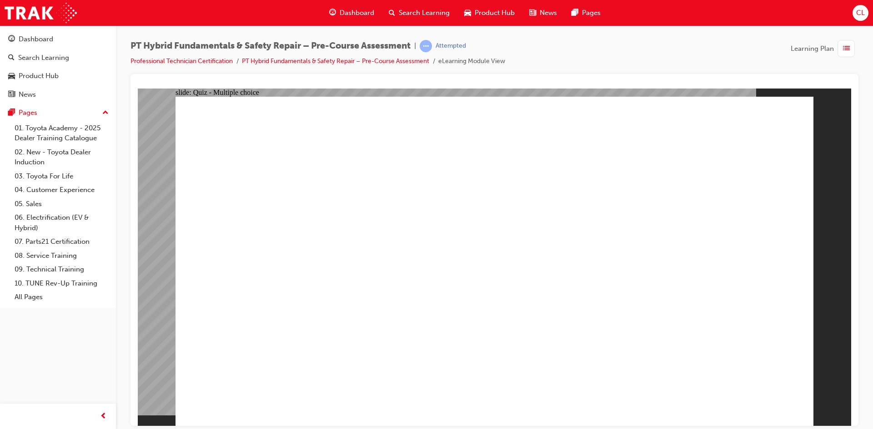
checkbox input "true"
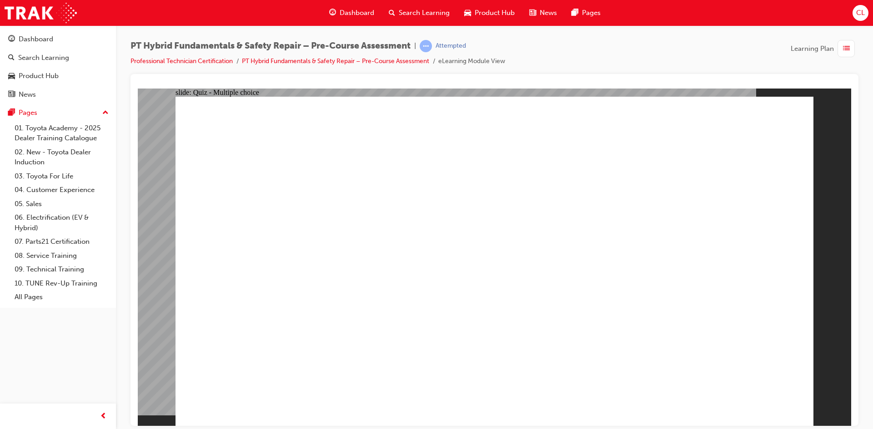
radio input "true"
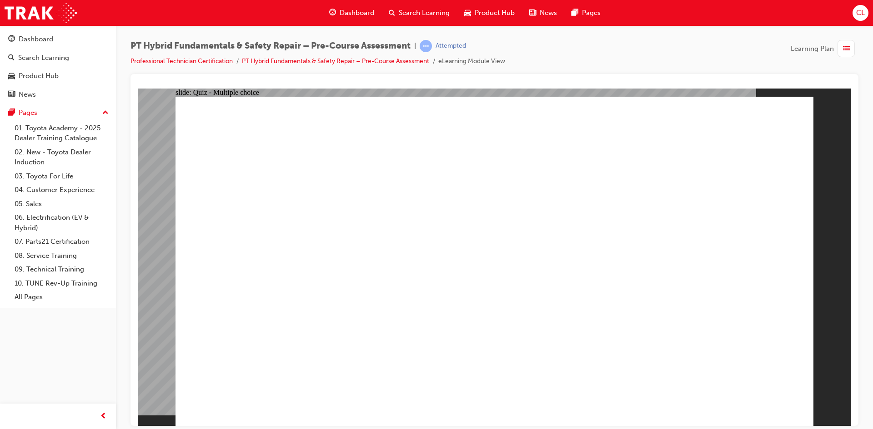
radio input "true"
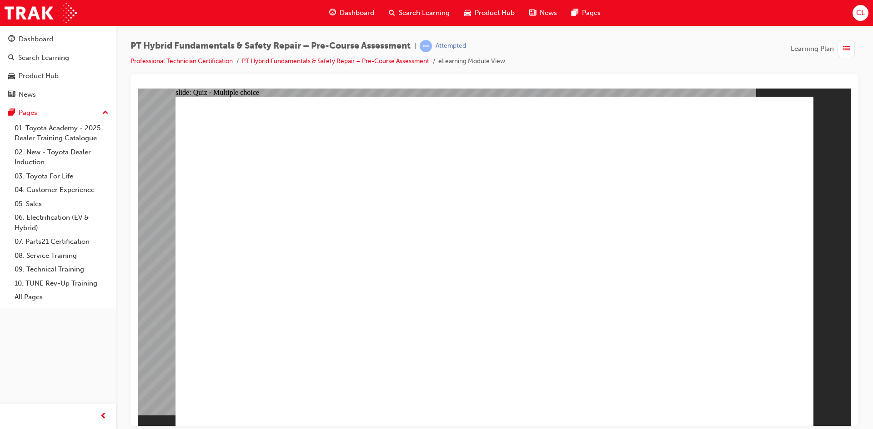
radio input "true"
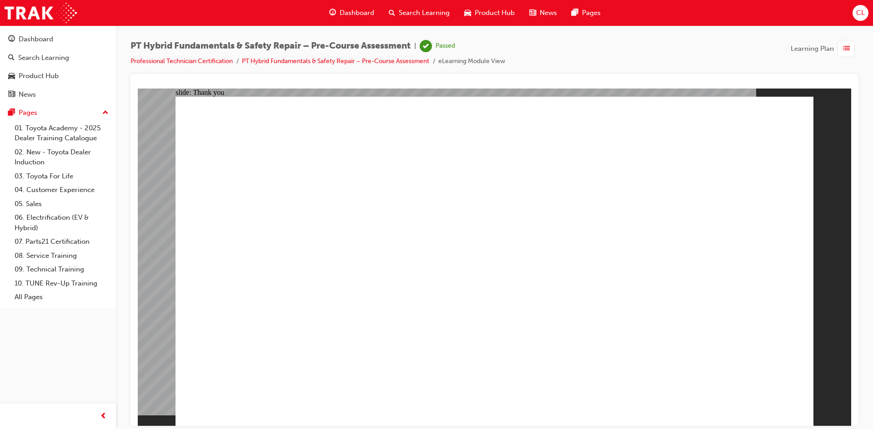
click at [841, 52] on div "button" at bounding box center [845, 48] width 17 height 17
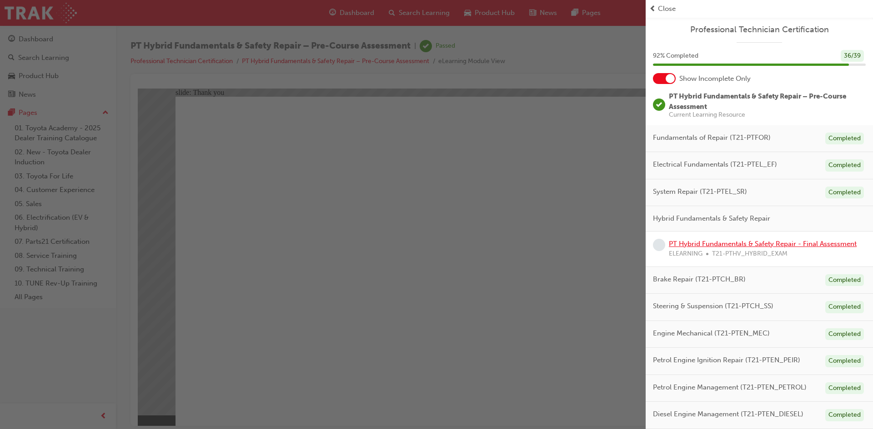
click at [694, 240] on link "PT Hybrid Fundamentals & Safety Repair - Final Assessment" at bounding box center [763, 244] width 188 height 8
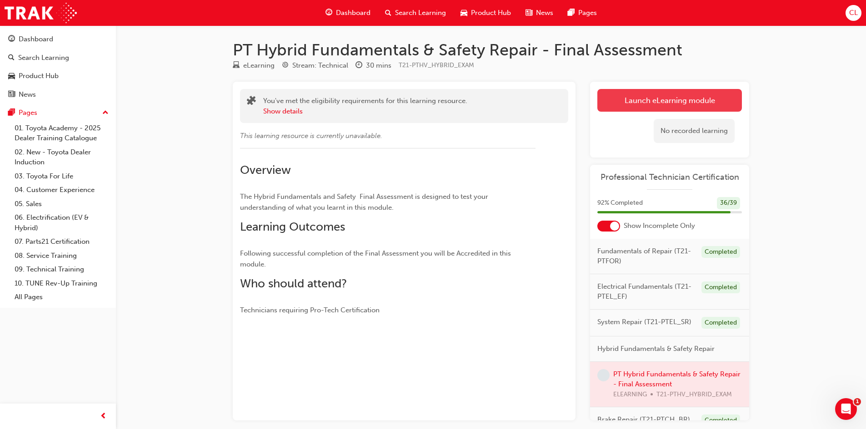
click at [659, 102] on link "Launch eLearning module" at bounding box center [669, 100] width 145 height 23
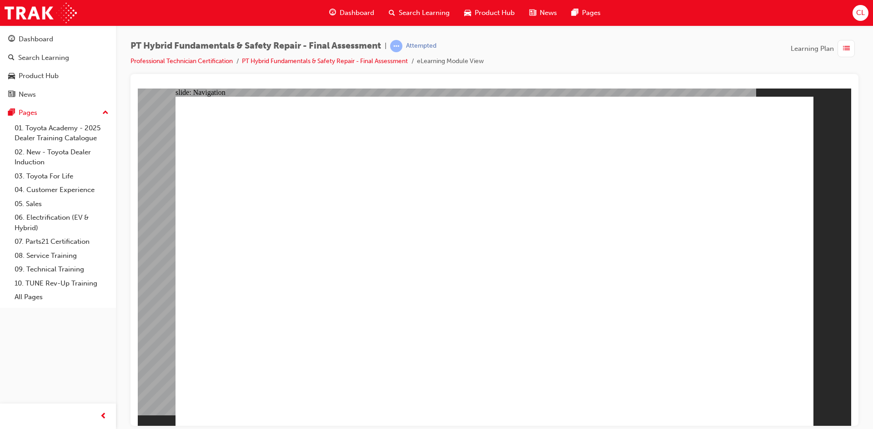
checkbox input "true"
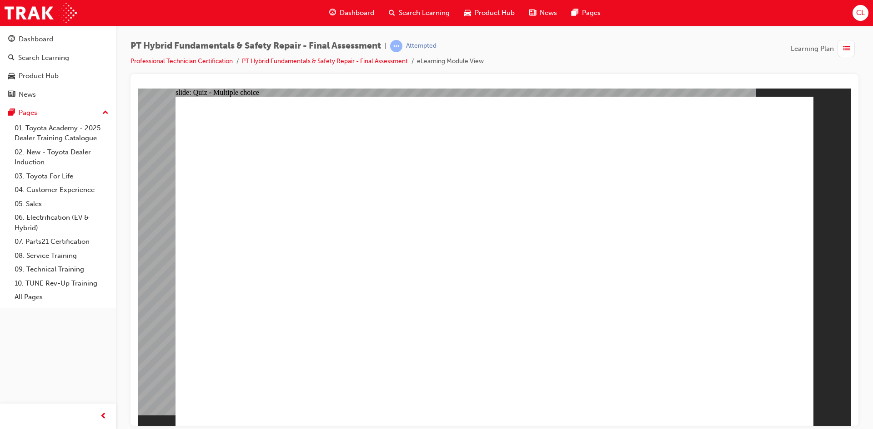
checkbox input "true"
radio input "true"
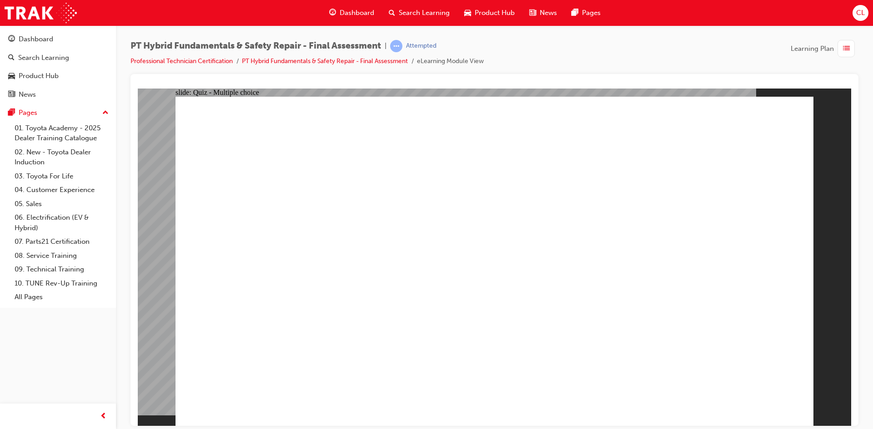
drag, startPoint x: 333, startPoint y: 148, endPoint x: 678, endPoint y: 160, distance: 345.6
radio input "true"
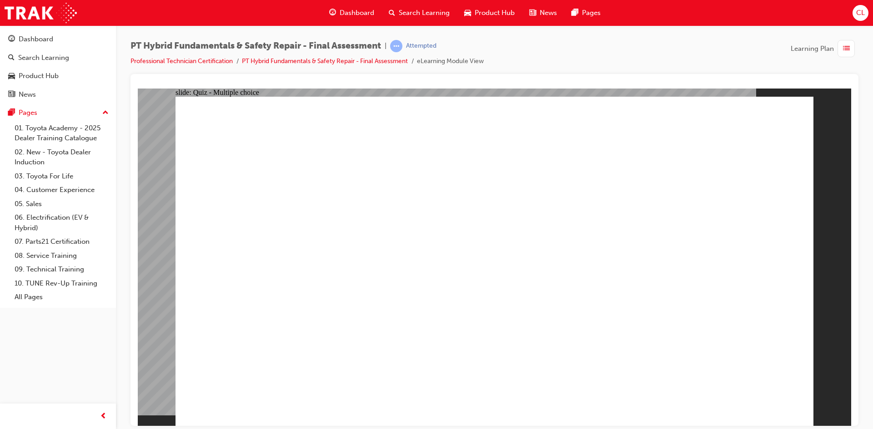
radio input "true"
checkbox input "true"
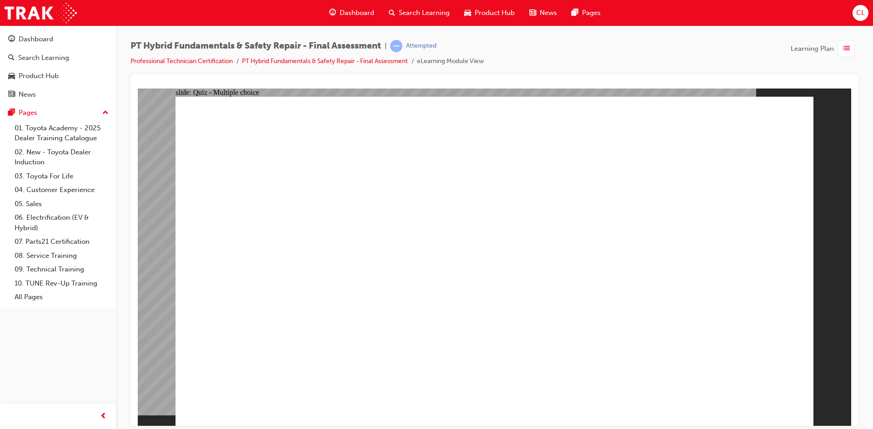
checkbox input "true"
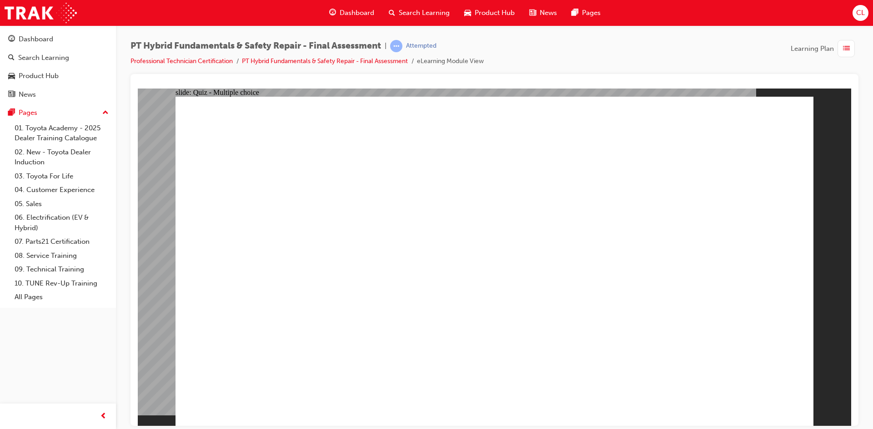
checkbox input "false"
radio input "true"
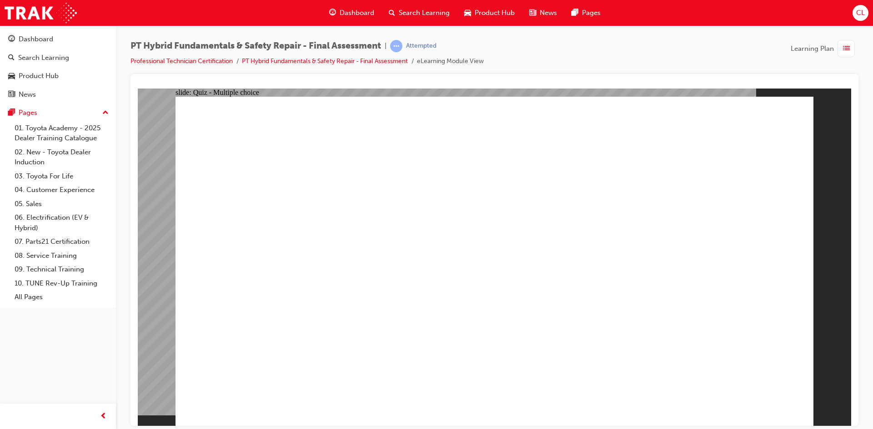
radio input "true"
checkbox input "true"
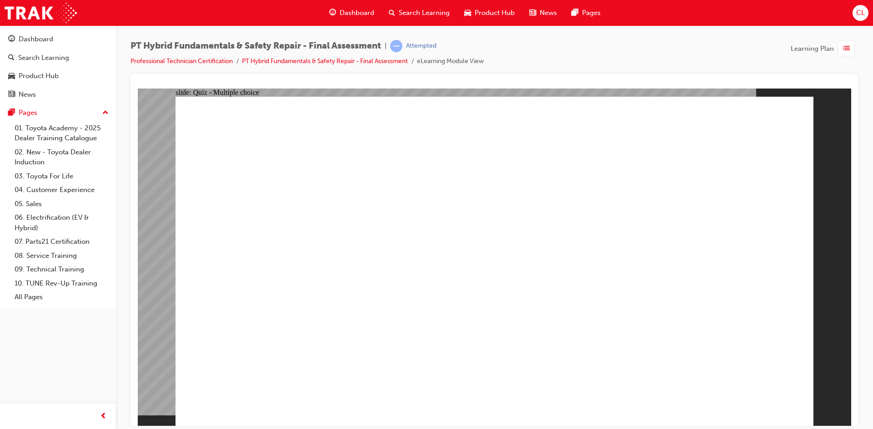
checkbox input "true"
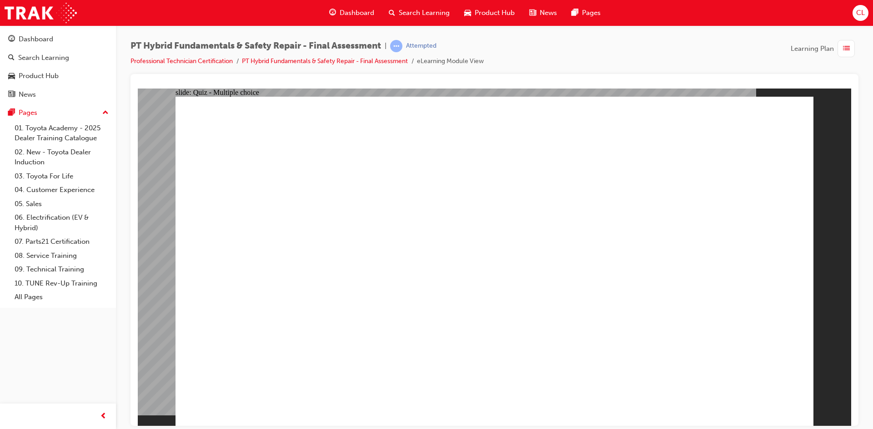
checkbox input "true"
radio input "true"
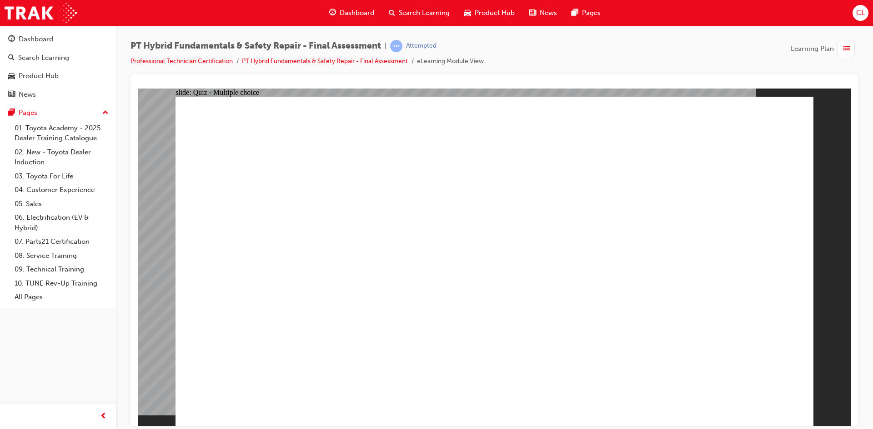
radio input "true"
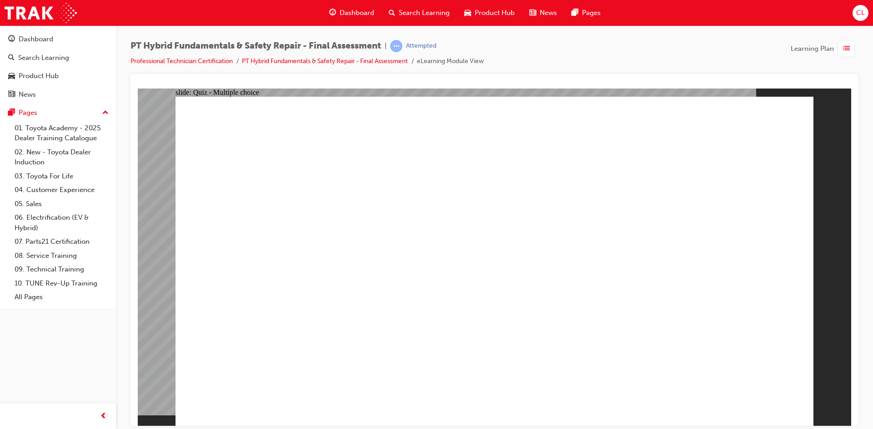
radio input "true"
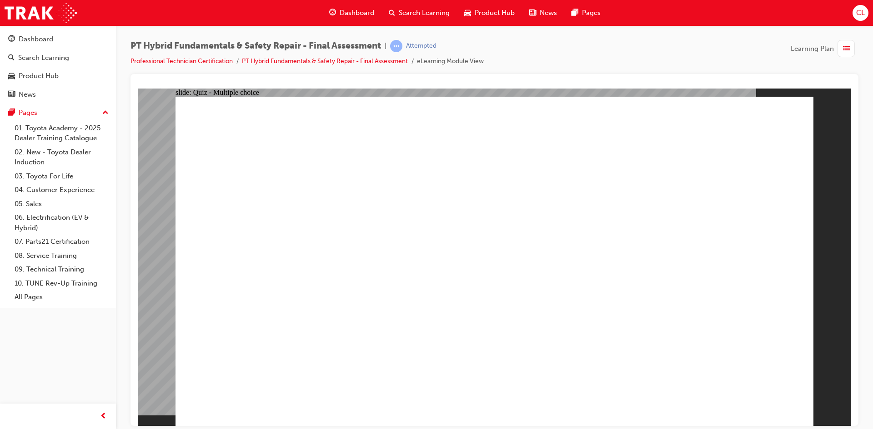
radio input "true"
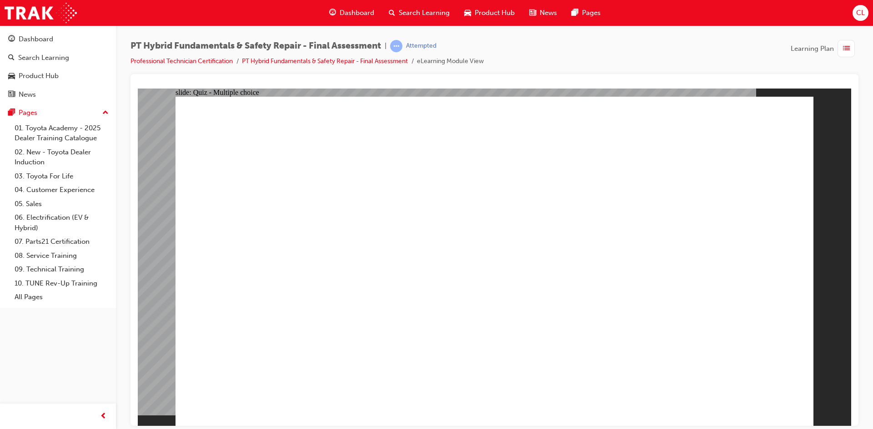
radio input "true"
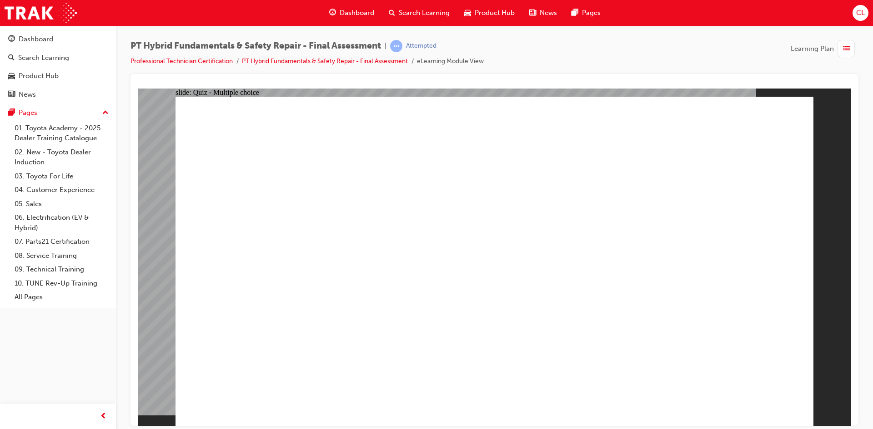
radio input "false"
radio input "true"
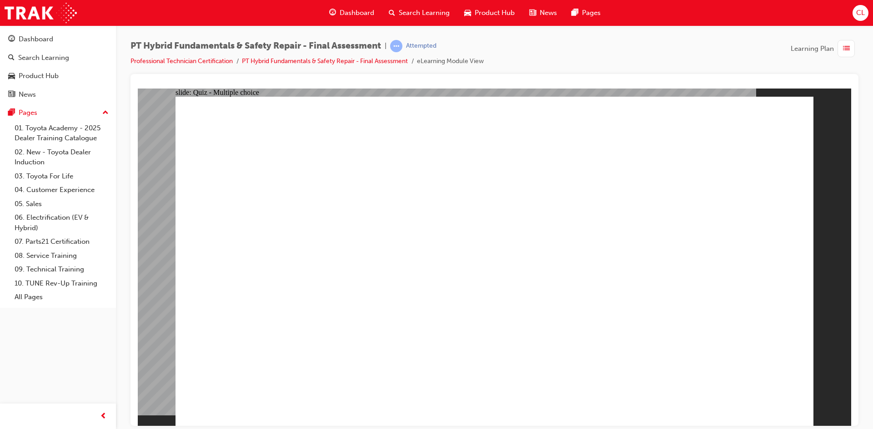
radio input "true"
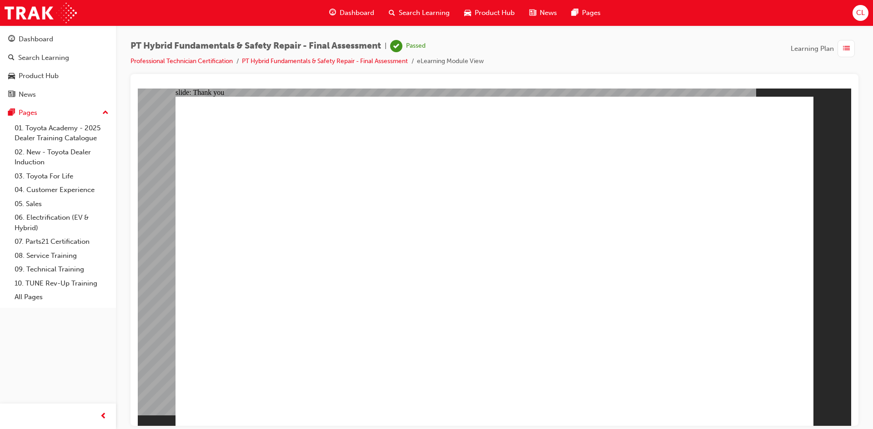
click at [847, 52] on span "list-icon" at bounding box center [846, 48] width 7 height 11
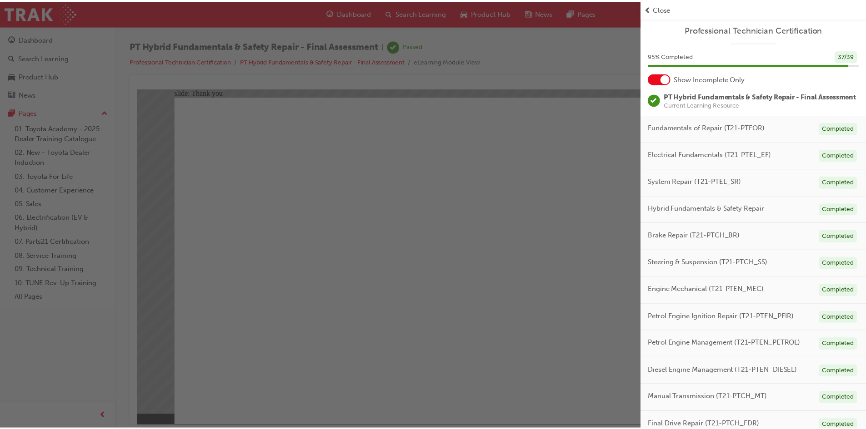
scroll to position [116, 0]
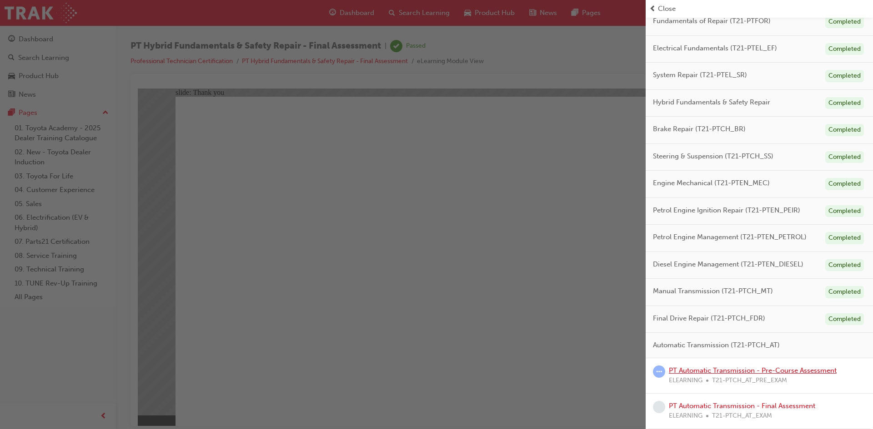
click at [725, 373] on link "PT Automatic Transmission - Pre-Course Assessment" at bounding box center [753, 371] width 168 height 8
